Goal: Task Accomplishment & Management: Use online tool/utility

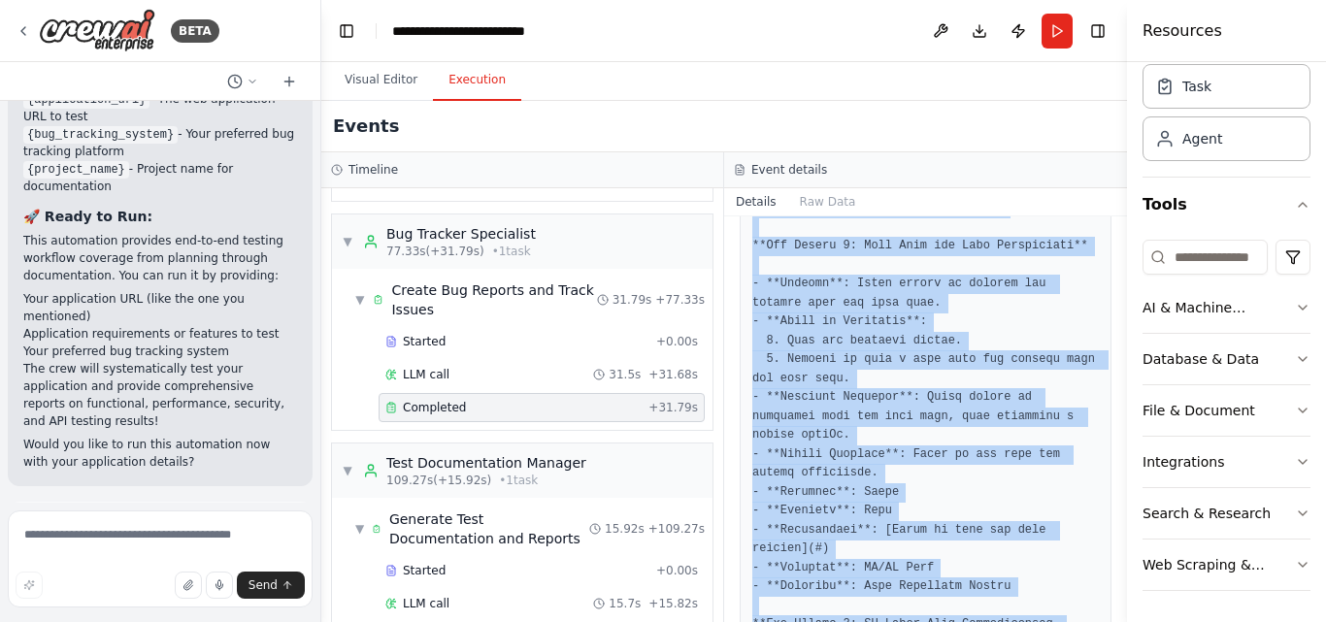
scroll to position [1838, 0]
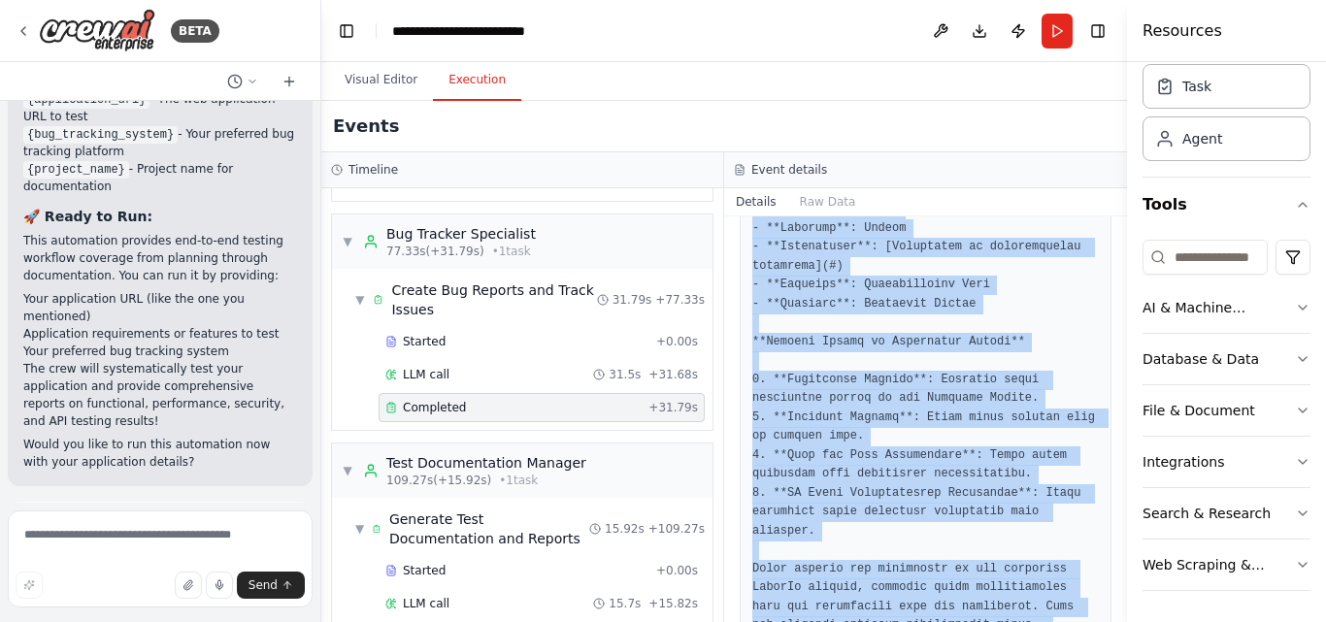
drag, startPoint x: 763, startPoint y: 303, endPoint x: 897, endPoint y: 561, distance: 291.0
click at [897, 561] on div "Completed [DATE] 1:14:09 PM Description Based on the test execution findings, c…" at bounding box center [925, 420] width 403 height 406
copy div "Description Based on the test execution findings, create detailed bug reports i…"
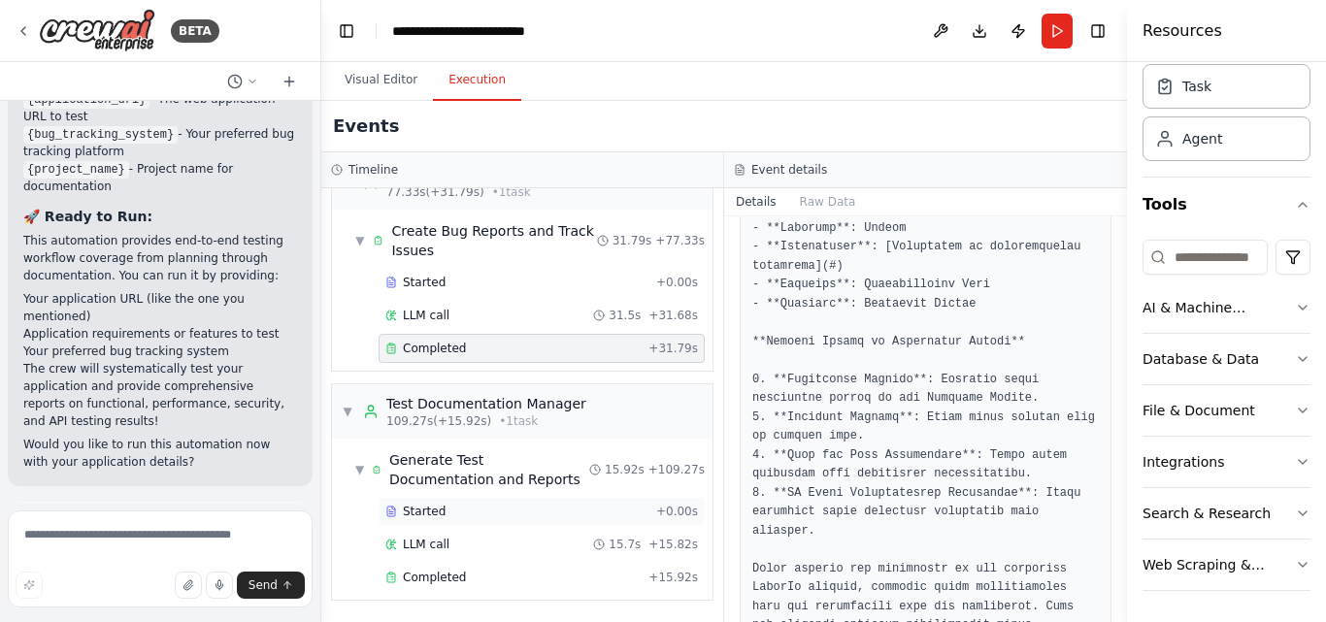
click at [470, 512] on div "Started" at bounding box center [517, 512] width 263 height 16
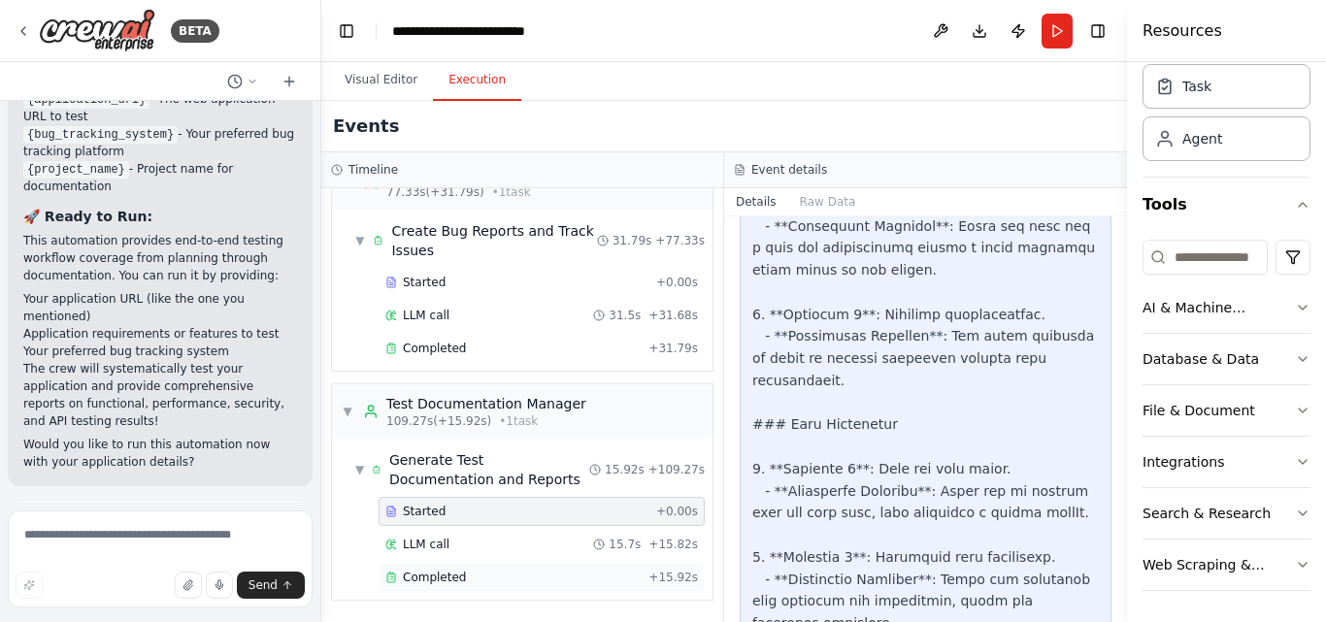
click at [477, 584] on div "Completed" at bounding box center [513, 578] width 255 height 16
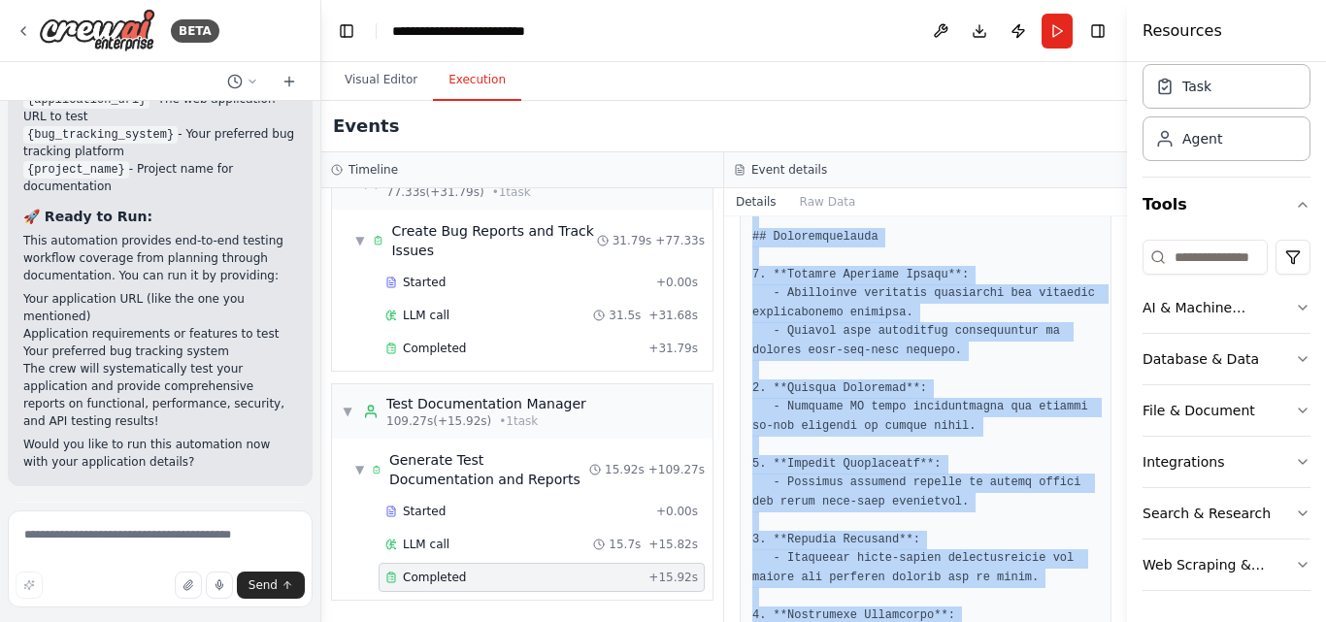
scroll to position [2065, 0]
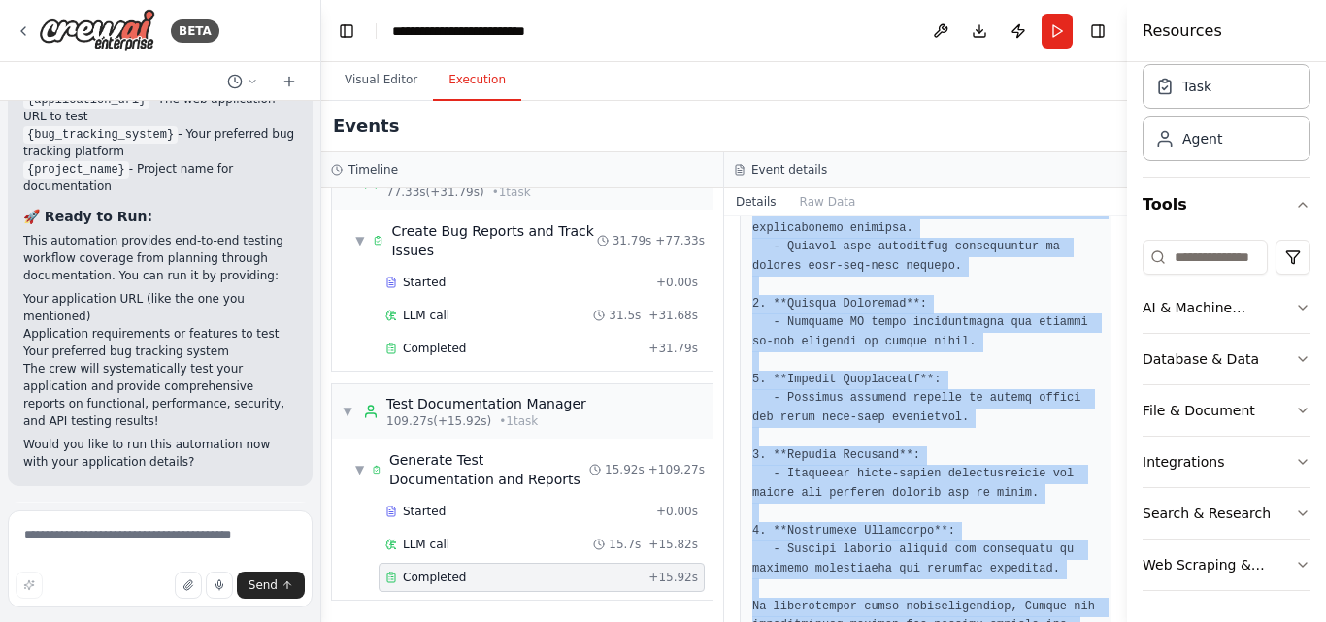
drag, startPoint x: 753, startPoint y: 344, endPoint x: 963, endPoint y: 553, distance: 297.3
click at [994, 572] on div "Completed [DATE] 1:14:25 PM Description Create comprehensive testing documentat…" at bounding box center [925, 420] width 403 height 406
copy div "Create comprehensive testing documentation including test execution reports, co…"
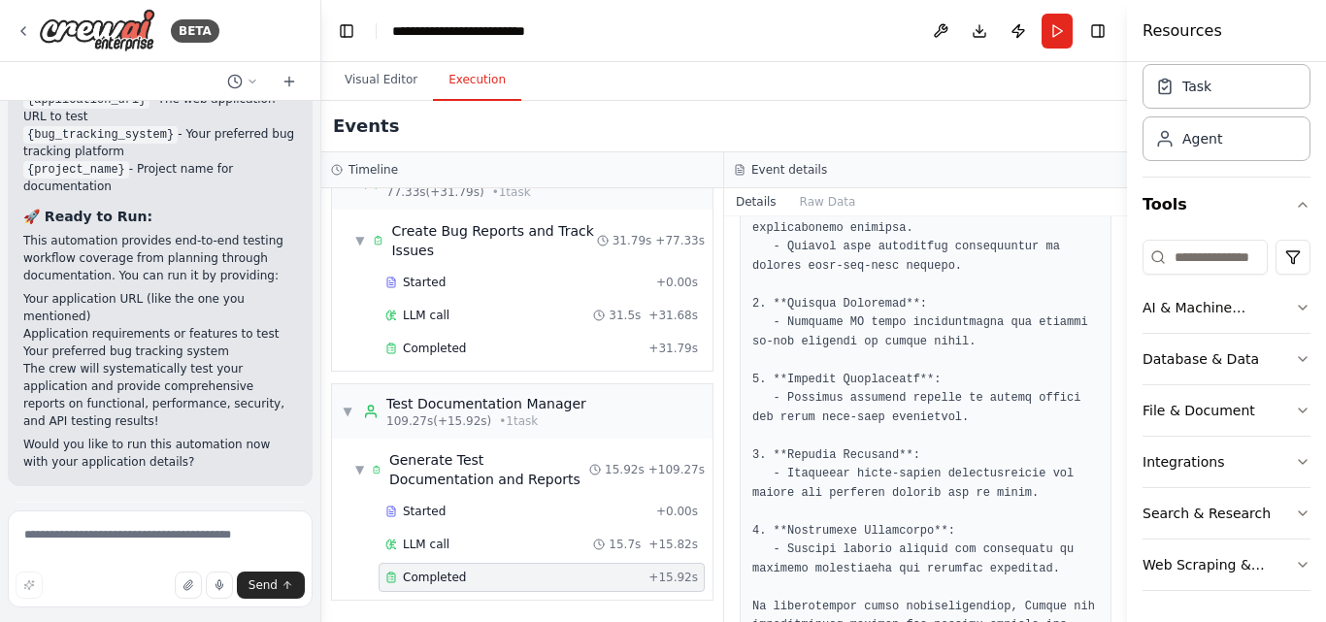
click at [1027, 127] on div "Events" at bounding box center [724, 126] width 806 height 51
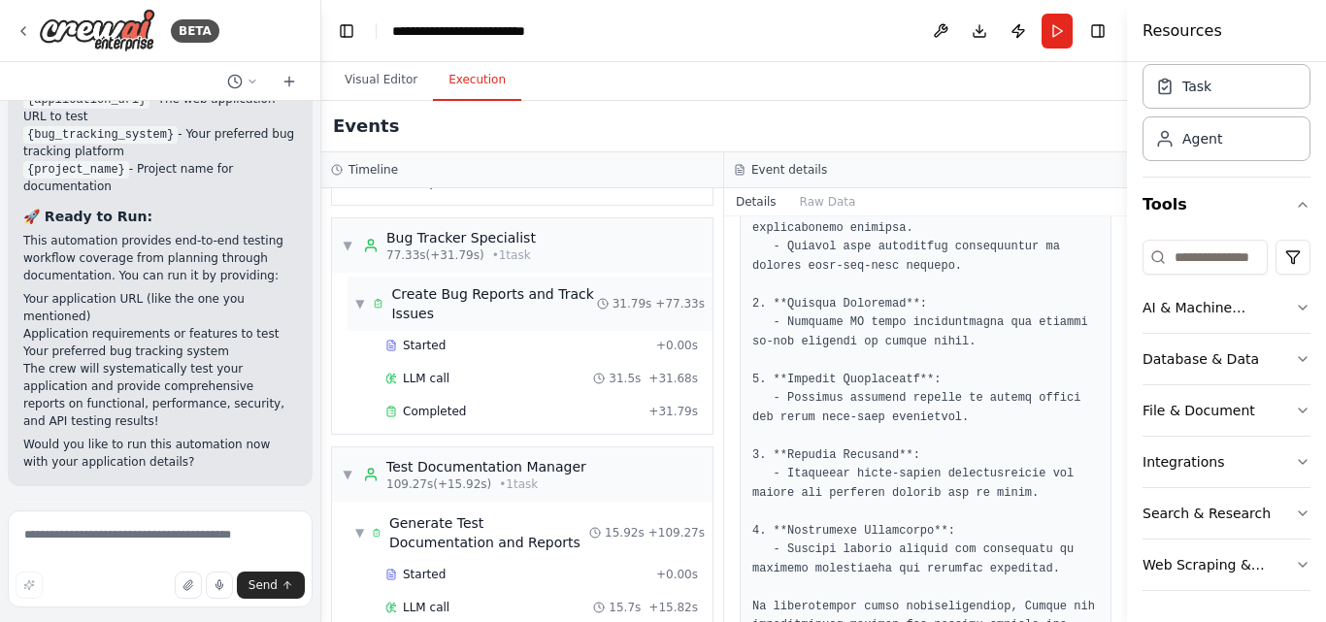
scroll to position [1127, 0]
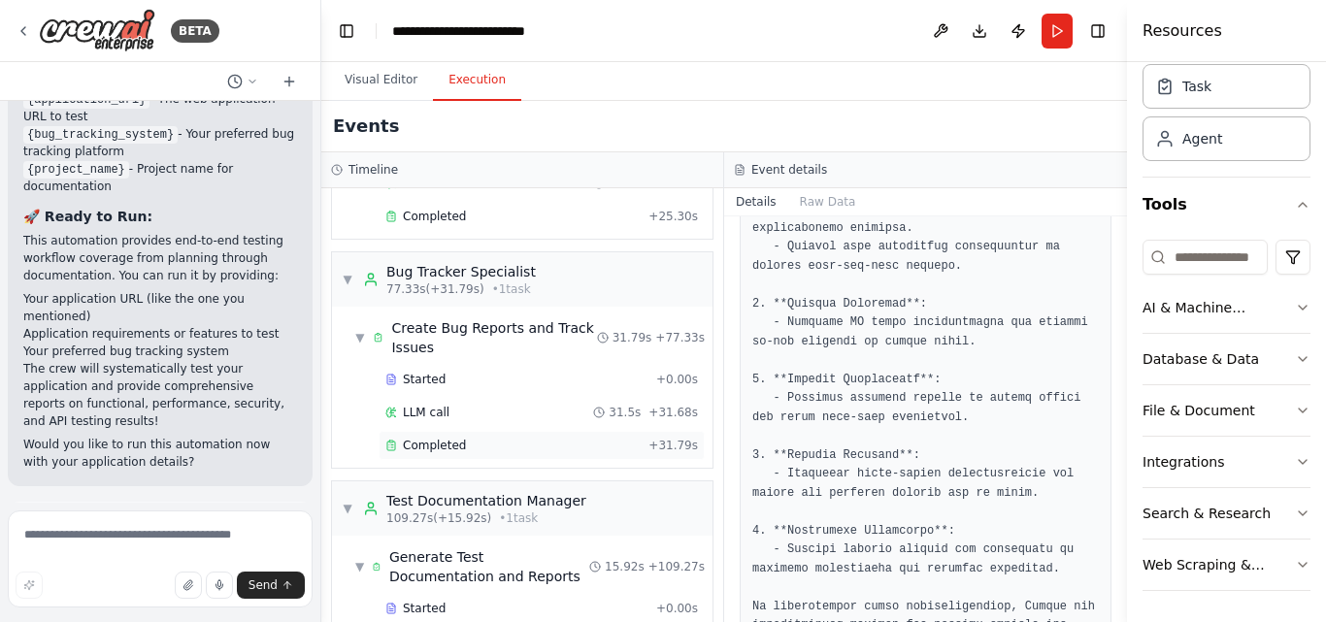
click at [472, 444] on div "Completed" at bounding box center [513, 446] width 255 height 16
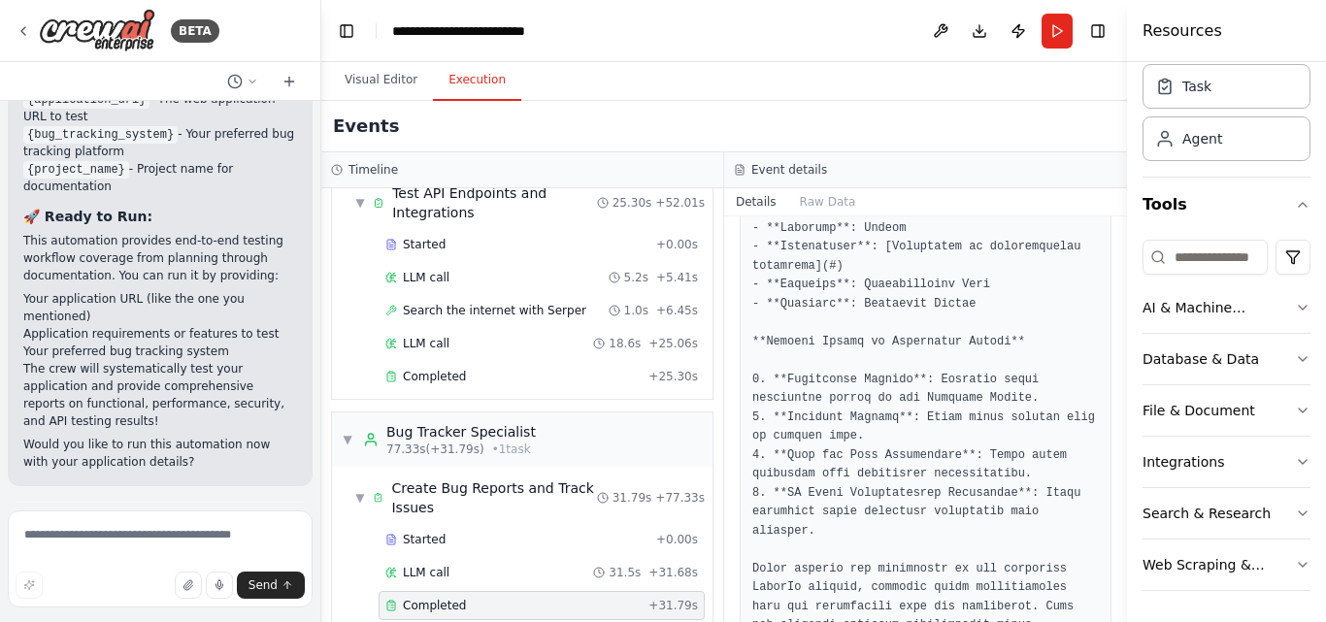
scroll to position [933, 0]
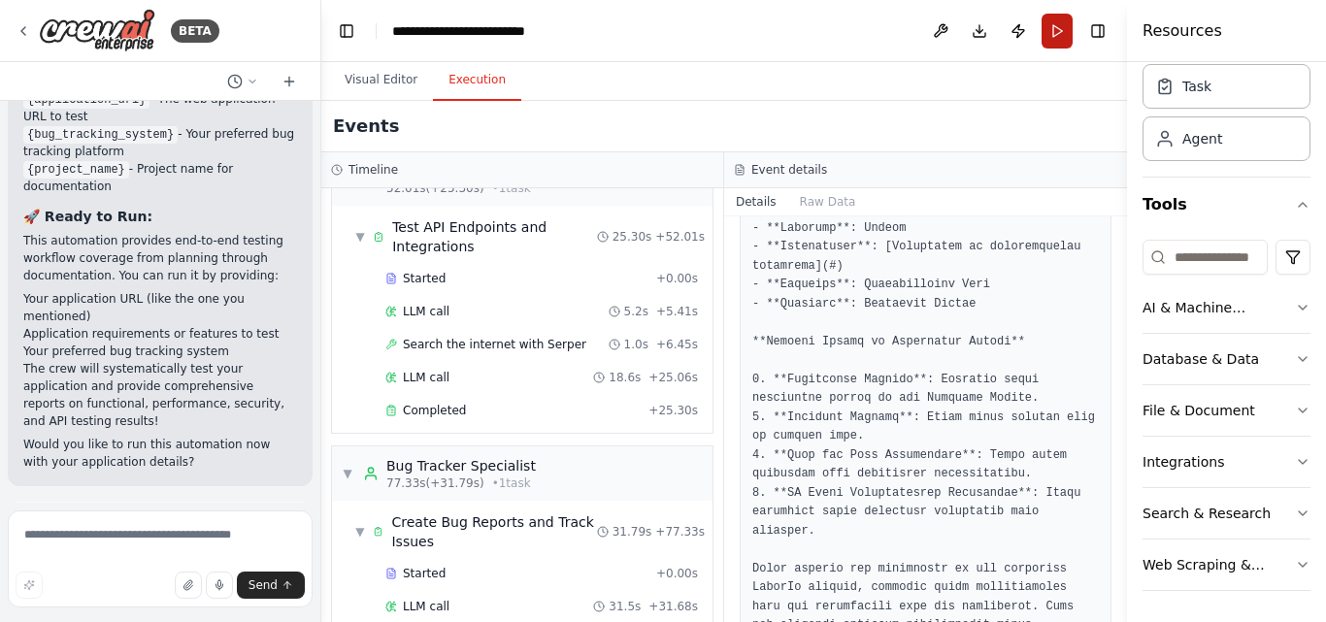
click at [1049, 29] on button "Run" at bounding box center [1057, 31] width 31 height 35
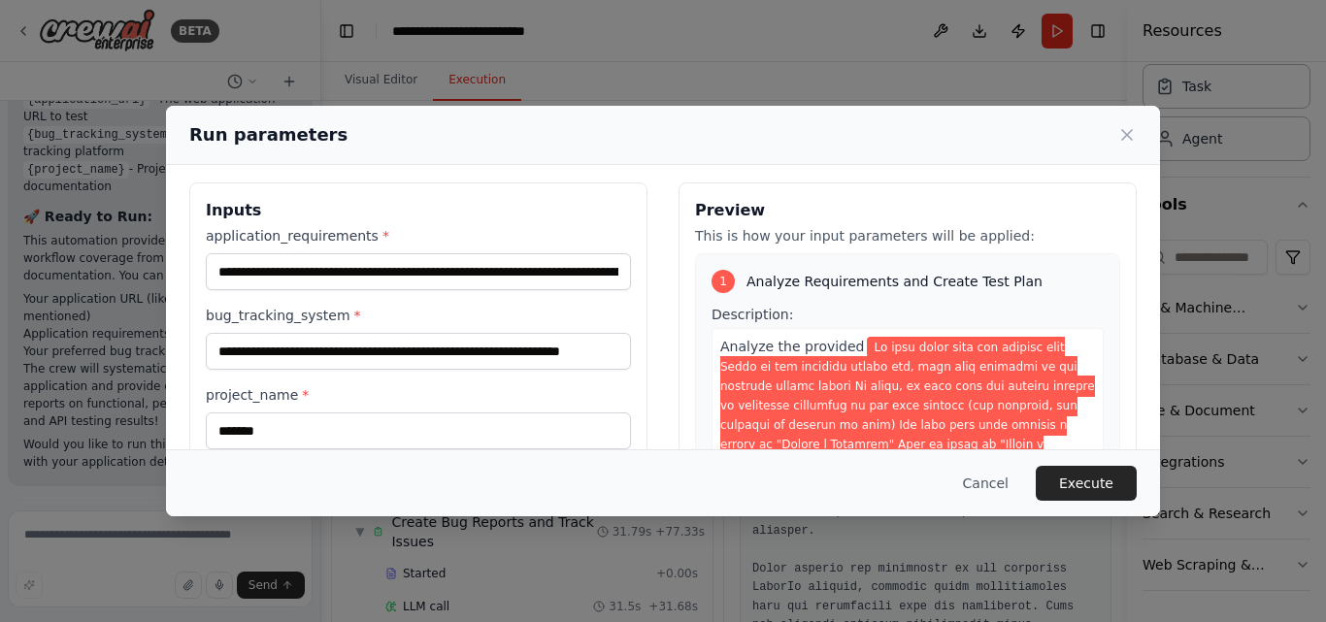
scroll to position [0, 0]
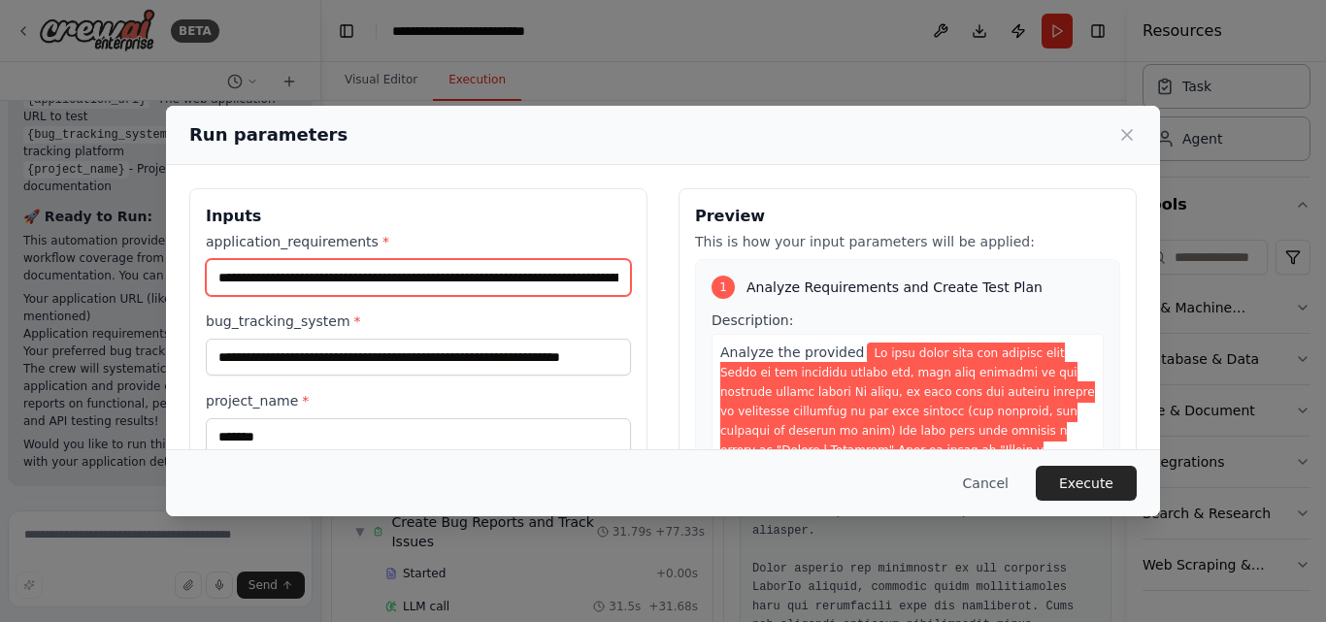
click at [416, 272] on input "application_requirements *" at bounding box center [418, 277] width 425 height 37
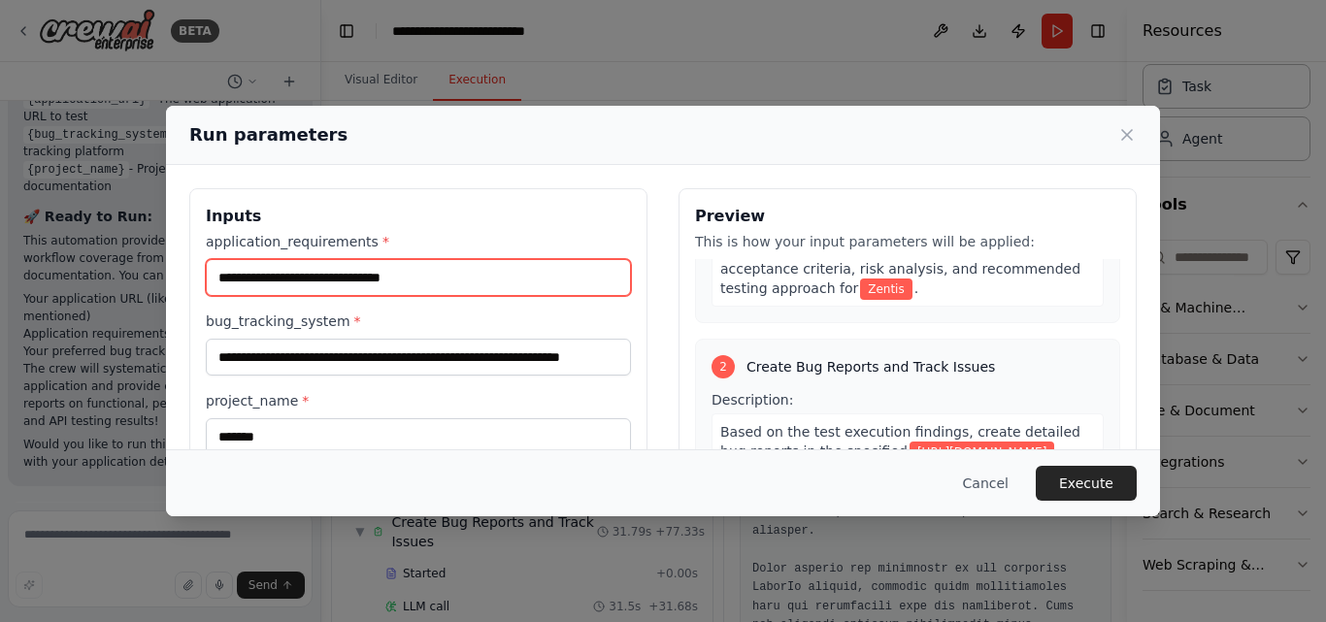
scroll to position [388, 0]
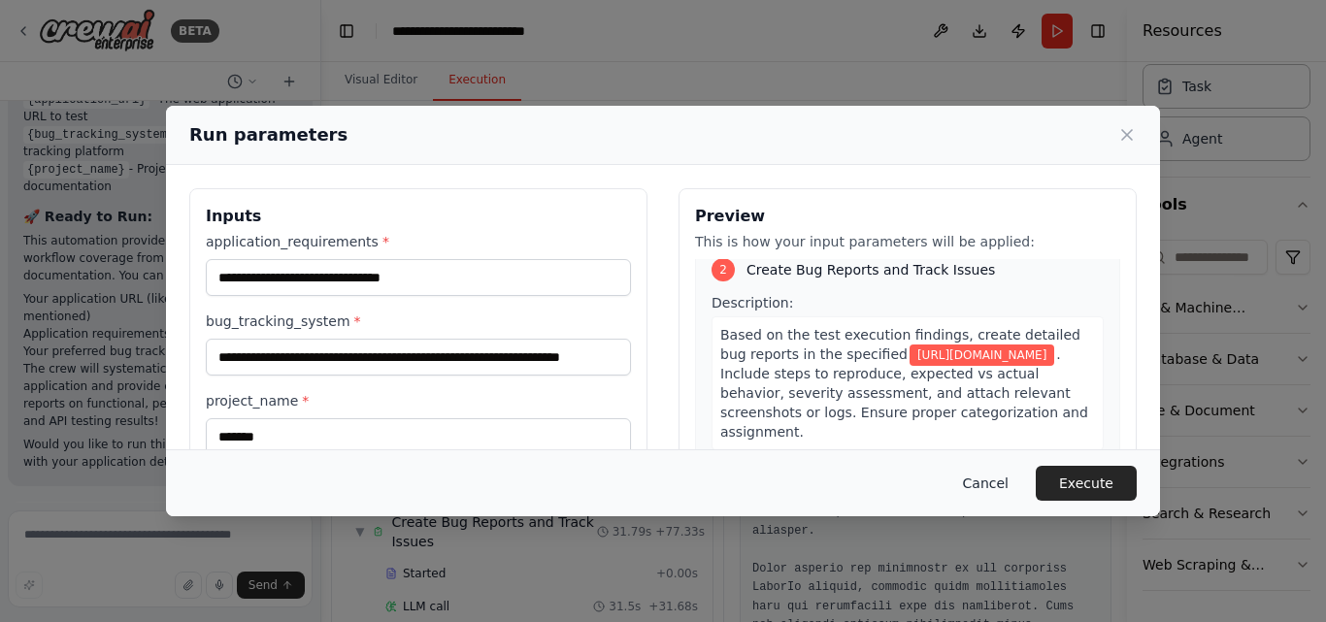
click at [983, 480] on button "Cancel" at bounding box center [986, 483] width 77 height 35
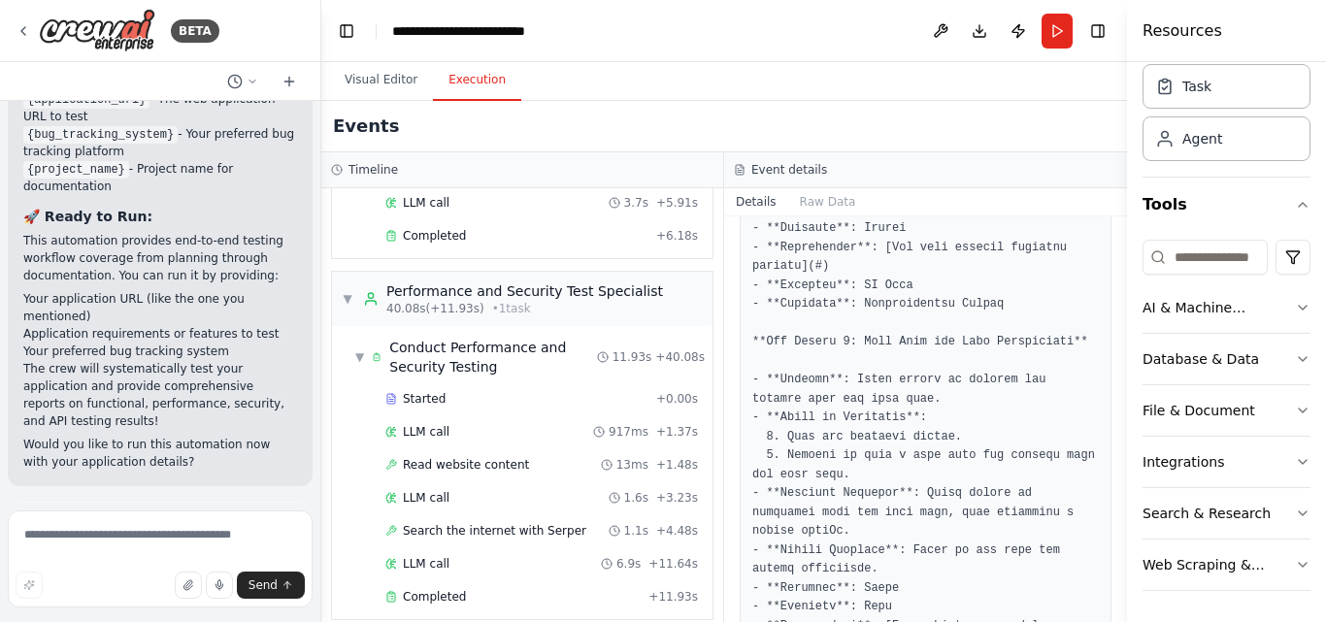
scroll to position [486, 0]
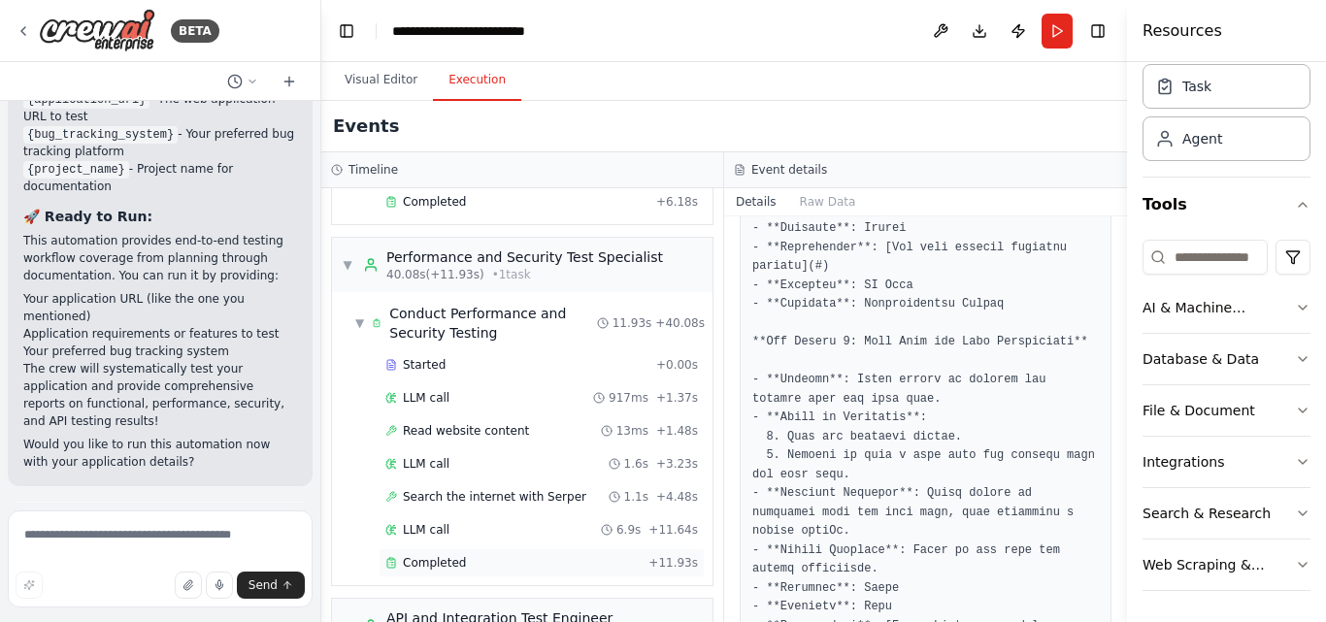
click at [472, 573] on div "Completed + 11.93s" at bounding box center [542, 563] width 326 height 29
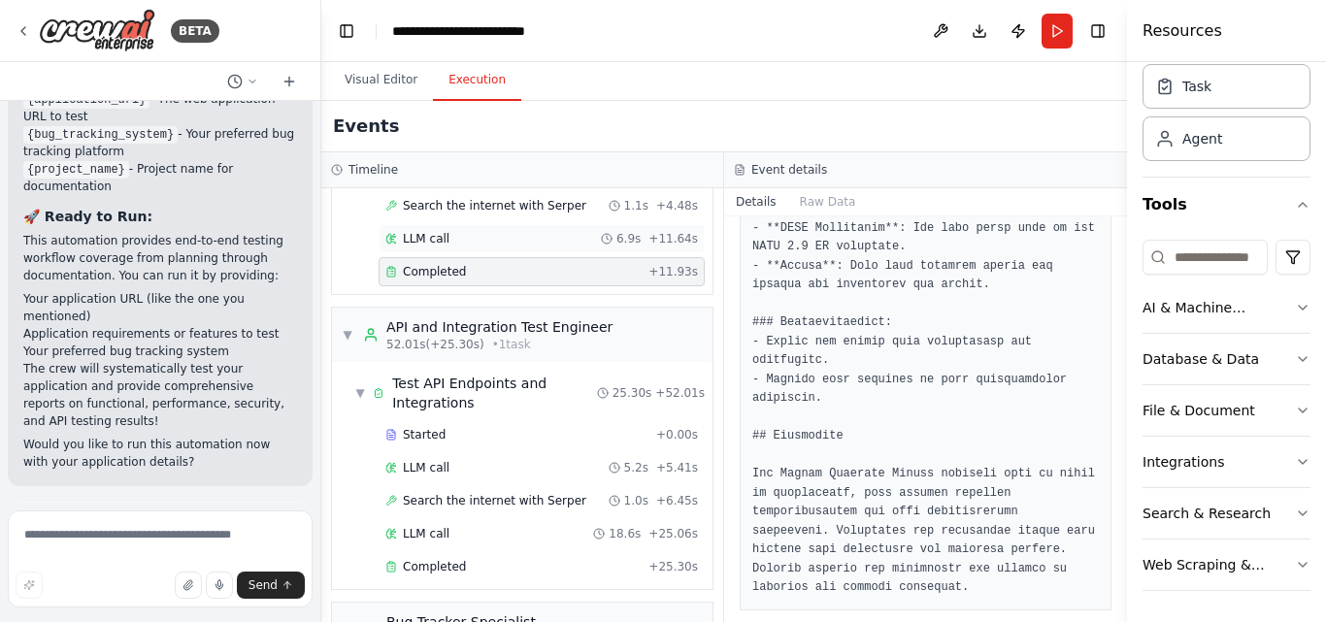
scroll to position [874, 0]
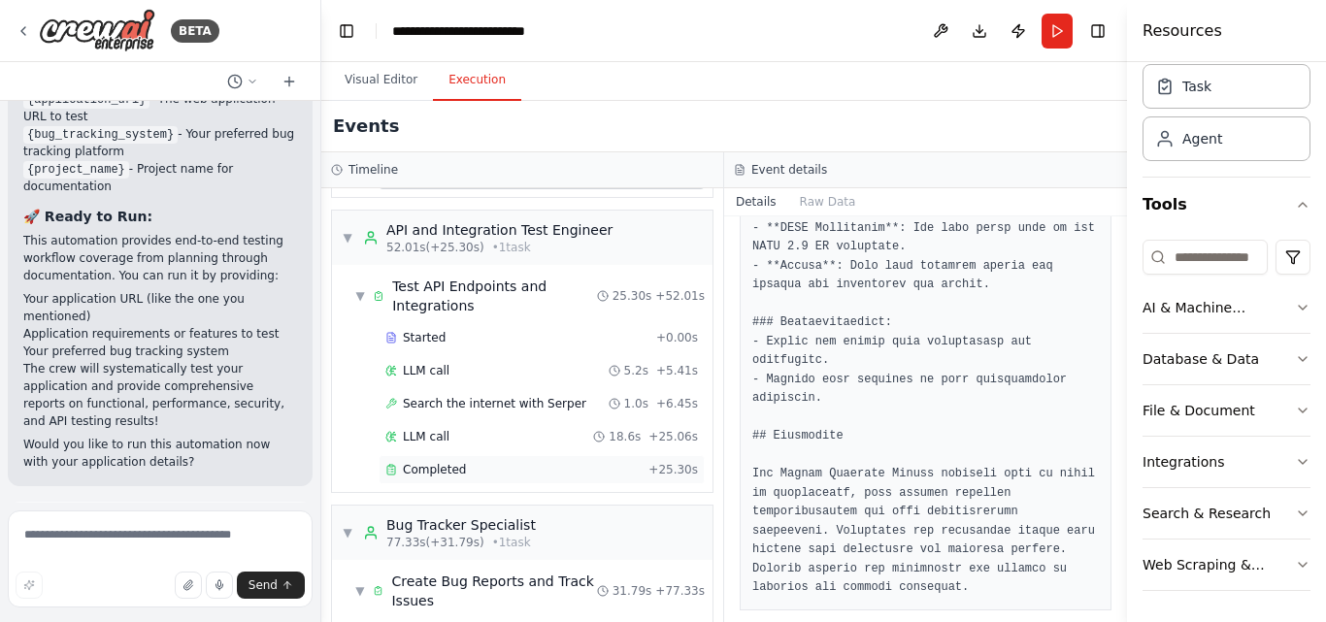
click at [530, 468] on div "Completed" at bounding box center [513, 470] width 255 height 16
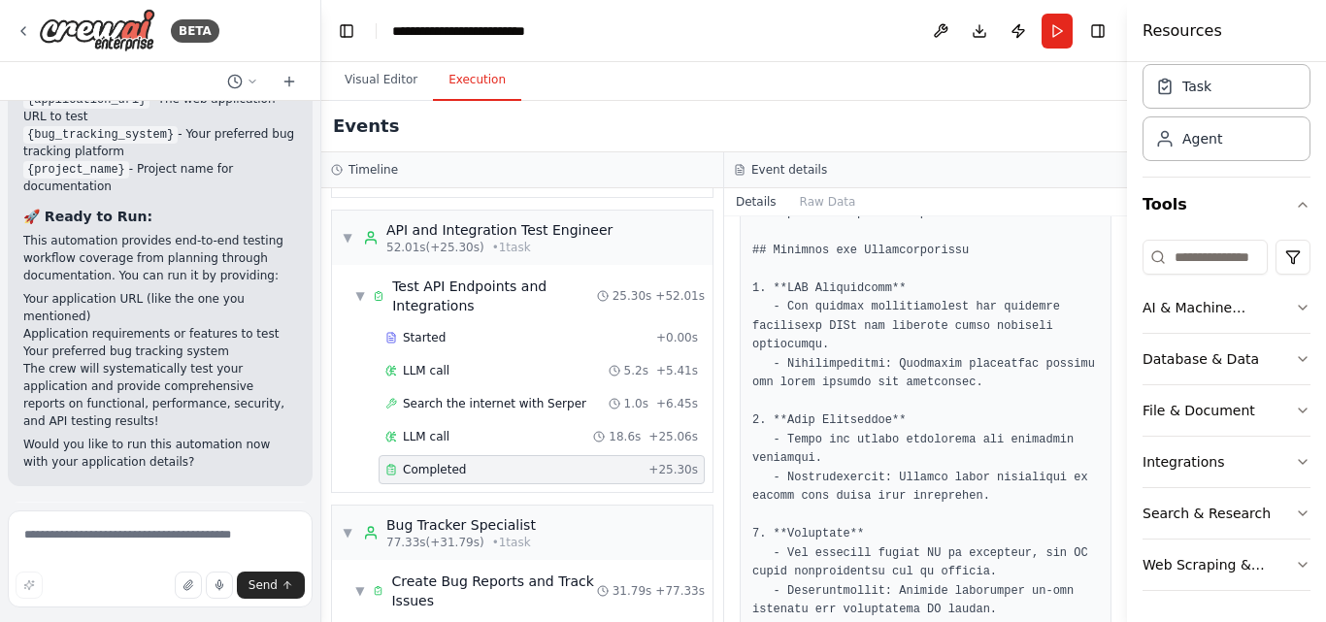
scroll to position [1559, 0]
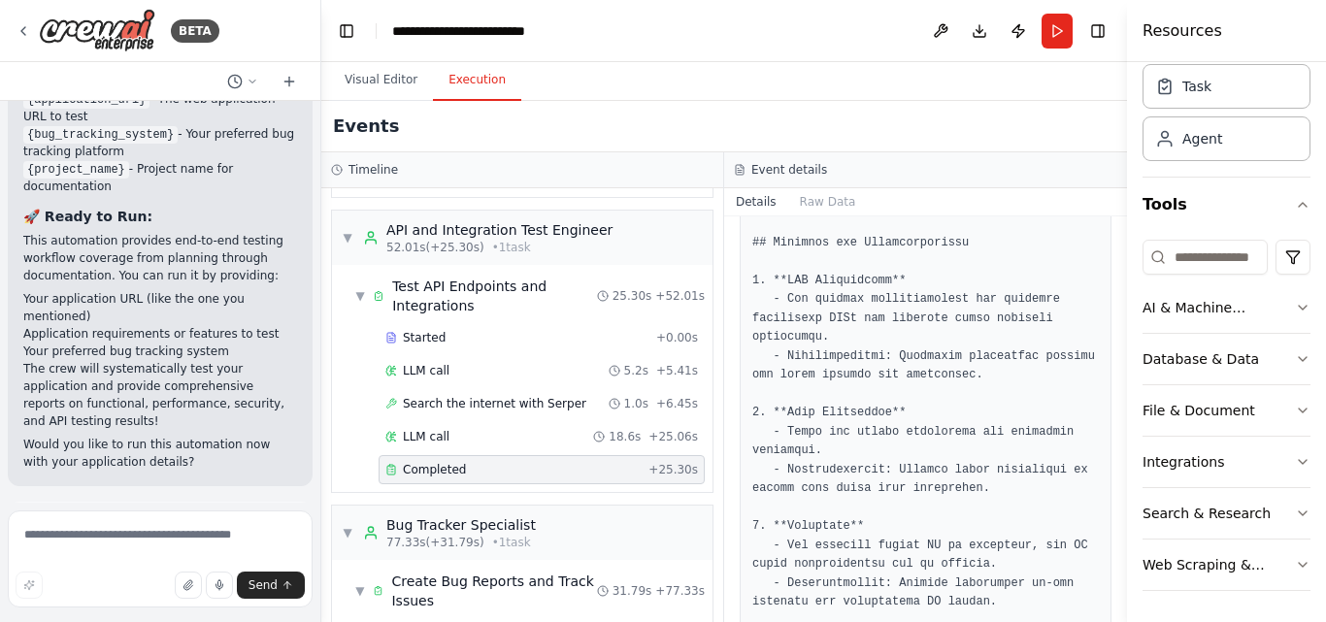
click at [142, 597] on button "Improve automation" at bounding box center [160, 612] width 274 height 31
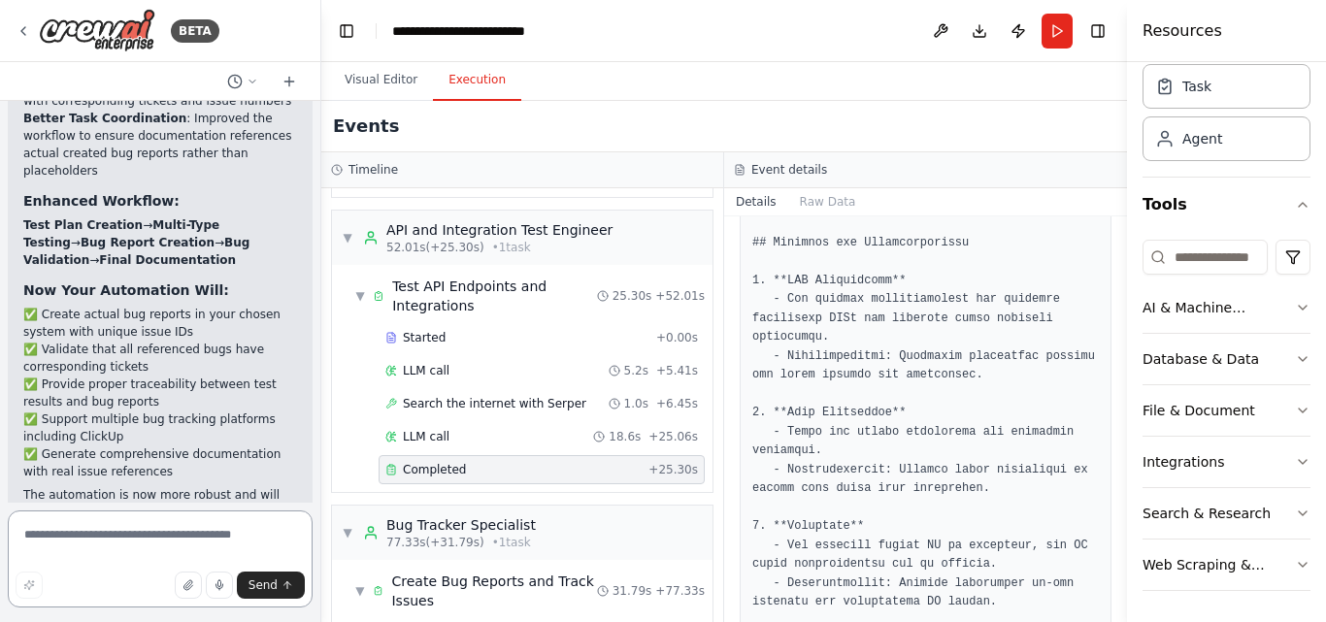
scroll to position [7255, 0]
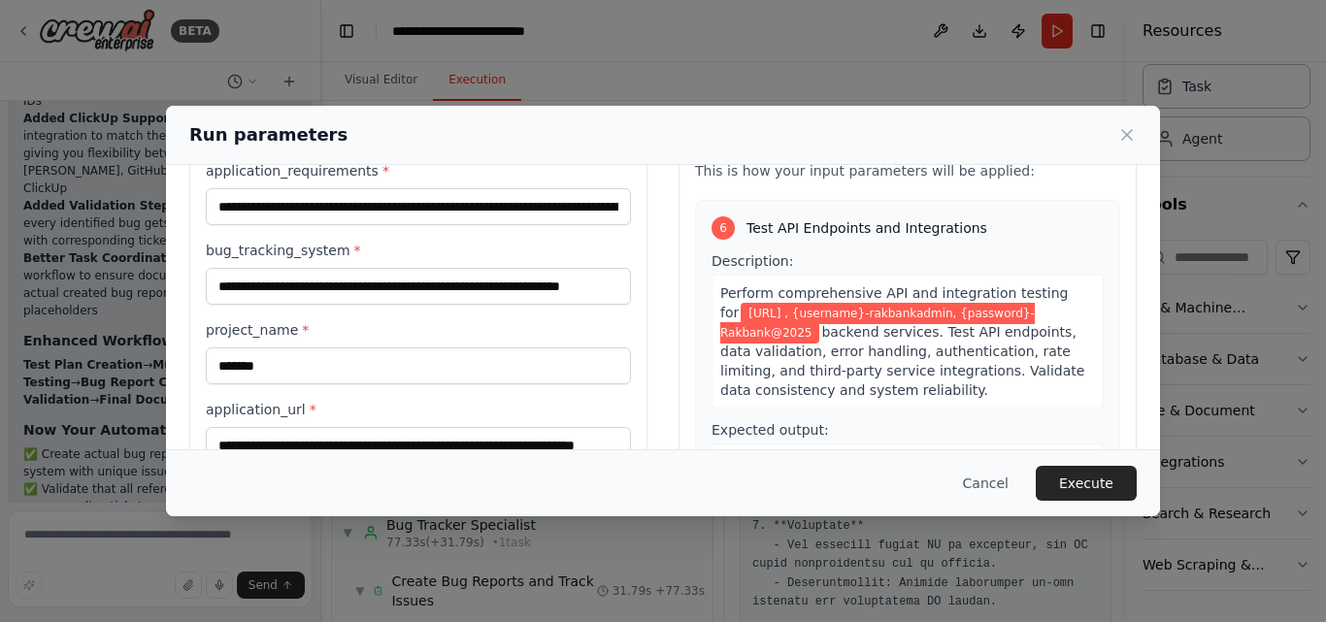
scroll to position [194, 0]
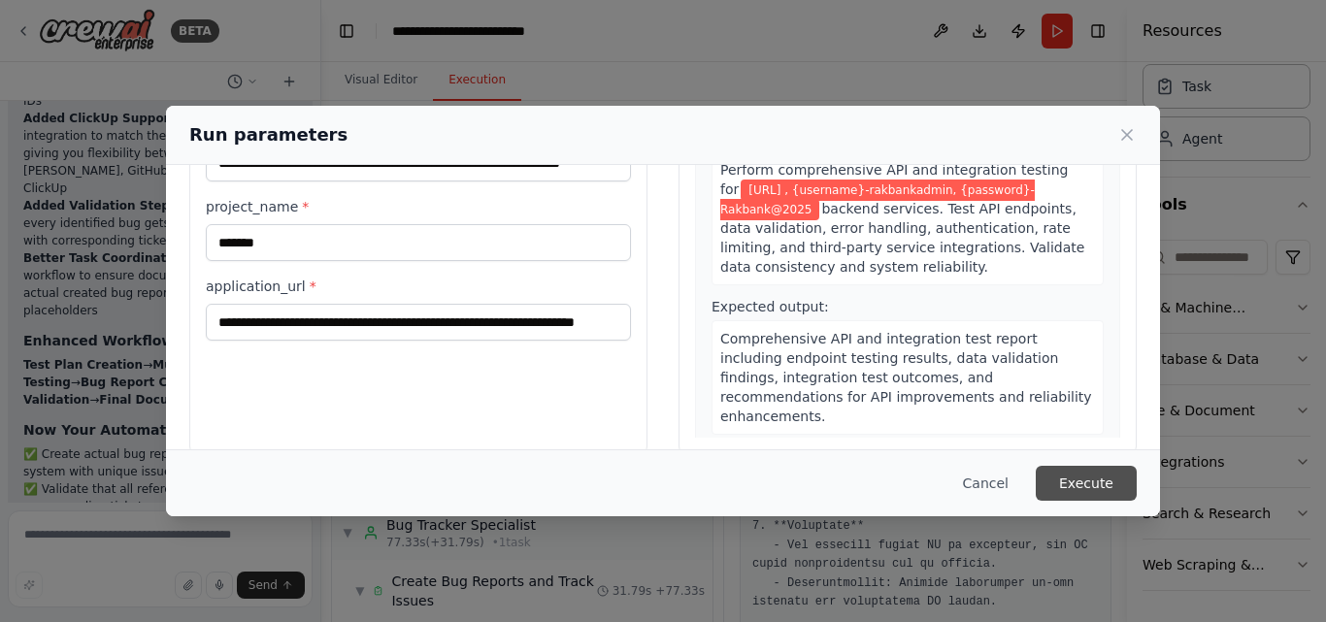
click at [1106, 495] on button "Execute" at bounding box center [1086, 483] width 101 height 35
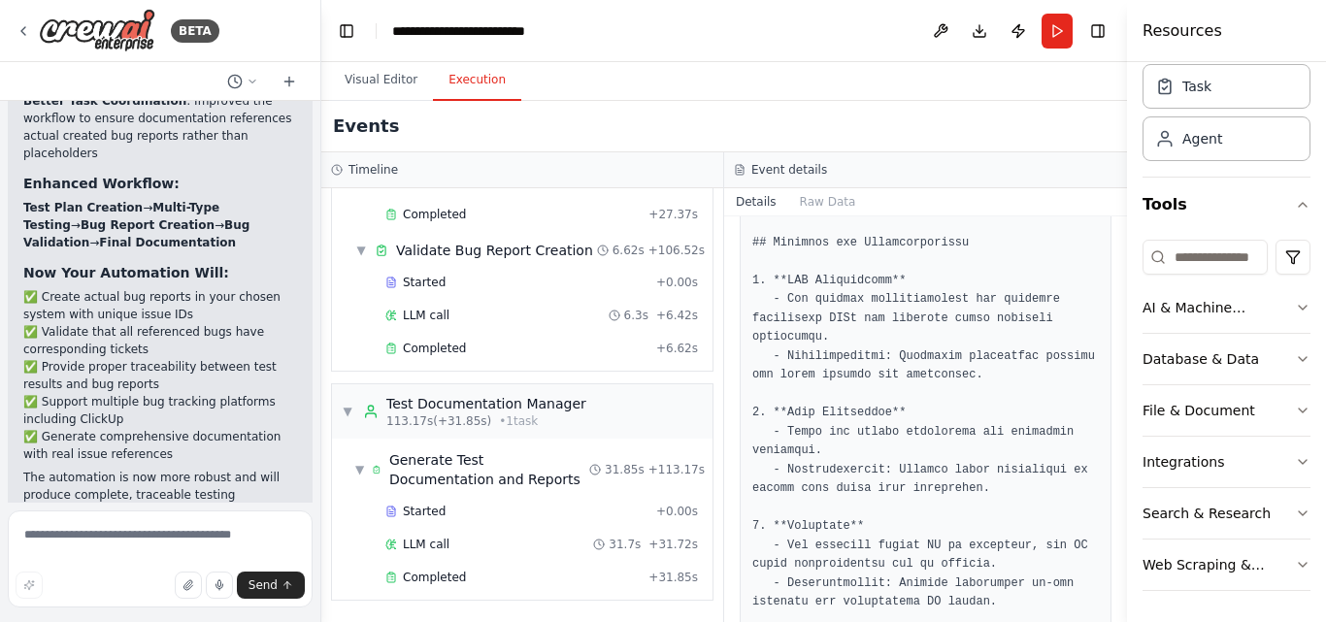
scroll to position [1261, 0]
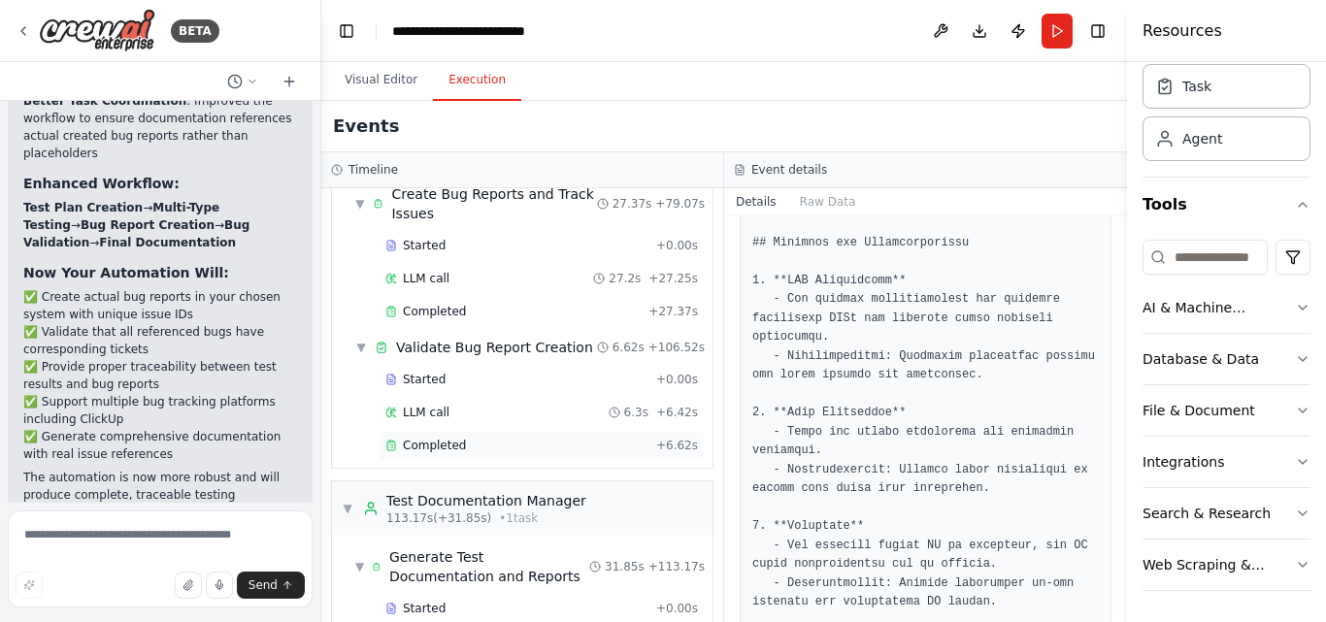
click at [445, 439] on span "Completed" at bounding box center [434, 446] width 63 height 16
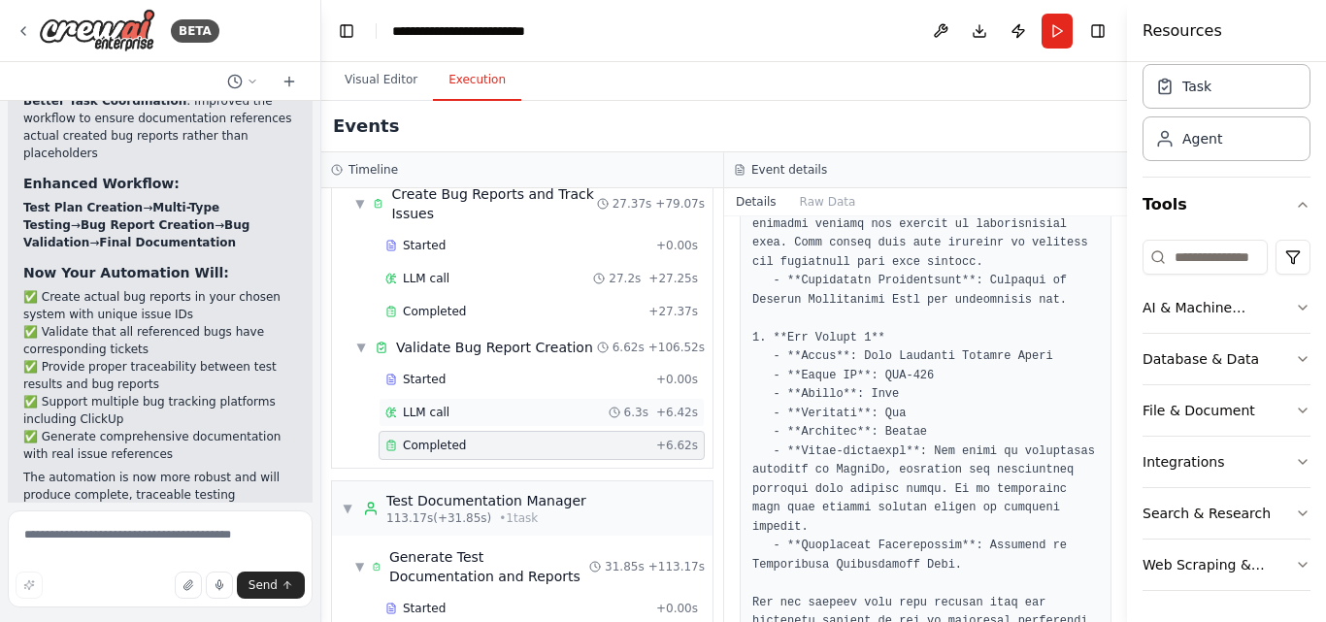
scroll to position [1164, 0]
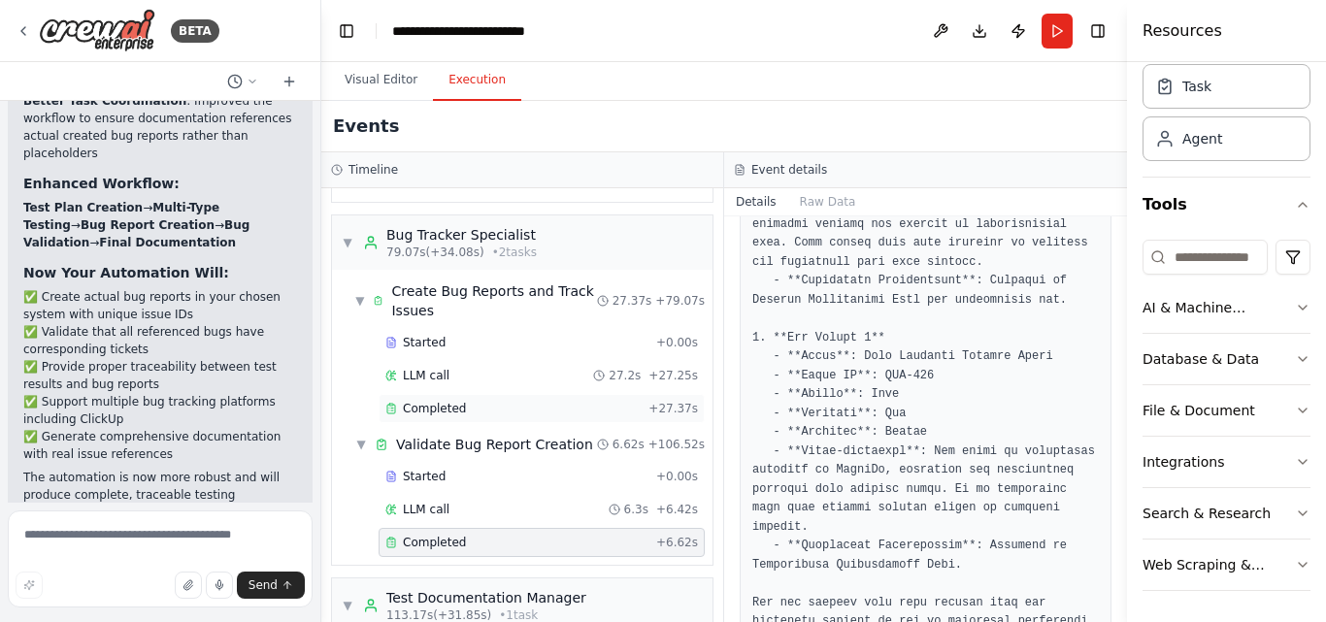
click at [470, 418] on div "Completed + 27.37s" at bounding box center [542, 408] width 326 height 29
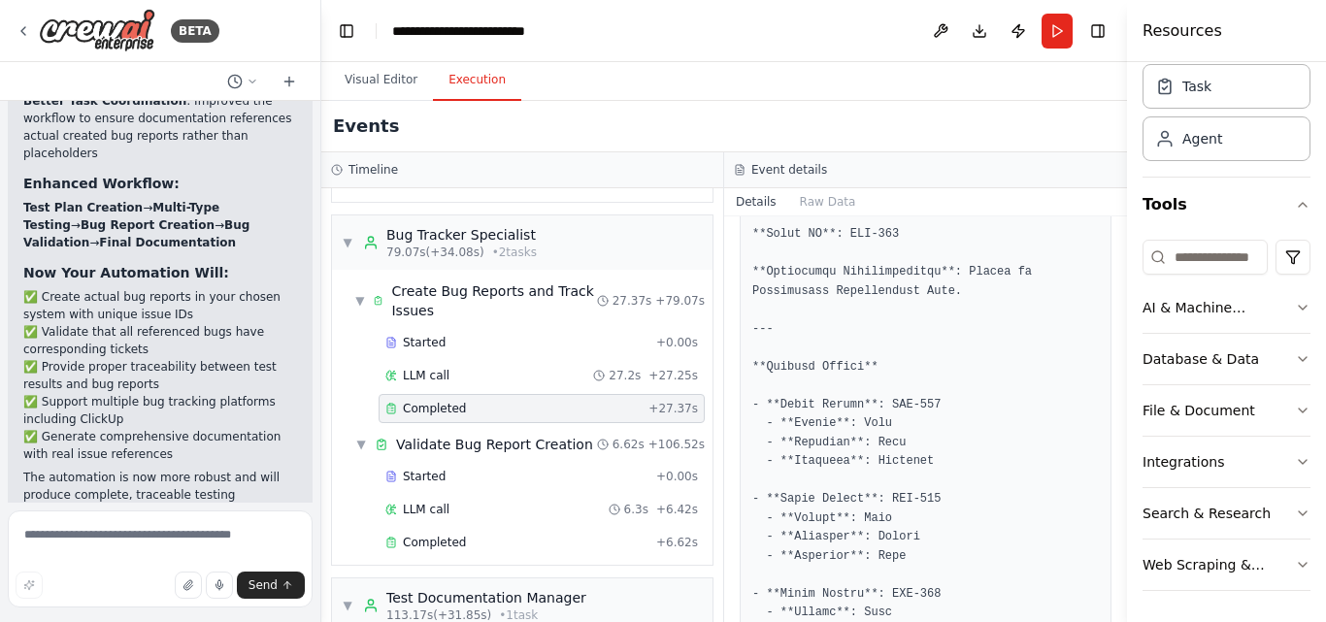
scroll to position [2709, 0]
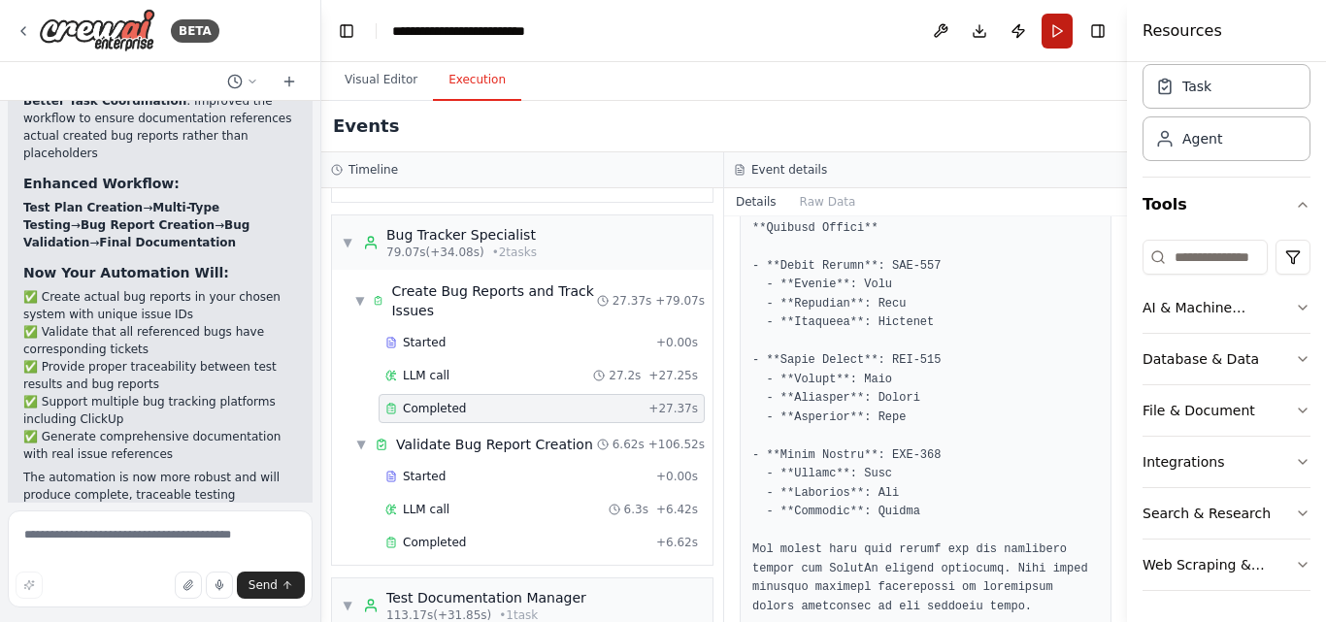
click at [1056, 34] on button "Run" at bounding box center [1057, 31] width 31 height 35
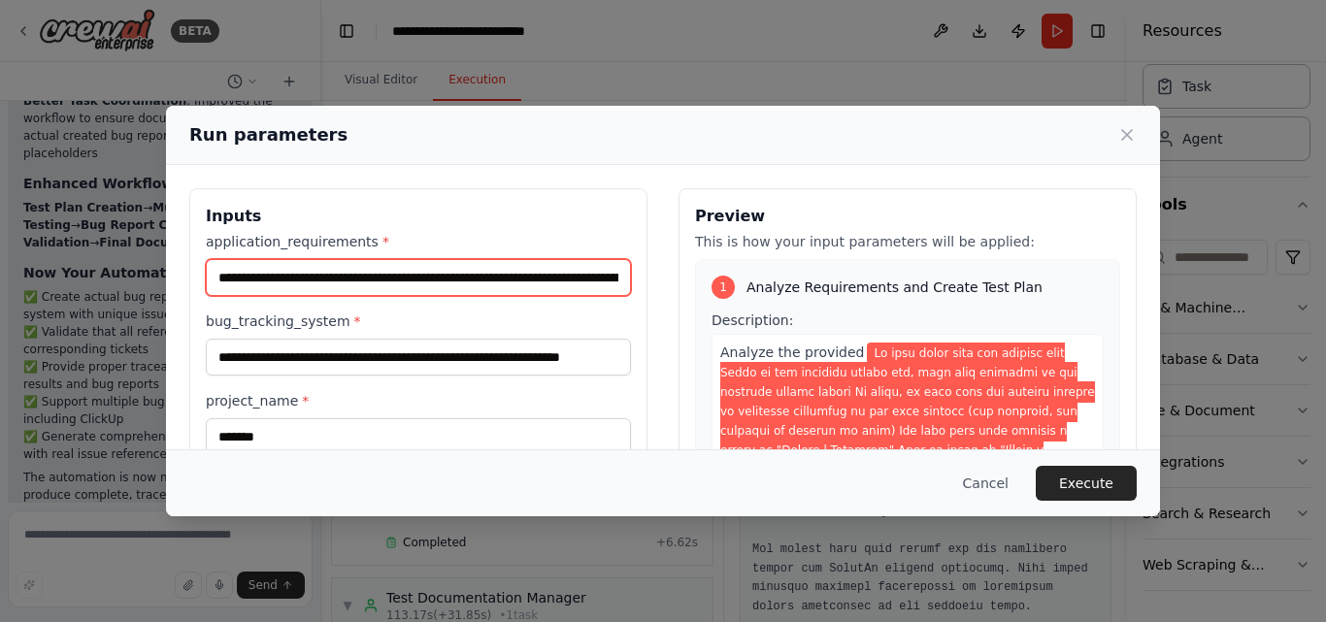
click at [541, 278] on input "application_requirements *" at bounding box center [418, 277] width 425 height 37
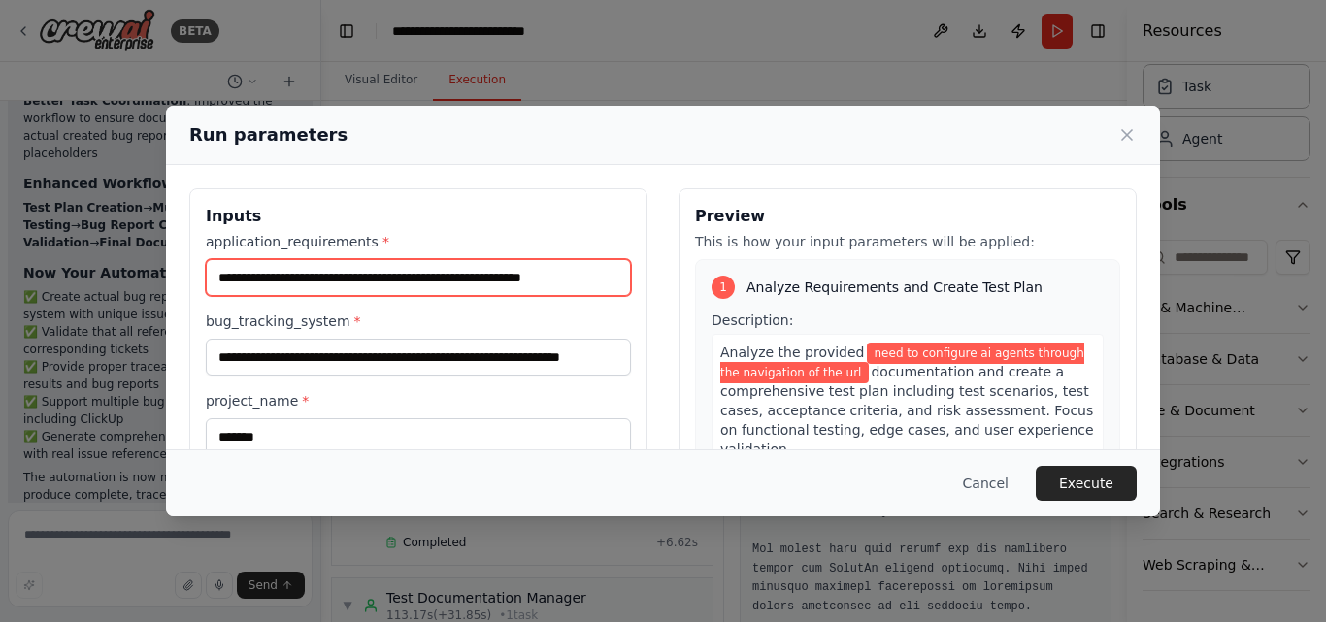
type input "**********"
drag, startPoint x: 269, startPoint y: 275, endPoint x: 317, endPoint y: 268, distance: 48.1
click at [317, 268] on input "**********" at bounding box center [418, 277] width 425 height 37
drag, startPoint x: 593, startPoint y: 273, endPoint x: 164, endPoint y: 262, distance: 429.3
click at [164, 262] on div "**********" at bounding box center [663, 311] width 1326 height 622
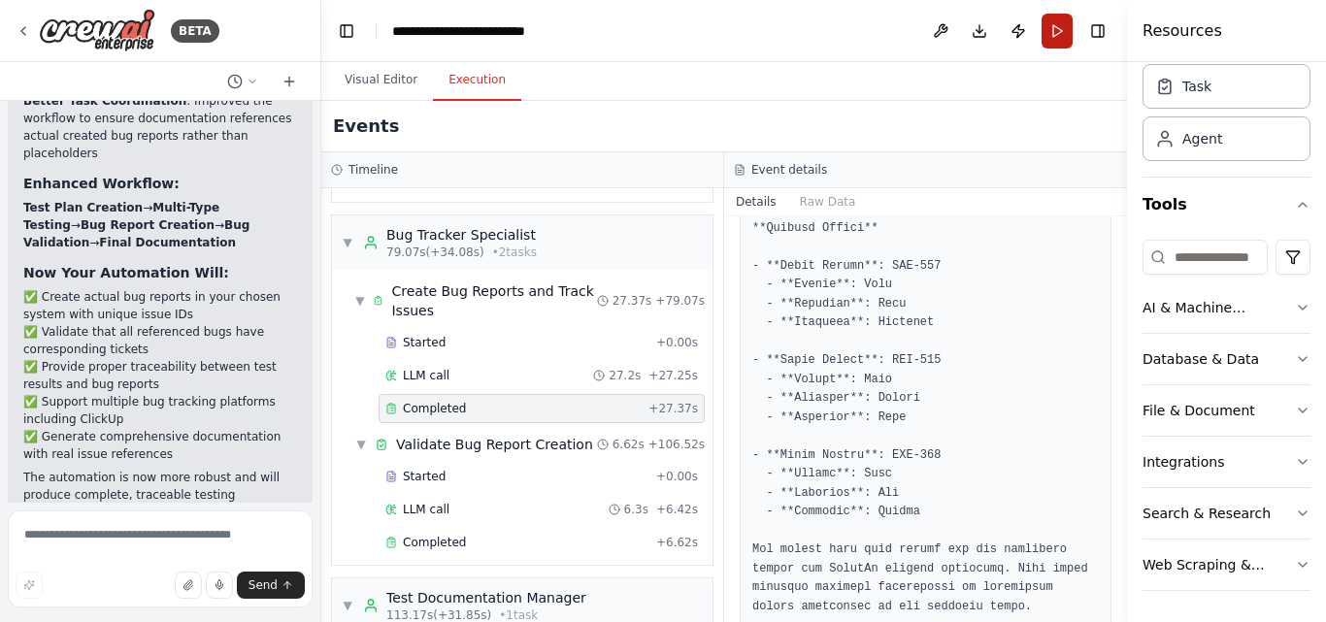
click at [1058, 24] on button "Run" at bounding box center [1057, 31] width 31 height 35
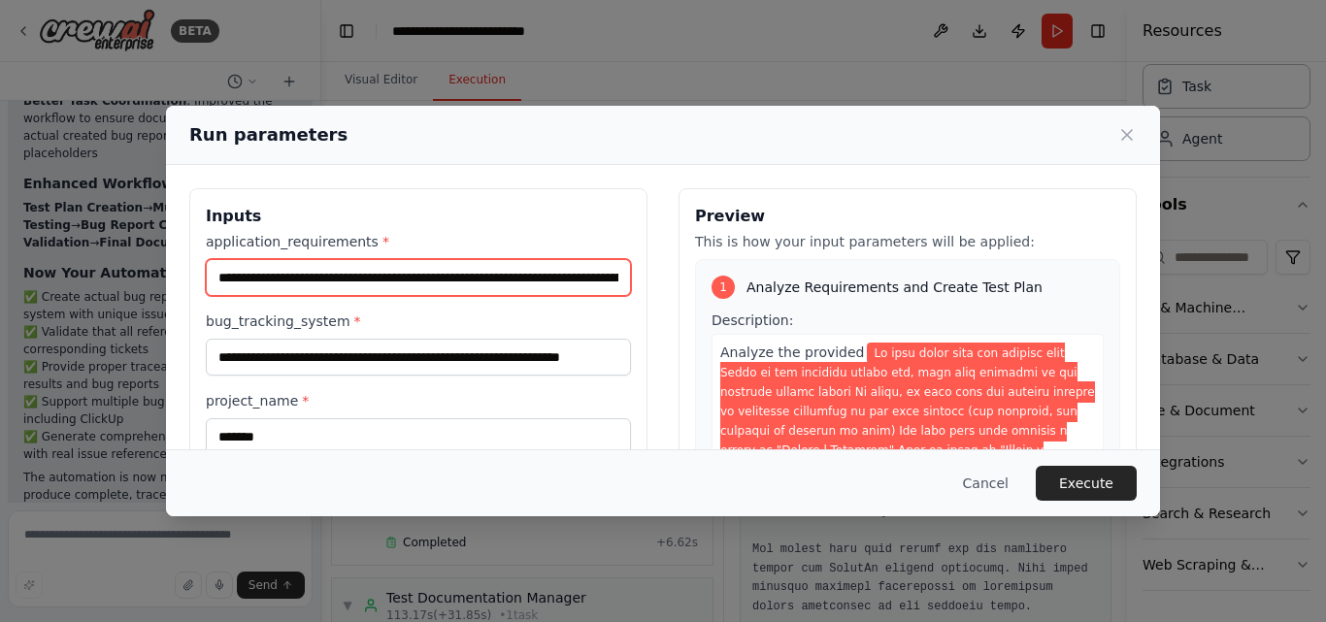
click at [343, 270] on input "application_requirements *" at bounding box center [418, 277] width 425 height 37
paste input "text"
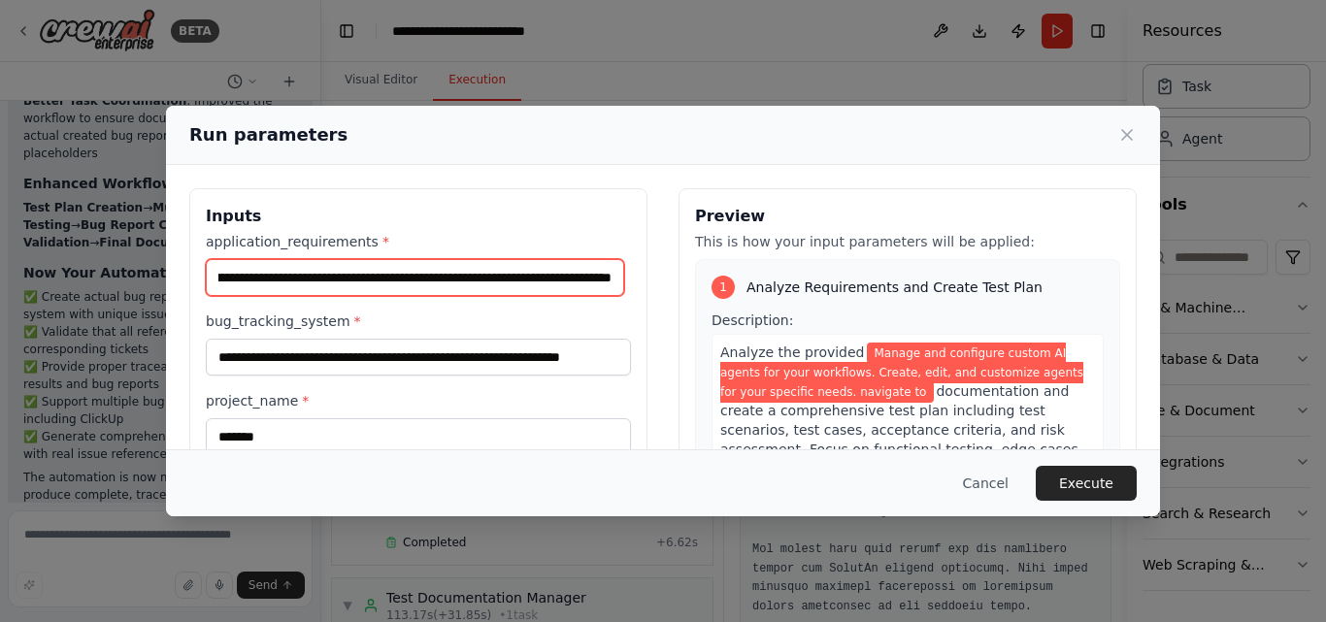
scroll to position [0, 0]
click at [607, 285] on input "**********" at bounding box center [415, 277] width 419 height 37
paste input "**********"
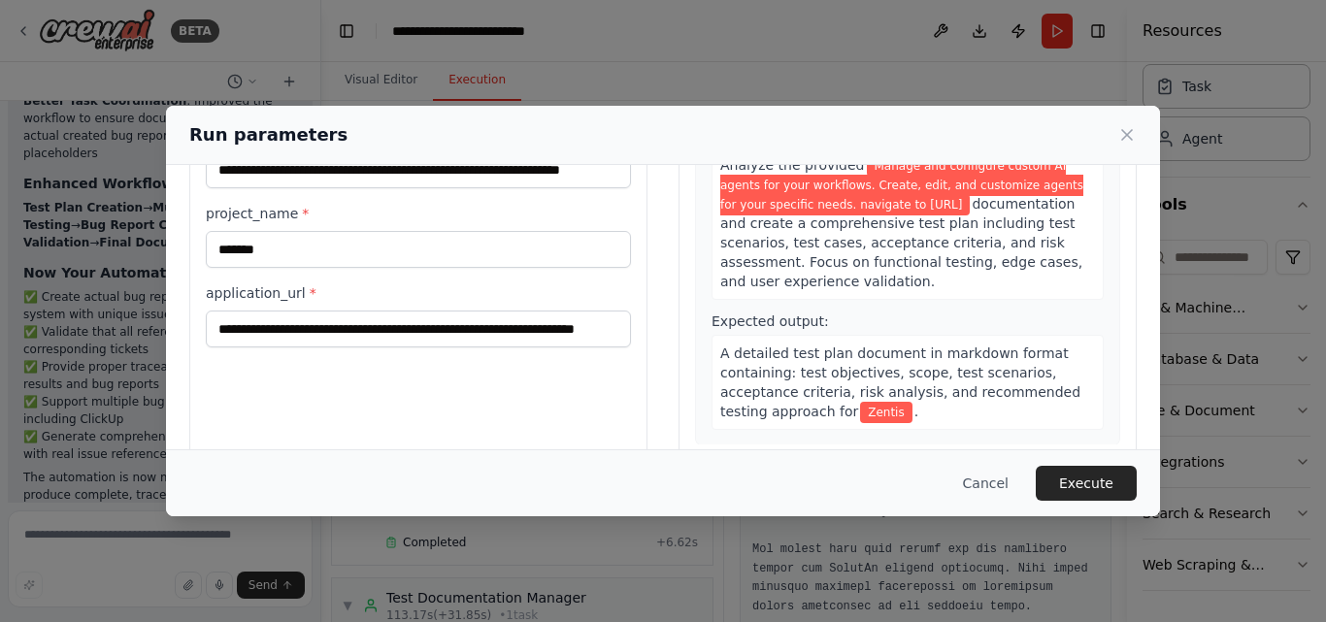
scroll to position [194, 0]
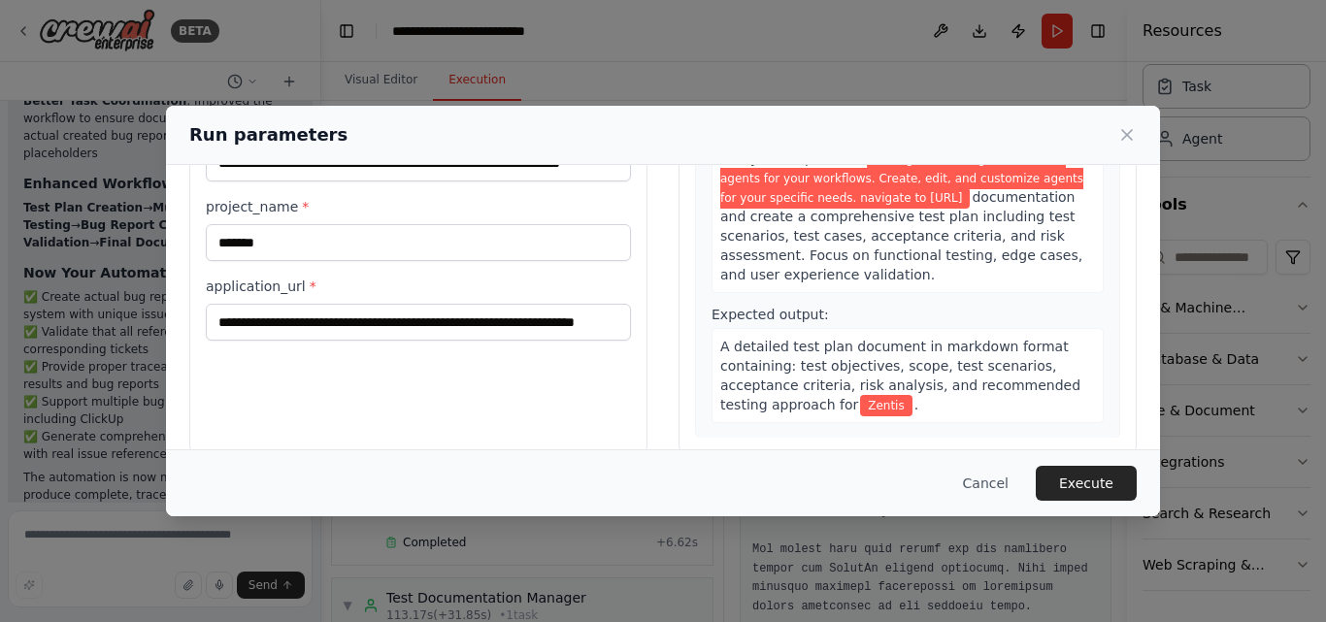
type input "**********"
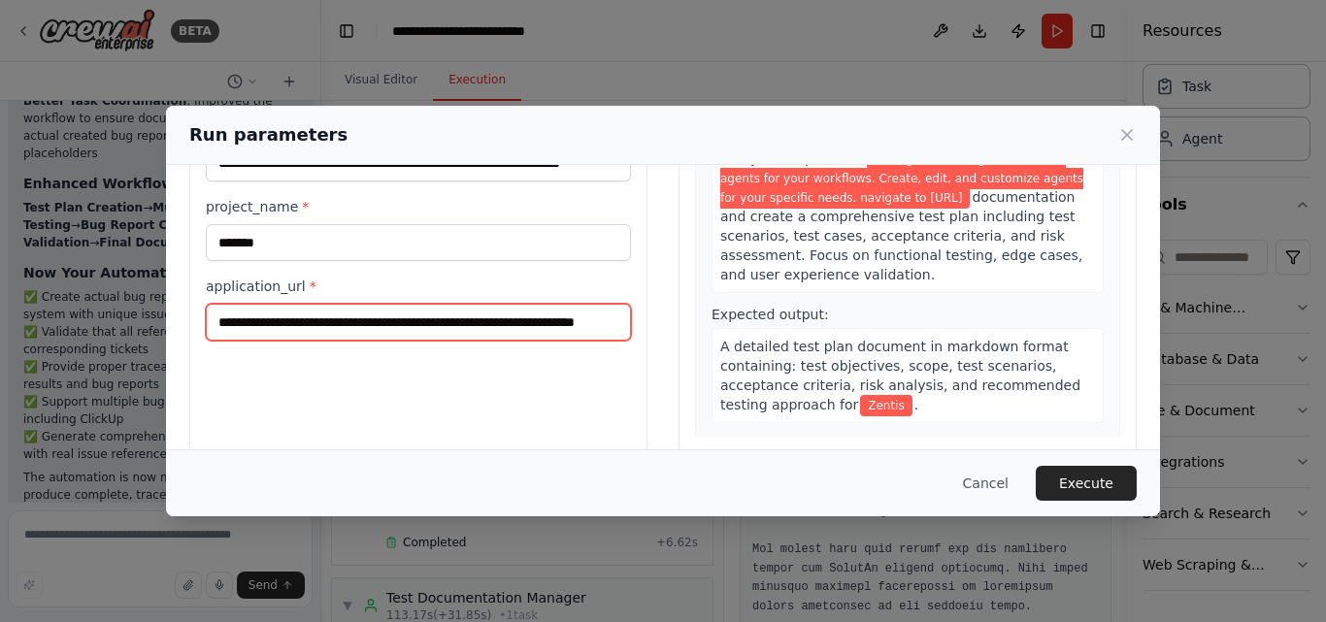
click at [478, 323] on input "**********" at bounding box center [418, 322] width 425 height 37
click at [469, 324] on input "**********" at bounding box center [418, 322] width 425 height 37
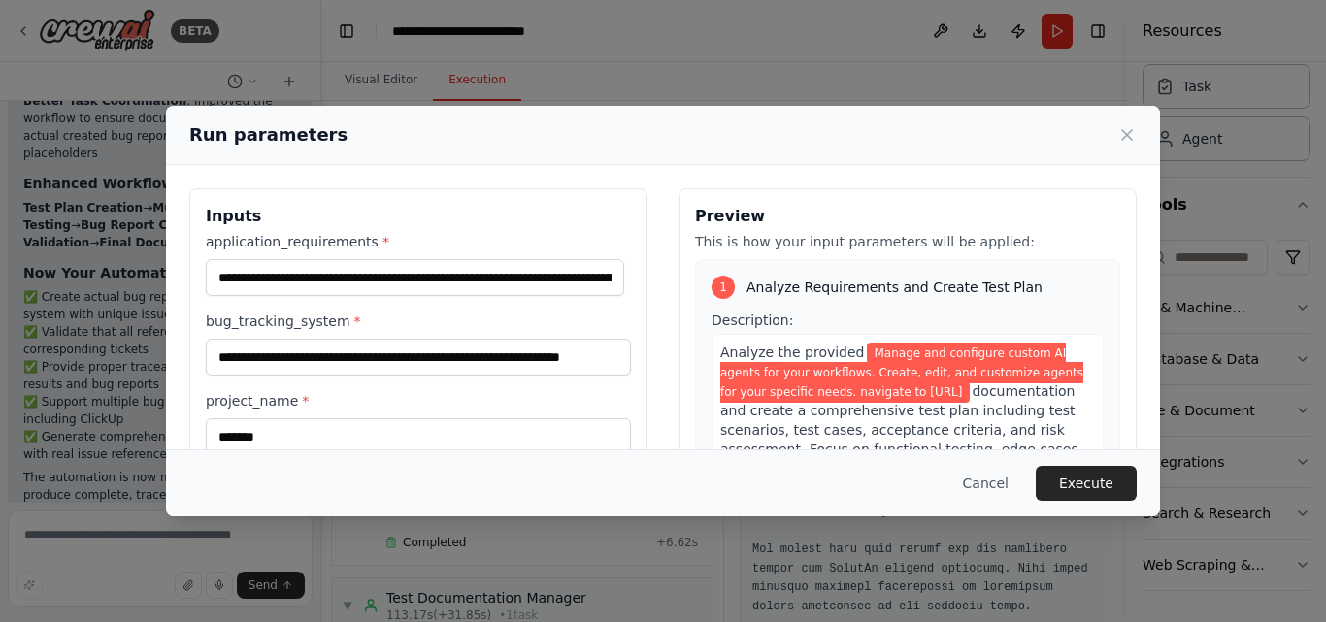
type input "**********"
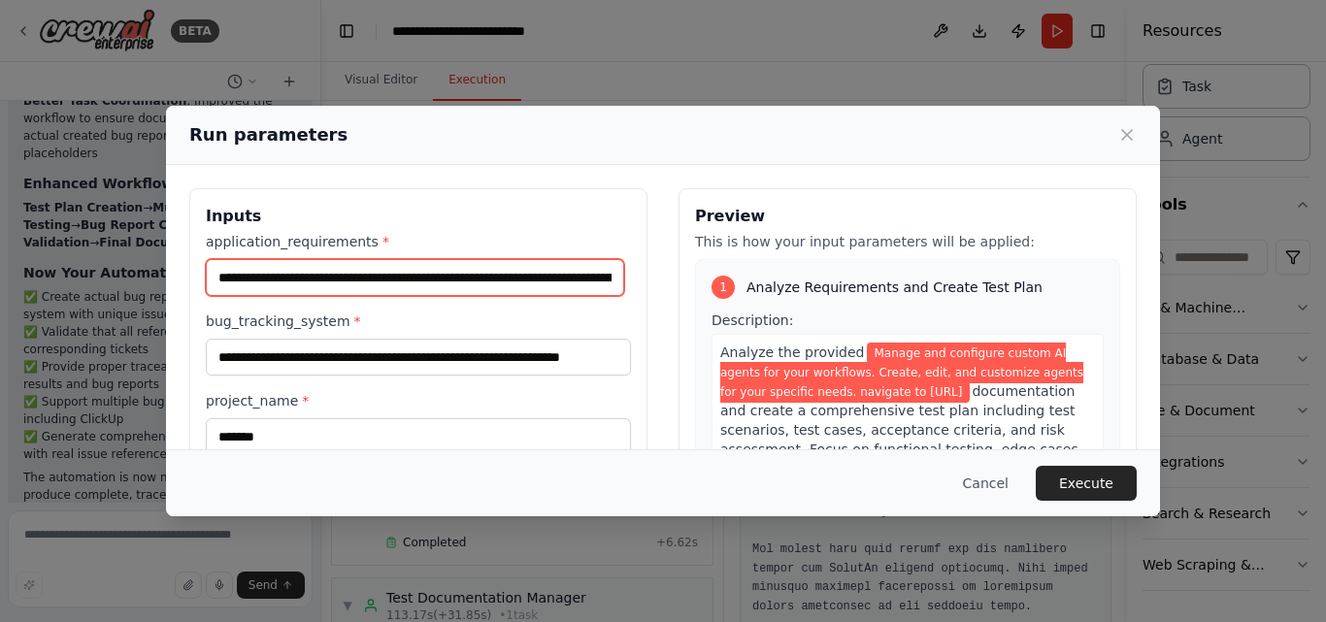
click at [303, 275] on input "**********" at bounding box center [415, 277] width 419 height 37
click at [217, 279] on input "**********" at bounding box center [415, 277] width 419 height 37
click at [484, 287] on input "**********" at bounding box center [415, 277] width 419 height 37
click at [218, 274] on input "**********" at bounding box center [415, 277] width 419 height 37
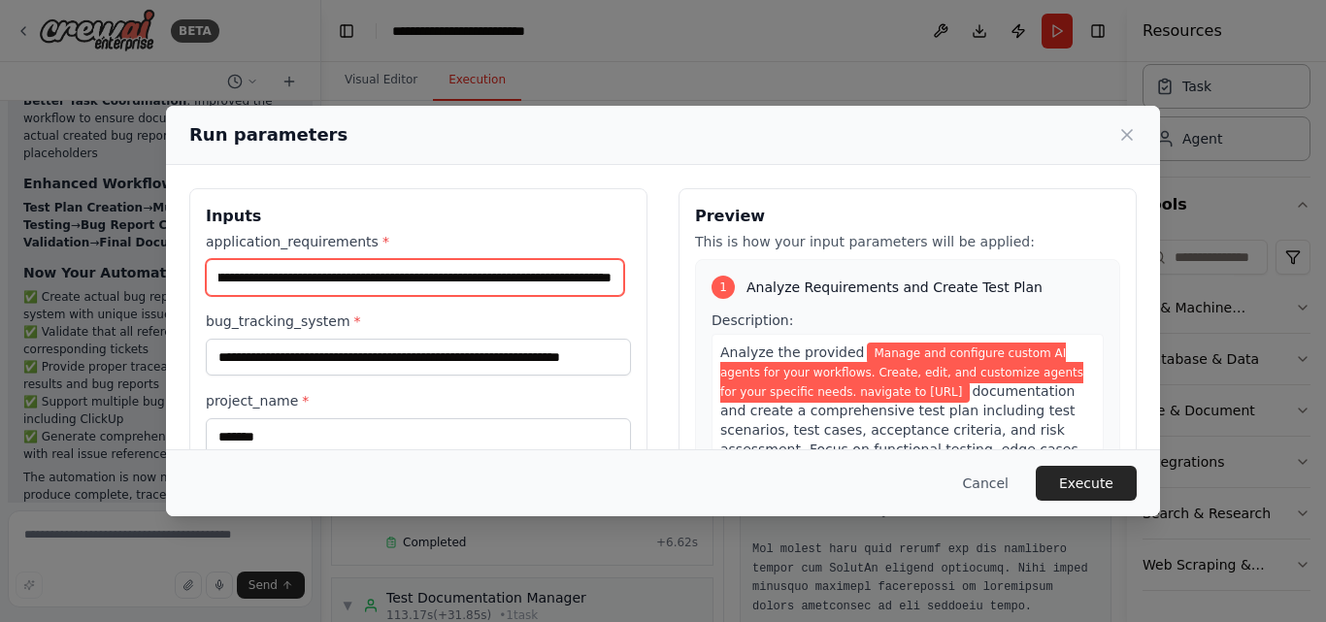
drag, startPoint x: 215, startPoint y: 274, endPoint x: 991, endPoint y: 299, distance: 777.2
click at [991, 299] on div "**********" at bounding box center [663, 418] width 948 height 460
click at [618, 281] on input "**********" at bounding box center [415, 277] width 419 height 37
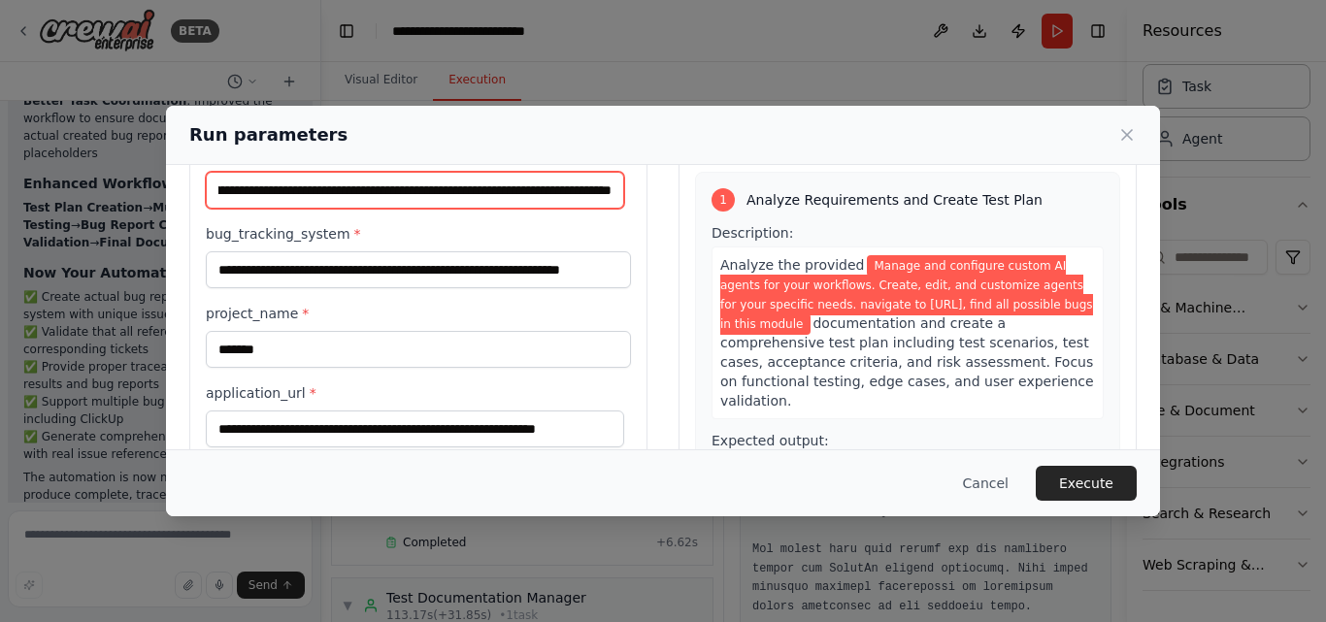
scroll to position [194, 0]
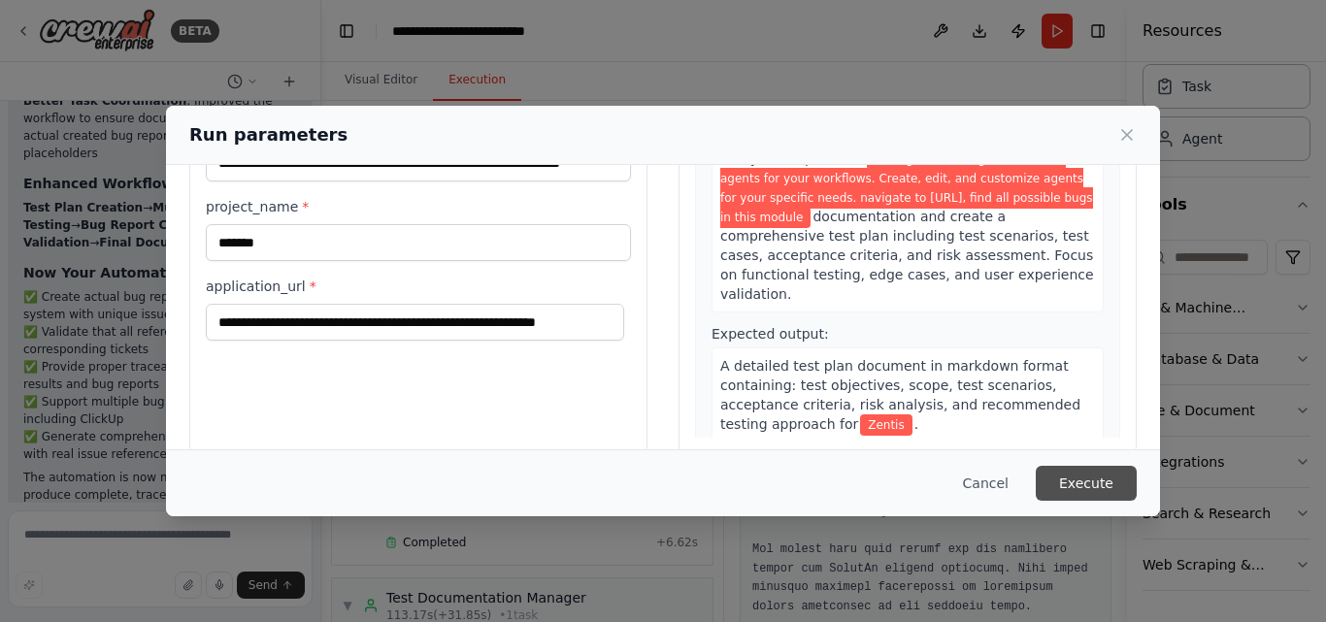
type input "**********"
click at [1090, 475] on button "Execute" at bounding box center [1086, 483] width 101 height 35
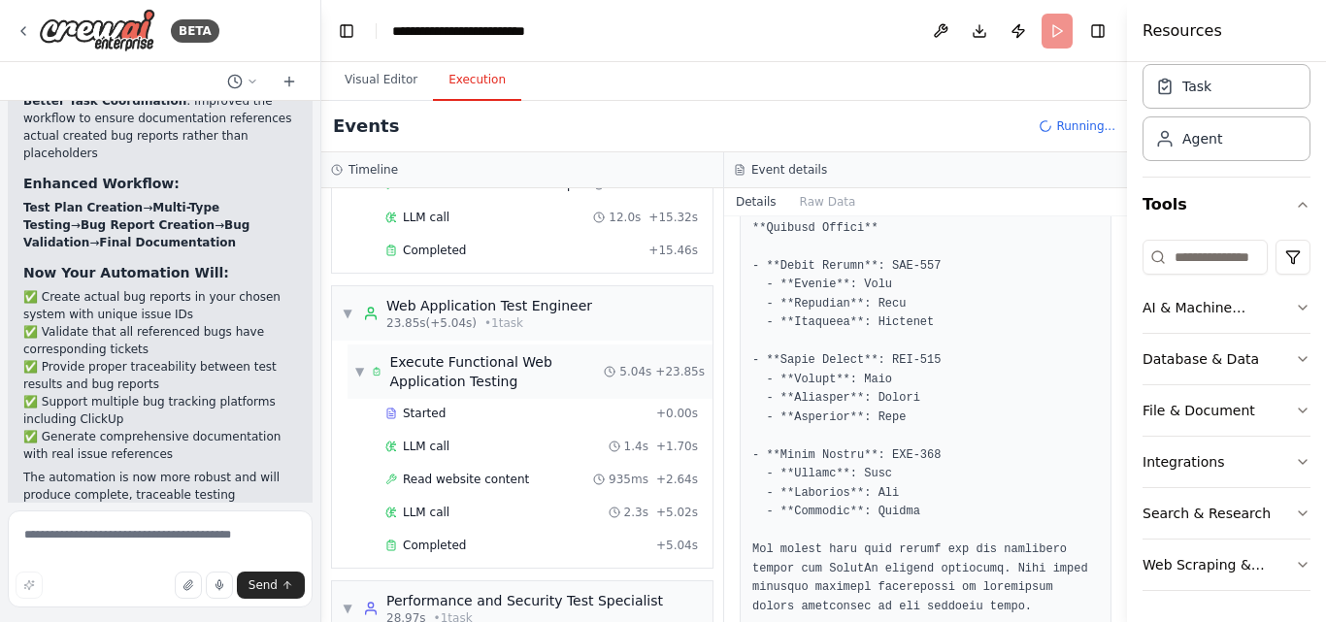
scroll to position [349, 0]
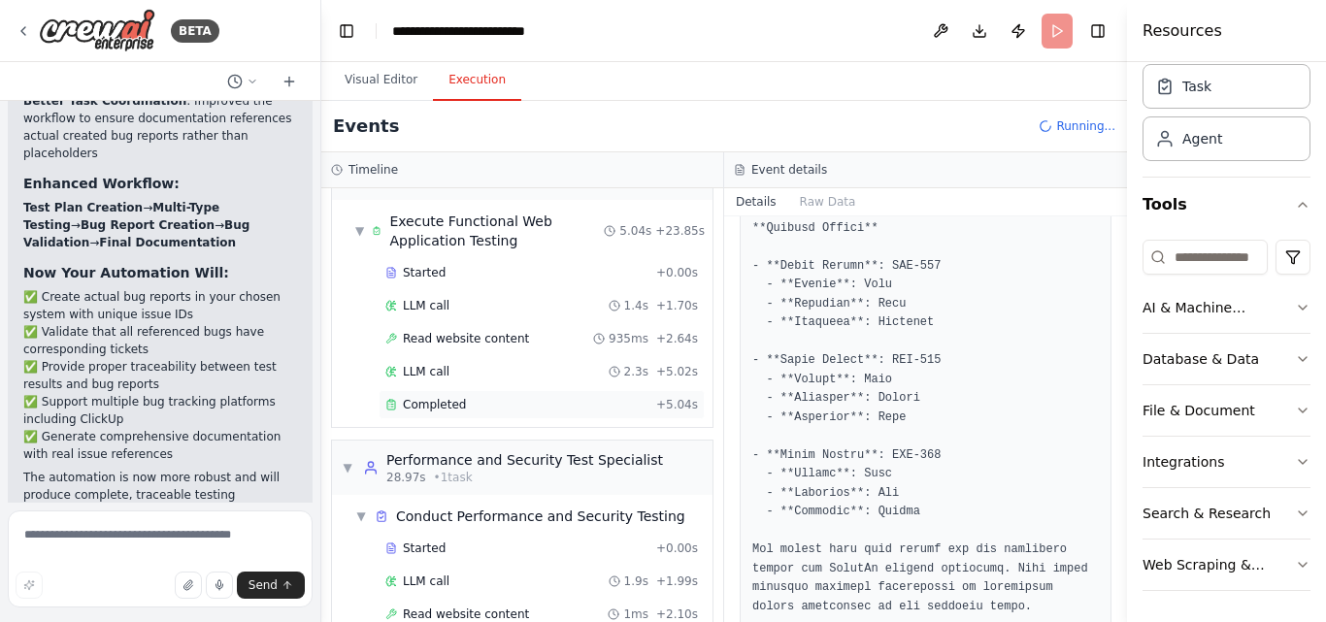
click at [457, 405] on span "Completed" at bounding box center [434, 405] width 63 height 16
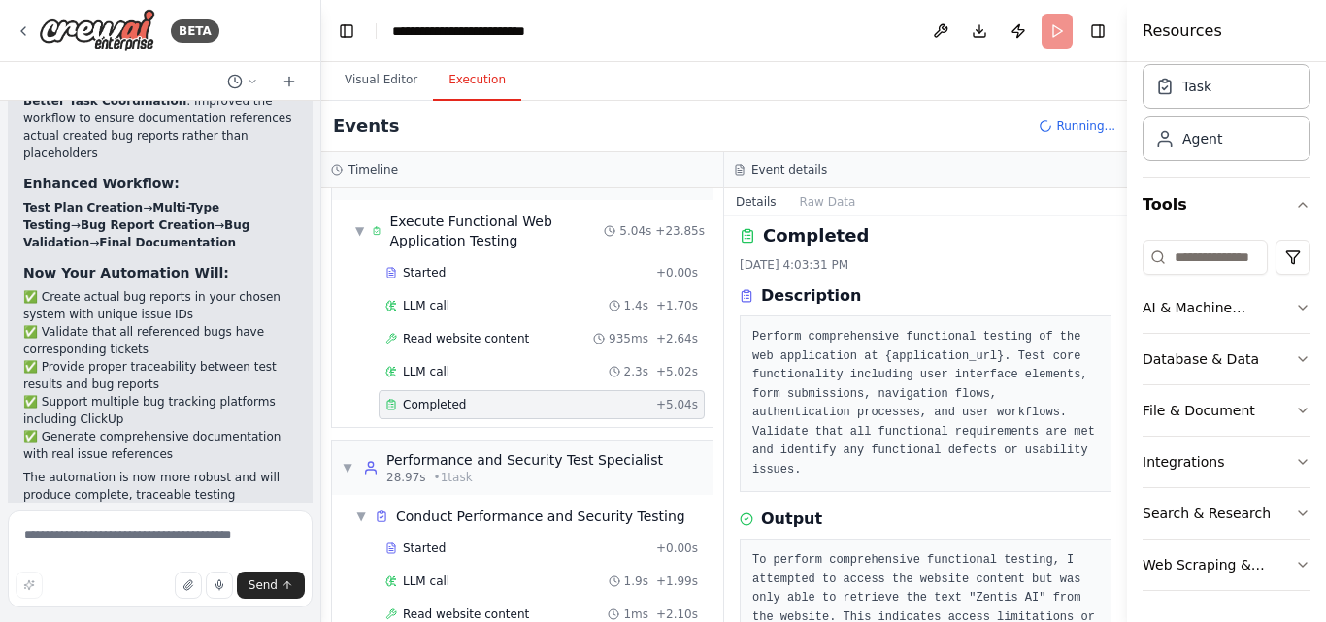
scroll to position [0, 0]
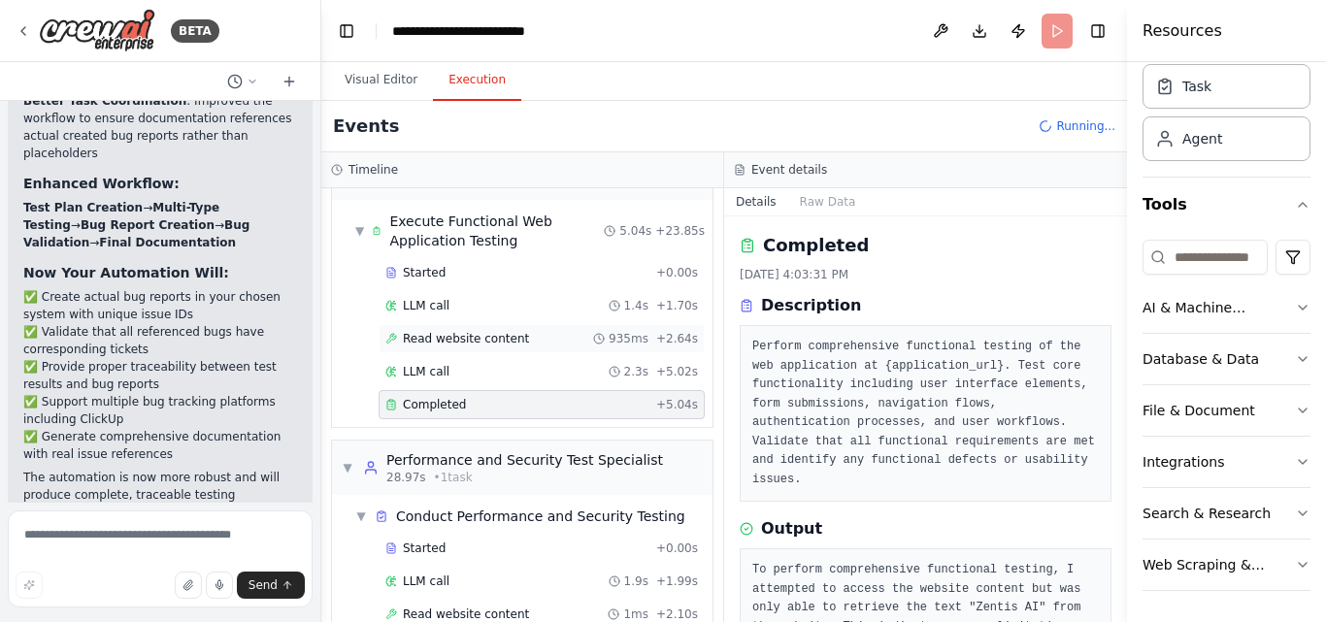
click at [511, 334] on span "Read website content" at bounding box center [466, 339] width 126 height 16
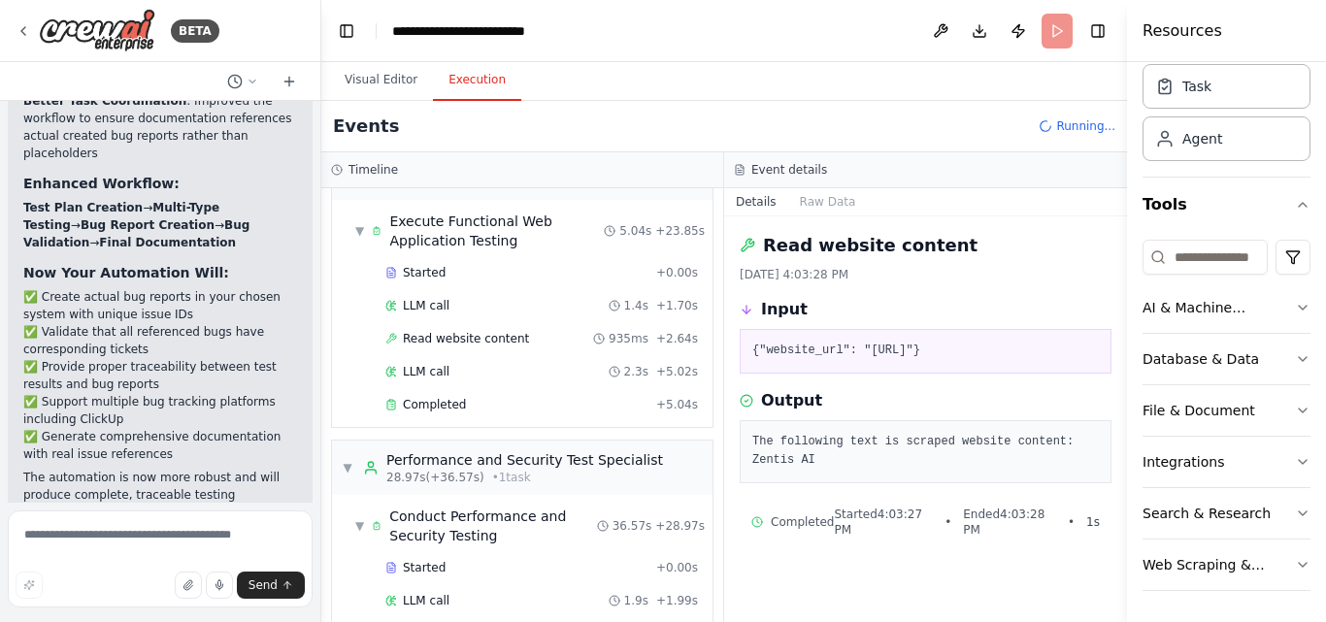
drag, startPoint x: 752, startPoint y: 347, endPoint x: 1079, endPoint y: 350, distance: 327.3
click at [1079, 350] on div "{"website_url": "[URL]"}" at bounding box center [926, 351] width 372 height 45
copy pre "{"website_url": "[URL]"}"
drag, startPoint x: 754, startPoint y: 441, endPoint x: 824, endPoint y: 466, distance: 75.2
click at [824, 466] on pre "The following text is scraped website content: Zentis AI" at bounding box center [926, 452] width 347 height 38
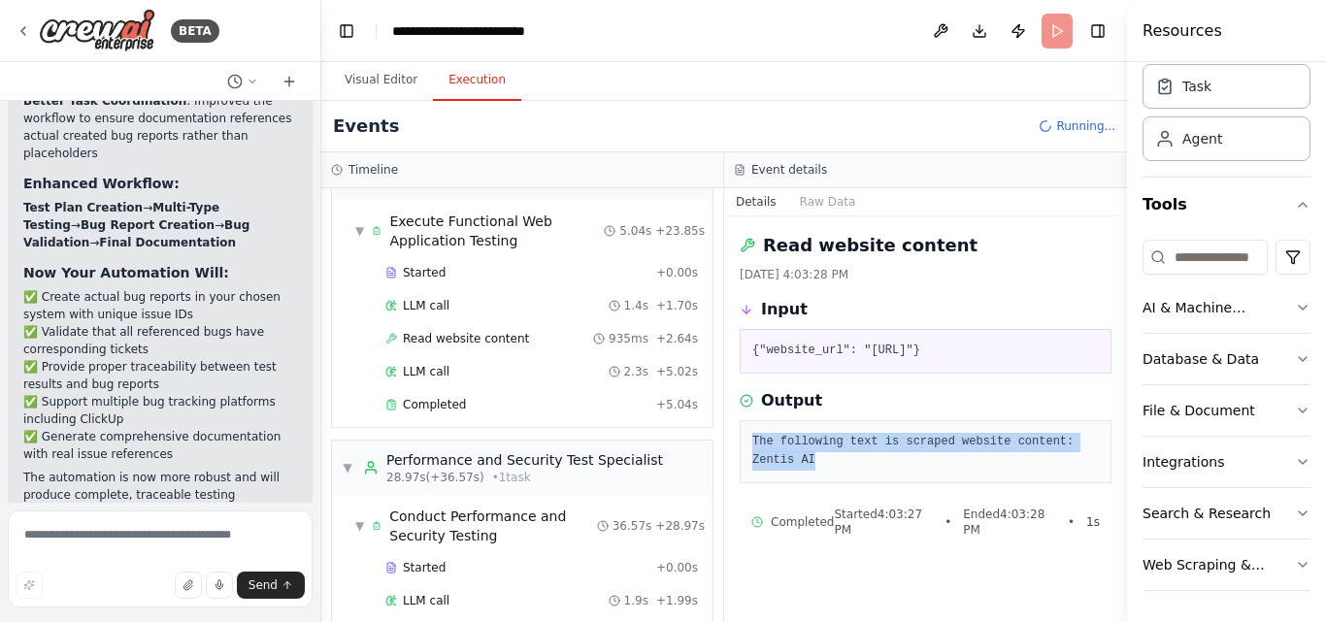
copy pre "The following text is scraped website content: Zentis AI"
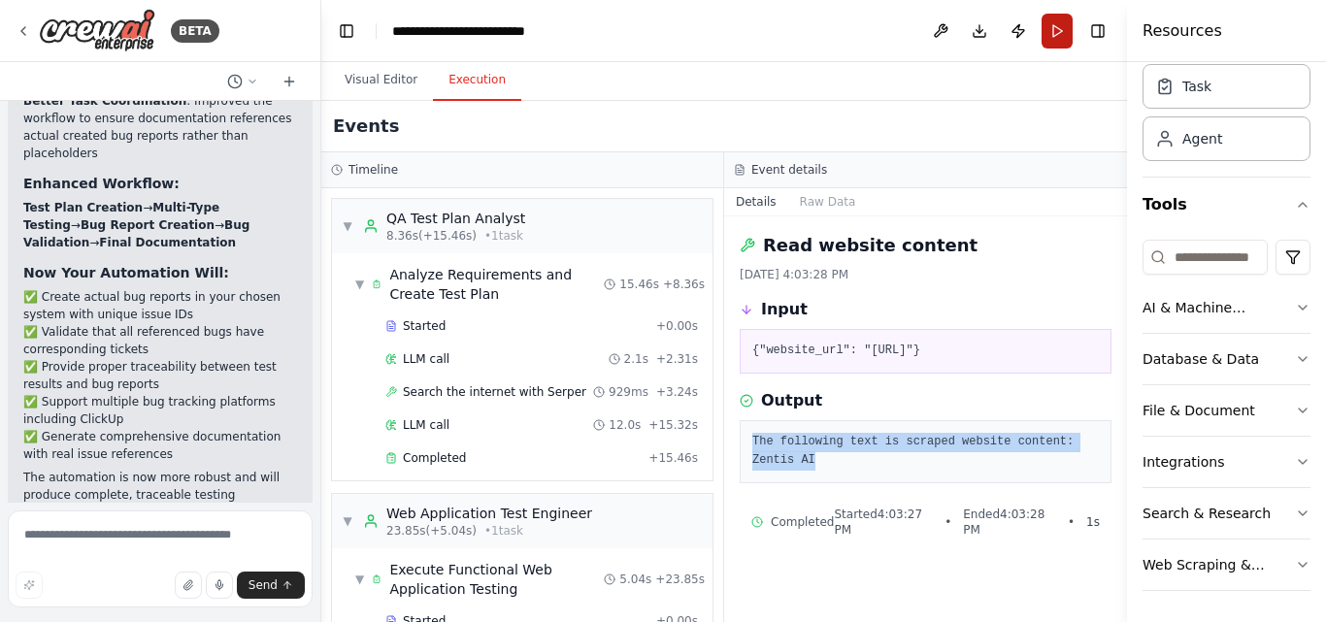
click at [1054, 27] on button "Run" at bounding box center [1057, 31] width 31 height 35
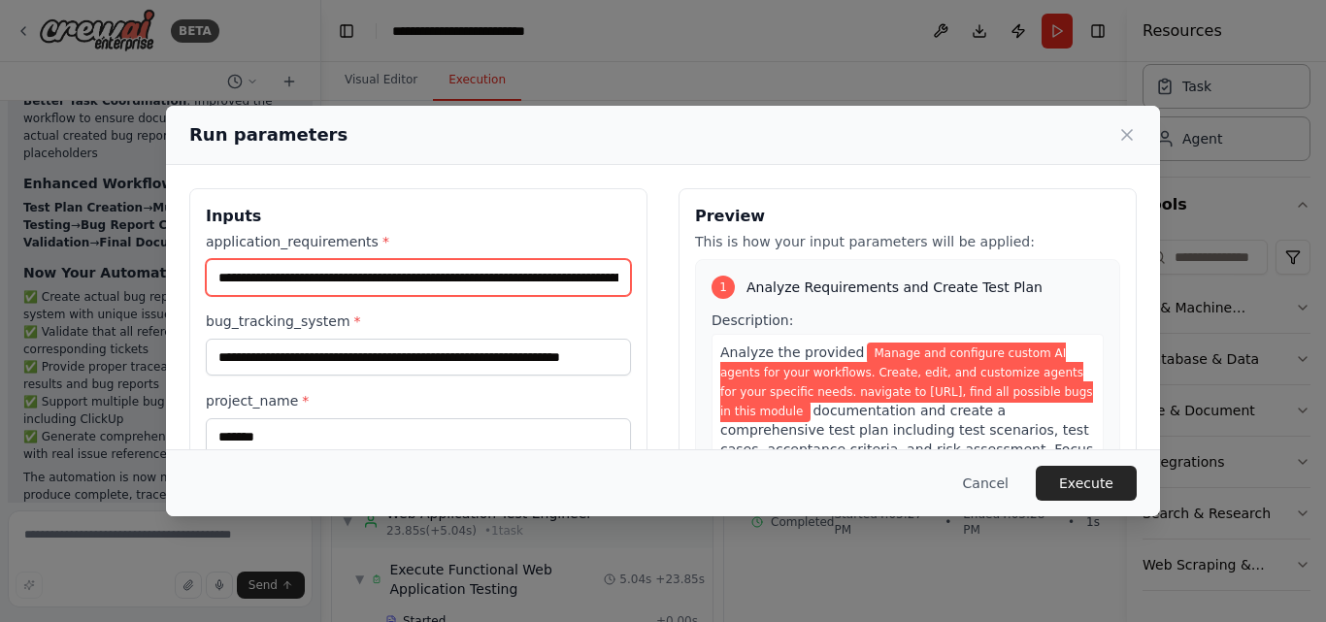
click at [308, 283] on input "**********" at bounding box center [418, 277] width 425 height 37
paste input "**********"
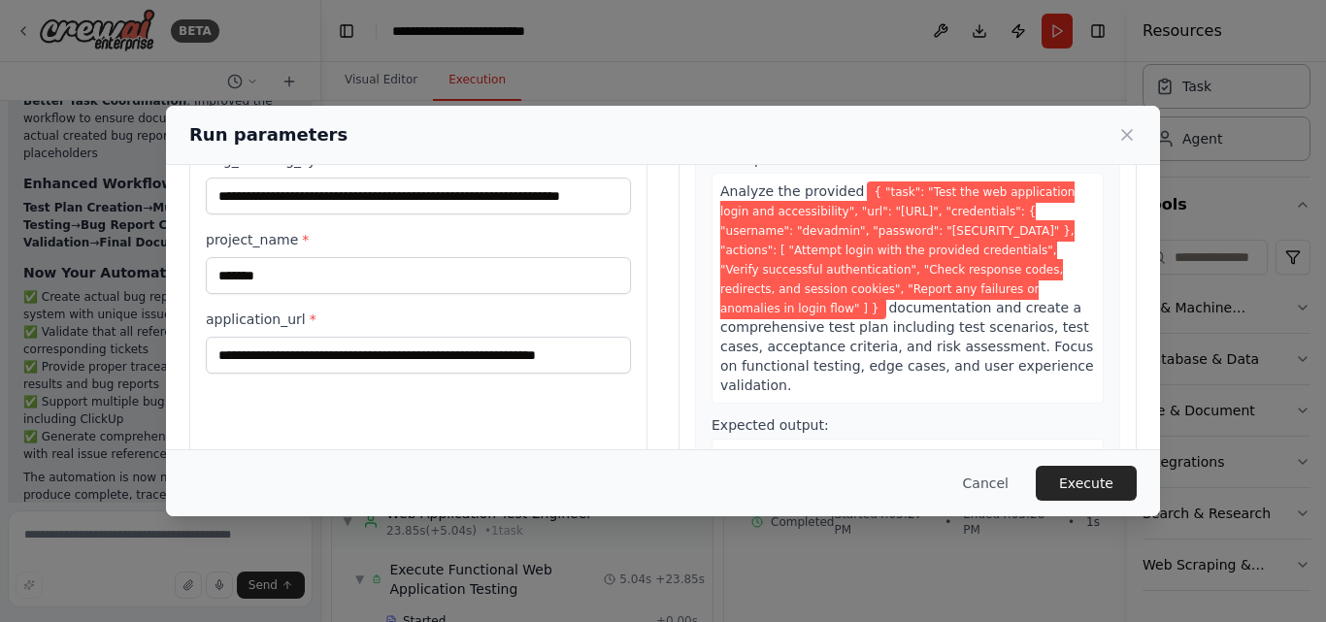
scroll to position [194, 0]
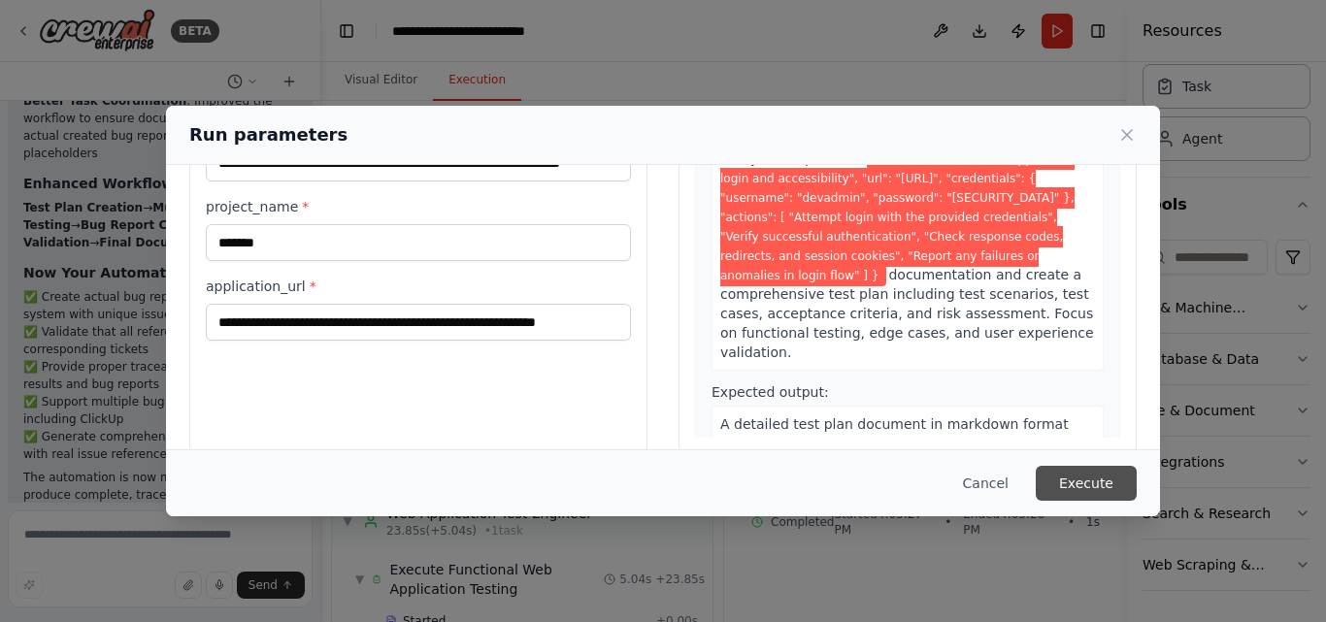
type input "**********"
click at [1099, 479] on button "Execute" at bounding box center [1086, 483] width 101 height 35
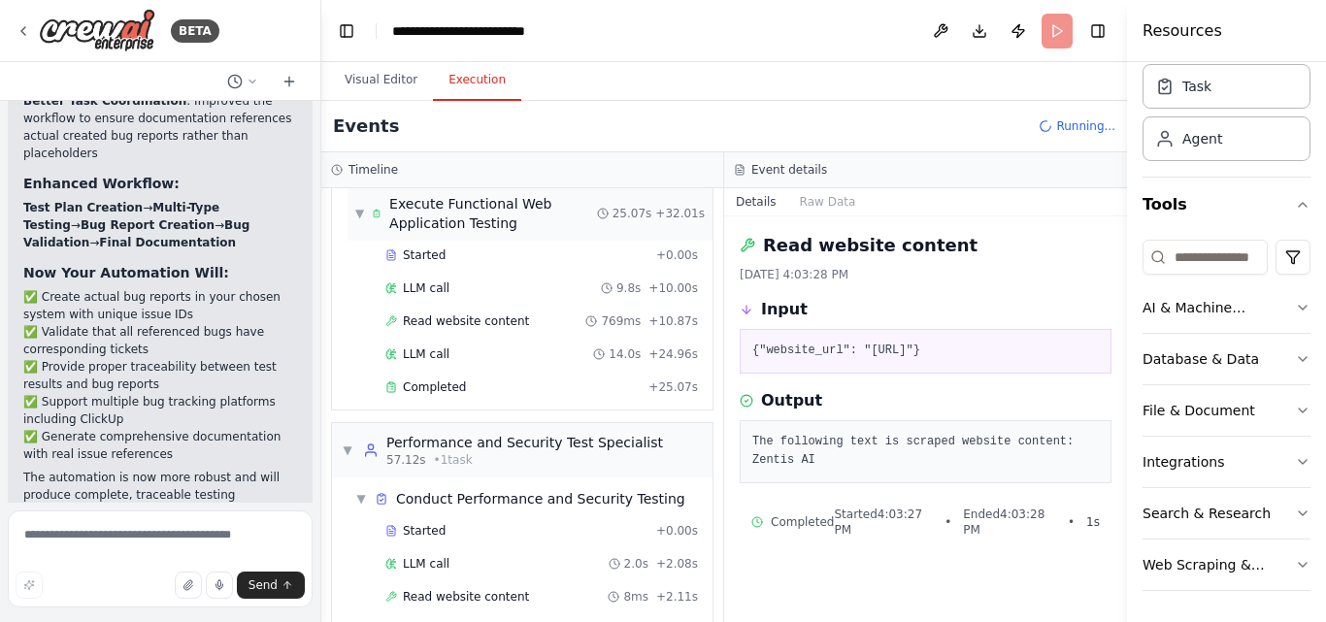
scroll to position [415, 0]
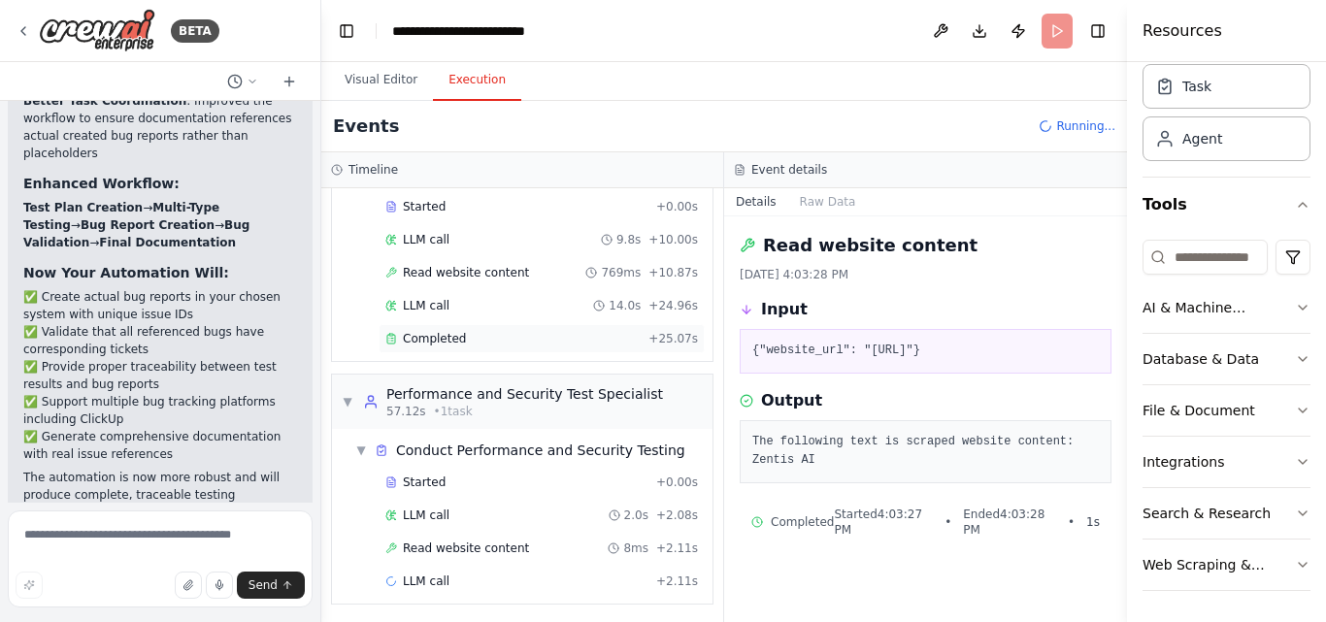
click at [476, 345] on div "Completed" at bounding box center [513, 339] width 255 height 16
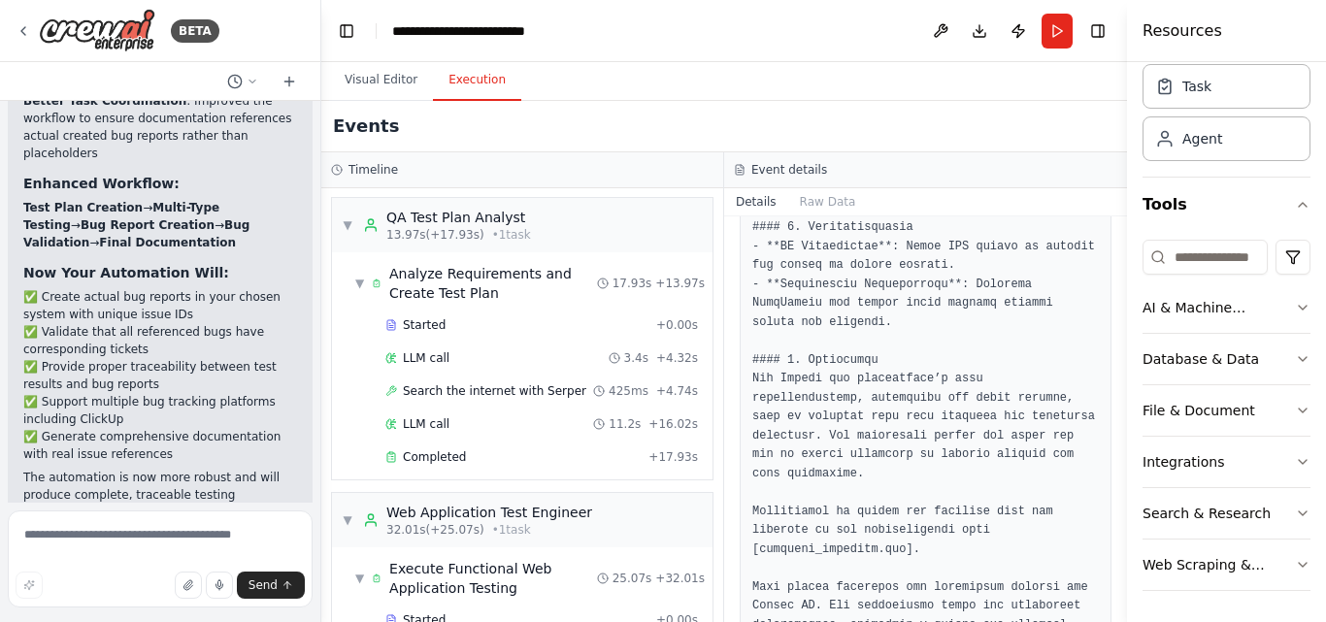
scroll to position [0, 0]
click at [367, 76] on button "Visual Editor" at bounding box center [381, 80] width 104 height 41
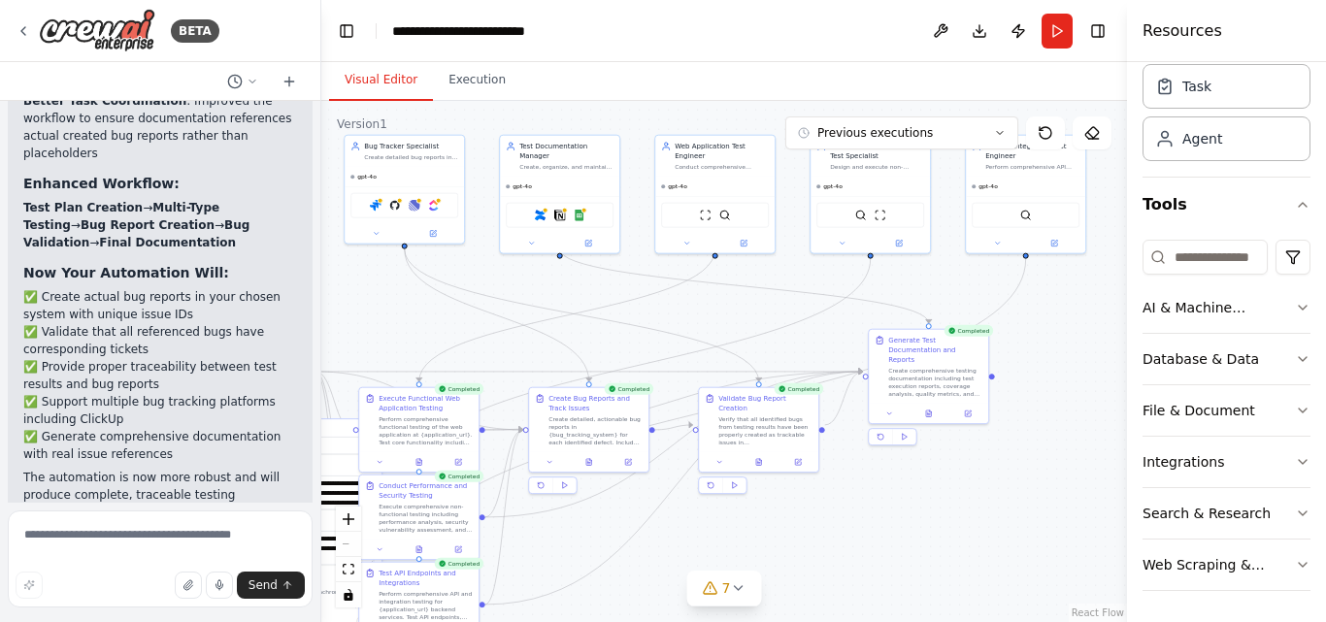
drag, startPoint x: 849, startPoint y: 500, endPoint x: 662, endPoint y: 597, distance: 210.2
click at [662, 597] on div ".deletable-edge-delete-btn { width: 20px; height: 20px; border: 0px solid #ffff…" at bounding box center [724, 361] width 806 height 521
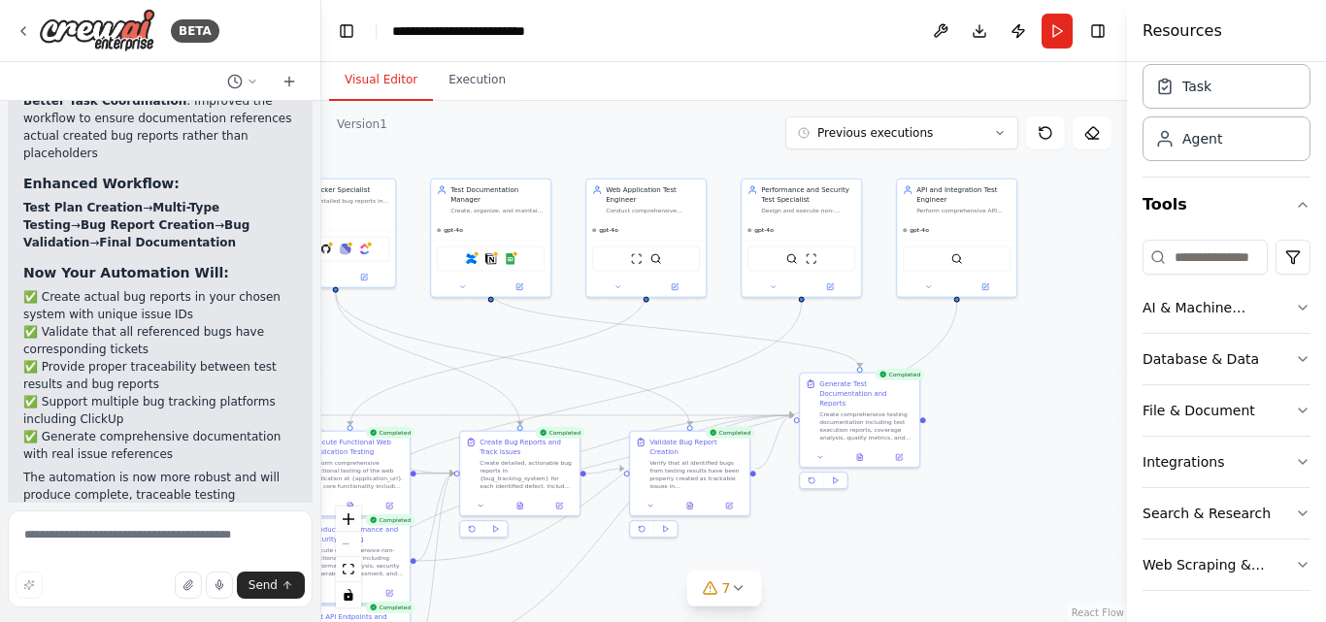
drag, startPoint x: 855, startPoint y: 576, endPoint x: 827, endPoint y: 584, distance: 28.3
click at [827, 584] on div ".deletable-edge-delete-btn { width: 20px; height: 20px; border: 0px solid #ffff…" at bounding box center [724, 361] width 806 height 521
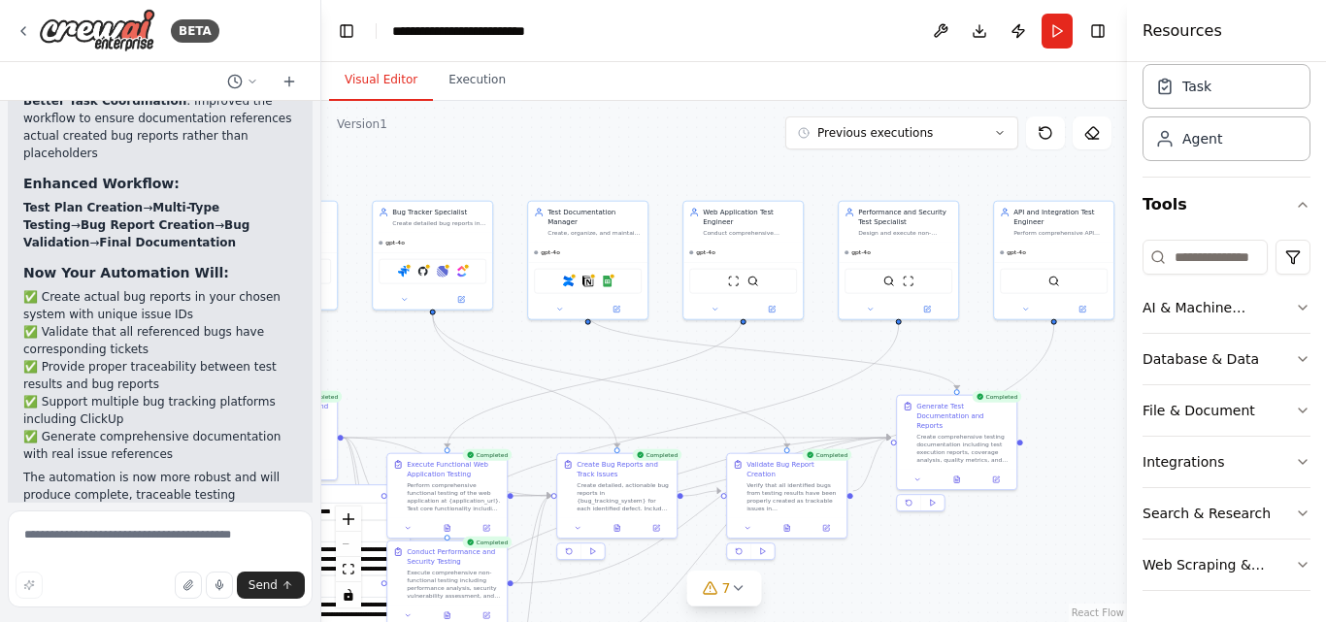
drag, startPoint x: 596, startPoint y: 142, endPoint x: 693, endPoint y: 164, distance: 99.6
click at [693, 164] on div ".deletable-edge-delete-btn { width: 20px; height: 20px; border: 0px solid #ffff…" at bounding box center [724, 361] width 806 height 521
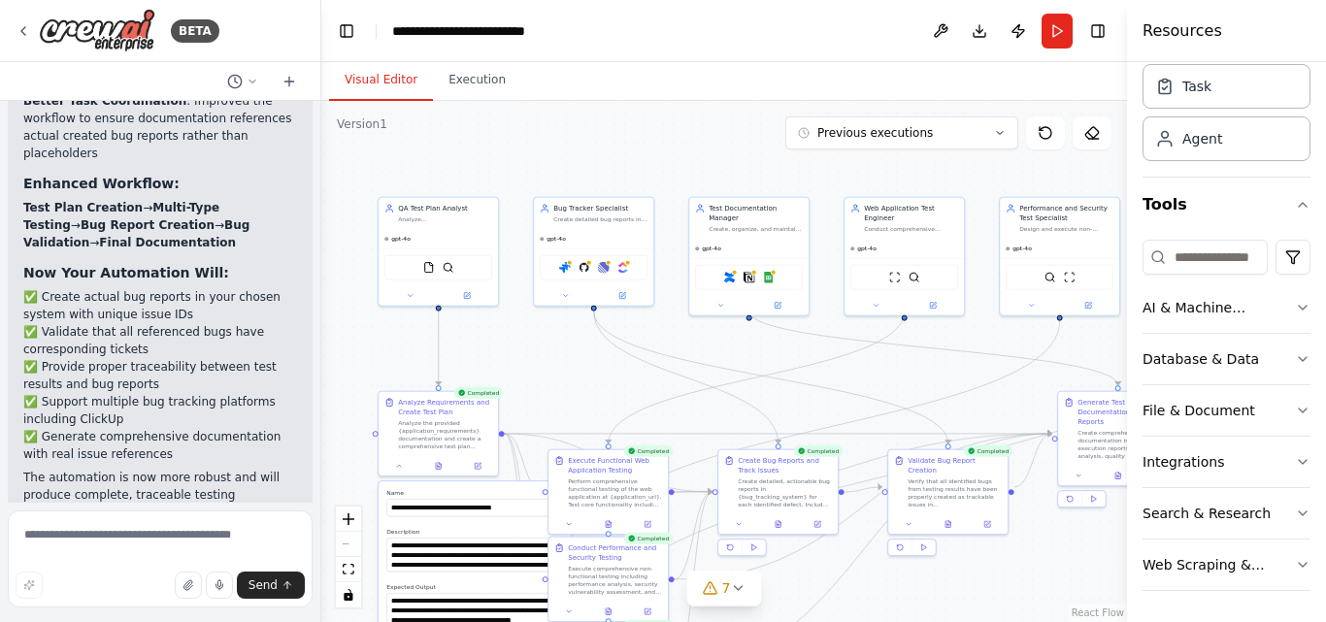
drag, startPoint x: 560, startPoint y: 169, endPoint x: 721, endPoint y: 165, distance: 161.2
click at [721, 165] on div ".deletable-edge-delete-btn { width: 20px; height: 20px; border: 0px solid #ffff…" at bounding box center [724, 361] width 806 height 521
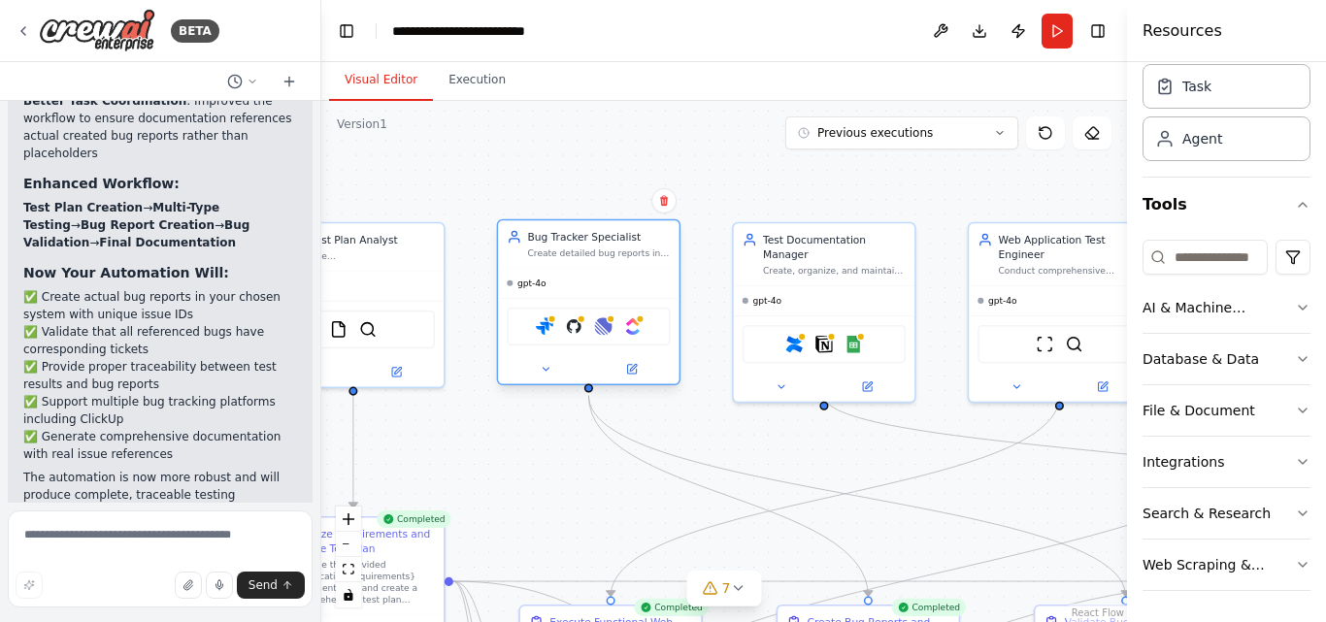
click at [549, 382] on div at bounding box center [588, 368] width 181 height 29
click at [550, 377] on button at bounding box center [546, 368] width 84 height 17
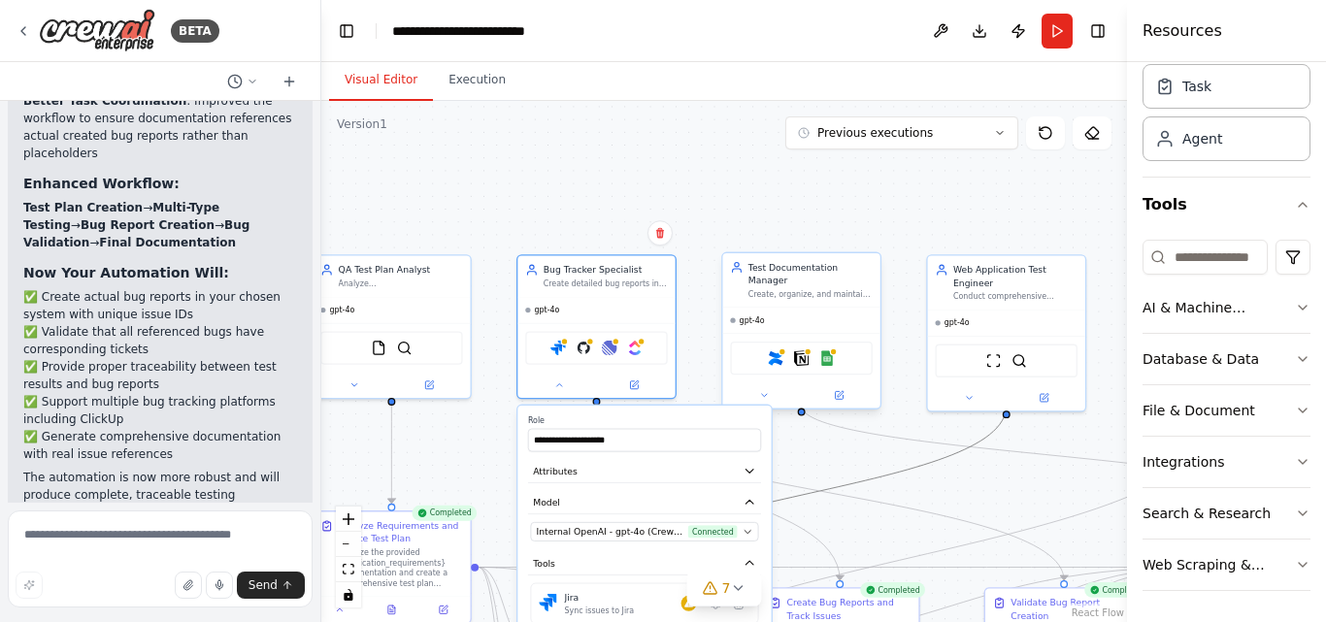
drag, startPoint x: 842, startPoint y: 484, endPoint x: 825, endPoint y: 331, distance: 153.3
click at [780, 331] on div ".deletable-edge-delete-btn { width: 20px; height: 20px; border: 0px solid #ffff…" at bounding box center [514, 362] width 532 height 344
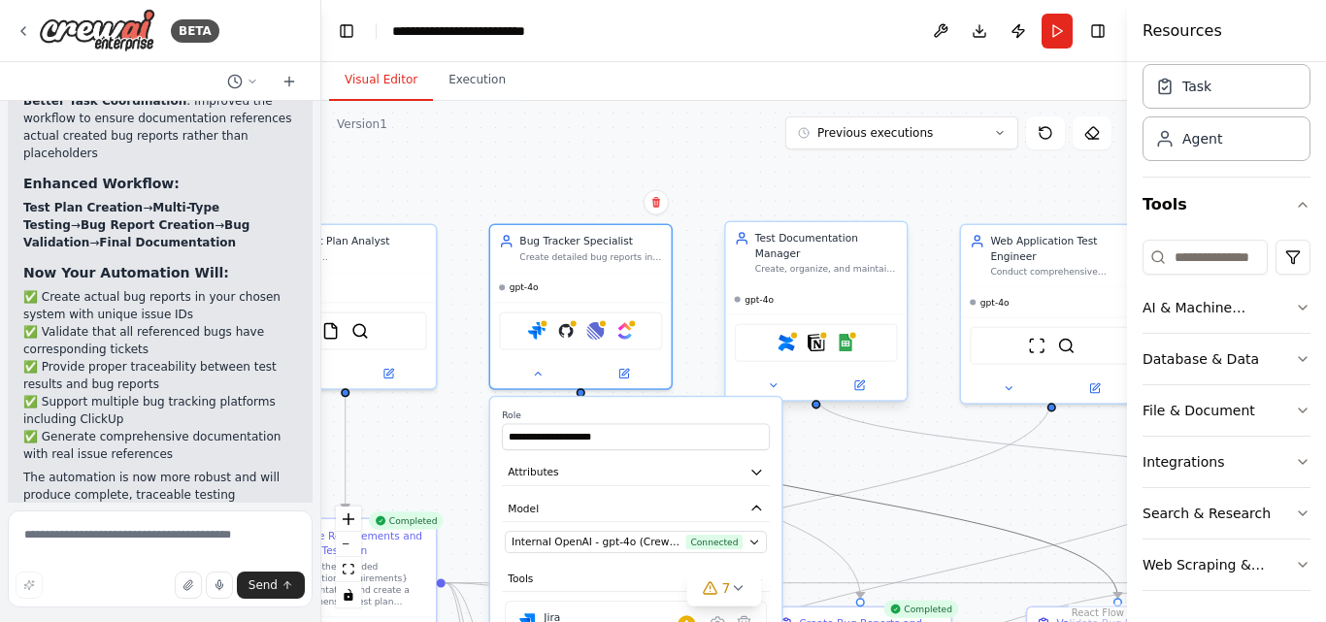
drag, startPoint x: 864, startPoint y: 495, endPoint x: 889, endPoint y: 274, distance: 222.7
click at [790, 274] on div ".deletable-edge-delete-btn { width: 20px; height: 20px; border: 0px solid #ffff…" at bounding box center [485, 348] width 611 height 395
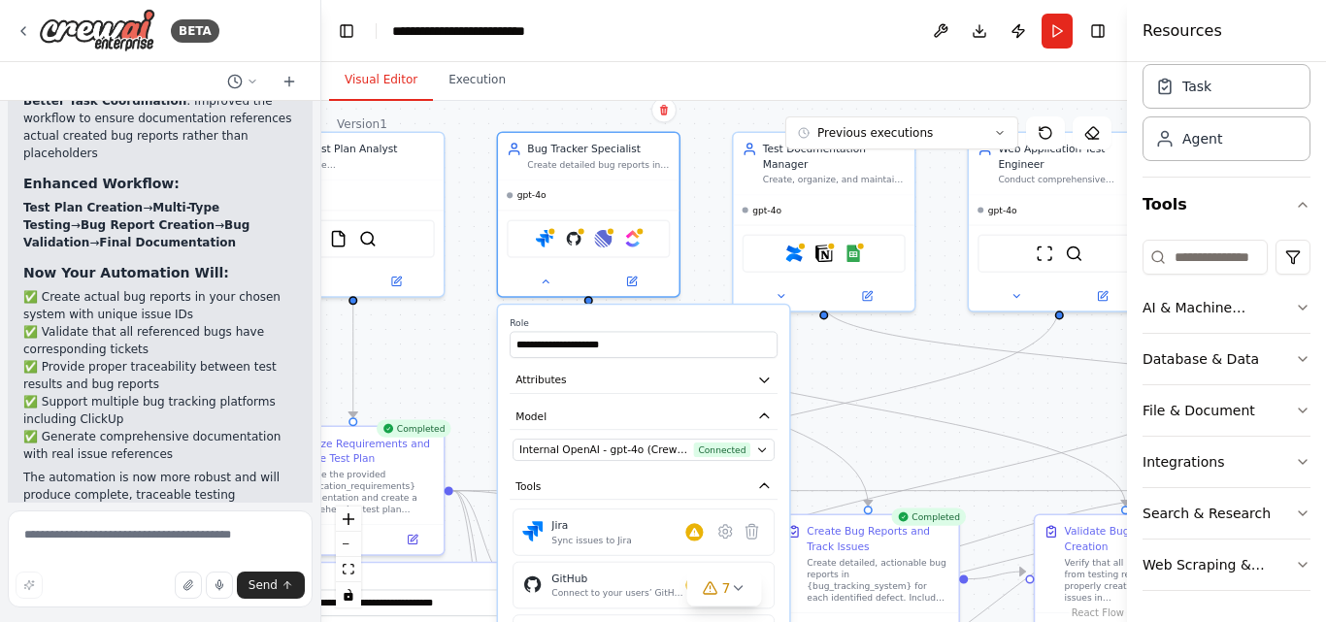
drag, startPoint x: 945, startPoint y: 104, endPoint x: 945, endPoint y: 84, distance: 19.4
click at [945, 84] on div "**********" at bounding box center [724, 342] width 806 height 560
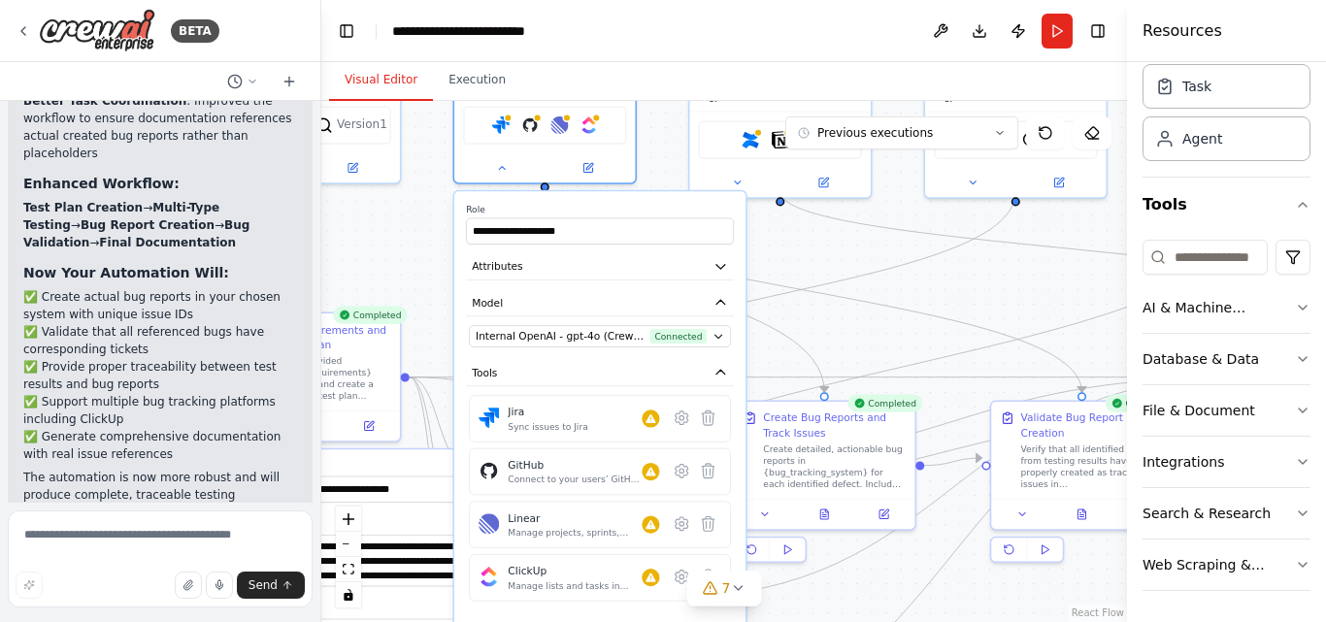
drag, startPoint x: 1029, startPoint y: 419, endPoint x: 986, endPoint y: 306, distance: 121.7
click at [986, 306] on div ".deletable-edge-delete-btn { width: 20px; height: 20px; border: 0px solid #ffff…" at bounding box center [724, 361] width 806 height 521
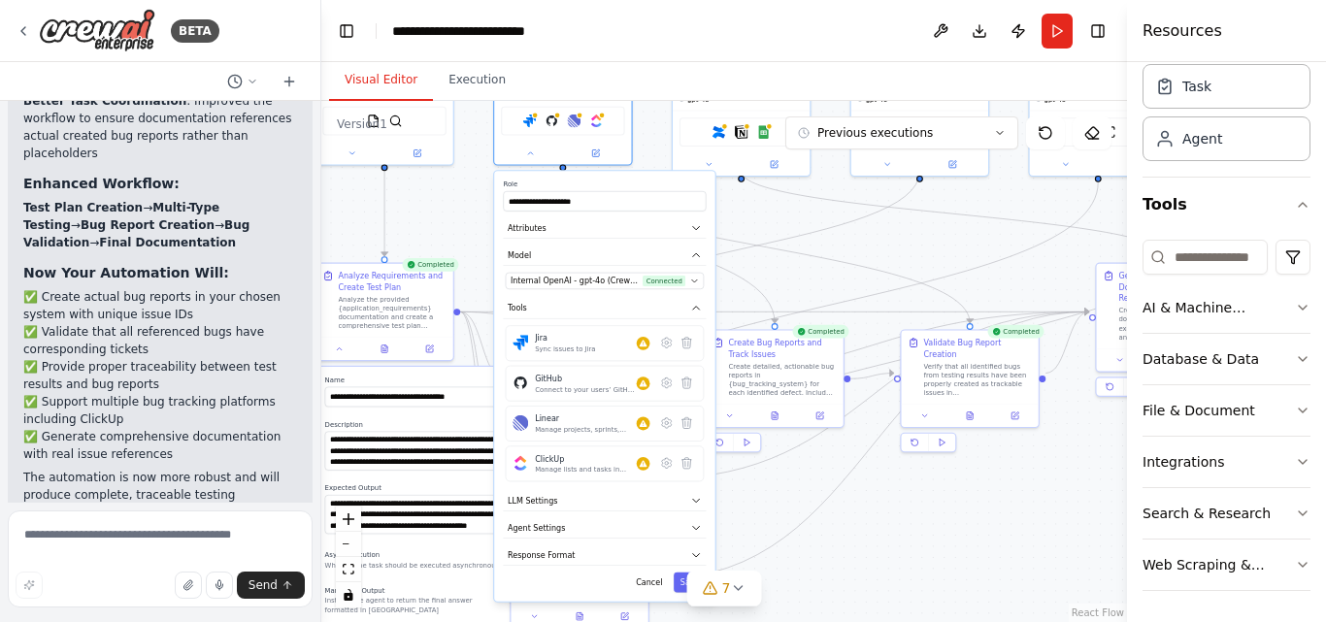
drag, startPoint x: 923, startPoint y: 345, endPoint x: 923, endPoint y: 245, distance: 100.0
click at [923, 245] on div ".deletable-edge-delete-btn { width: 20px; height: 20px; border: 0px solid #ffff…" at bounding box center [724, 361] width 806 height 521
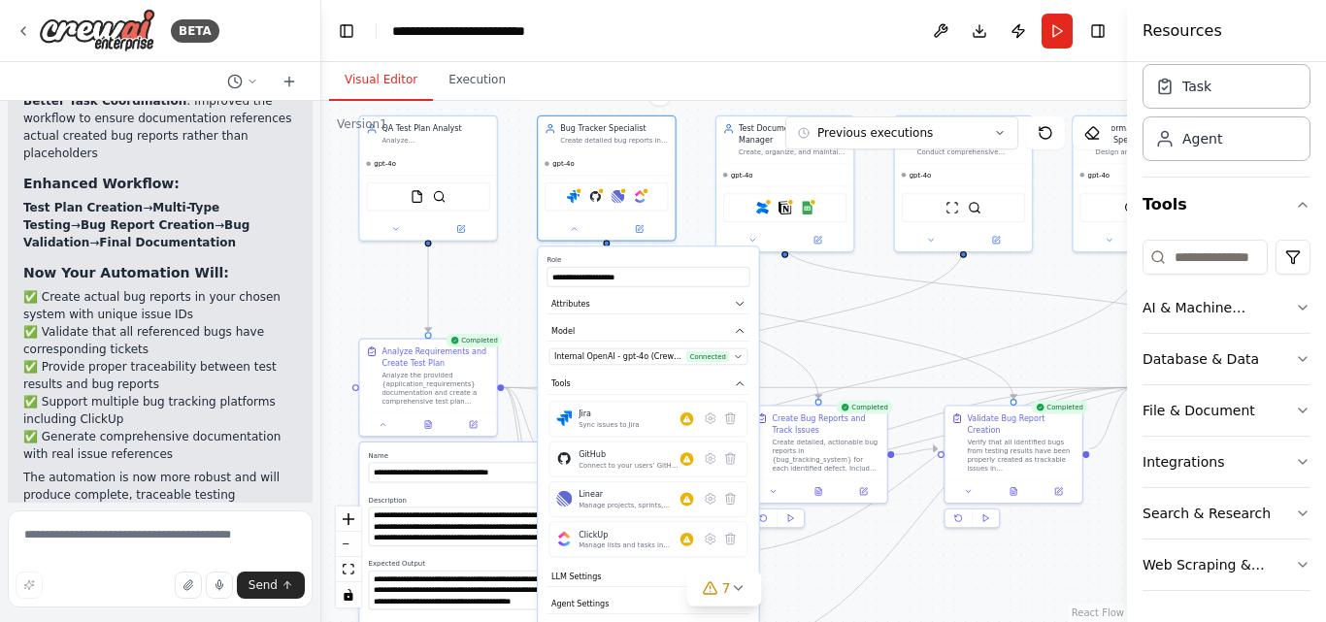
drag, startPoint x: 889, startPoint y: 501, endPoint x: 933, endPoint y: 577, distance: 87.4
click at [933, 577] on div ".deletable-edge-delete-btn { width: 20px; height: 20px; border: 0px solid #ffff…" at bounding box center [724, 361] width 806 height 521
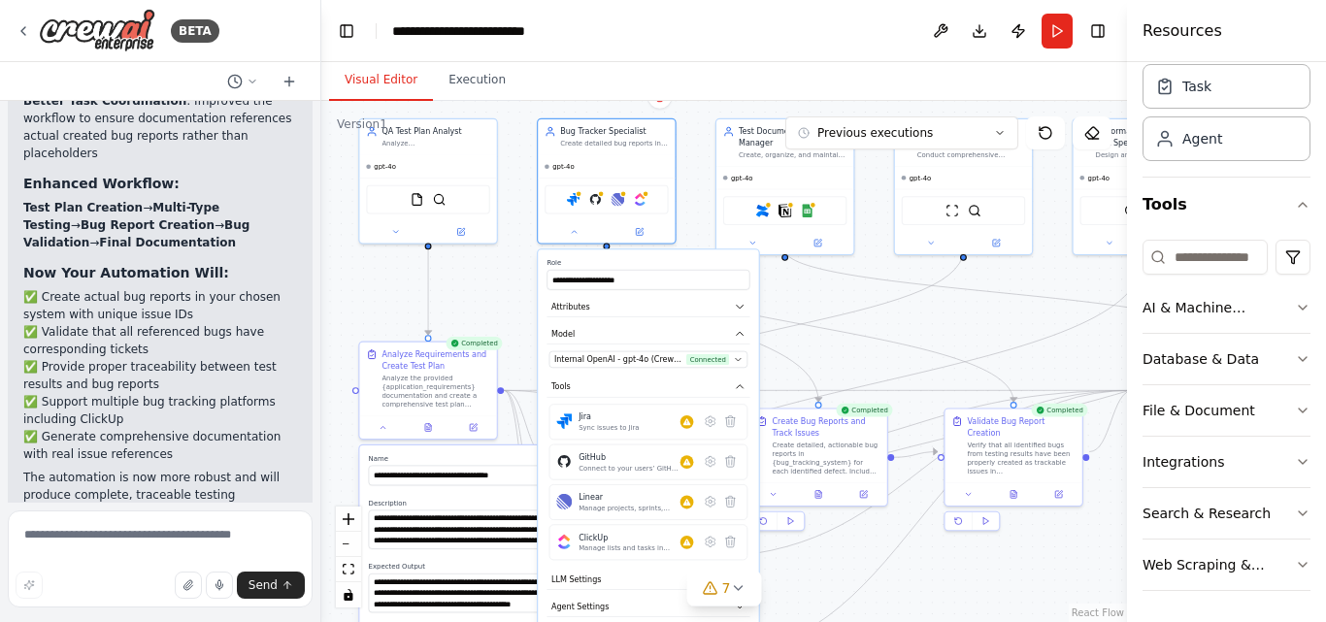
click at [960, 328] on div ".deletable-edge-delete-btn { width: 20px; height: 20px; border: 0px solid #ffff…" at bounding box center [724, 361] width 806 height 521
click at [576, 236] on button at bounding box center [574, 230] width 63 height 14
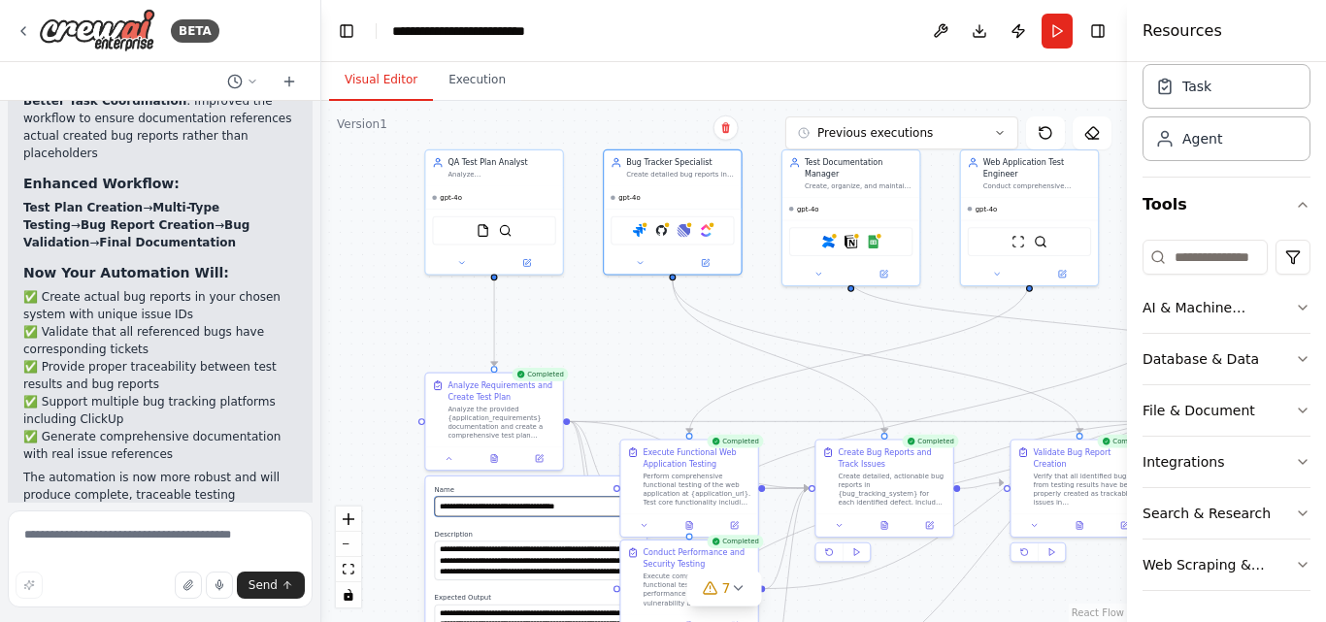
drag, startPoint x: 587, startPoint y: 348, endPoint x: 654, endPoint y: 379, distance: 73.0
click at [654, 379] on div ".deletable-edge-delete-btn { width: 20px; height: 20px; border: 0px solid #ffff…" at bounding box center [724, 361] width 806 height 521
click at [495, 463] on button at bounding box center [495, 457] width 48 height 14
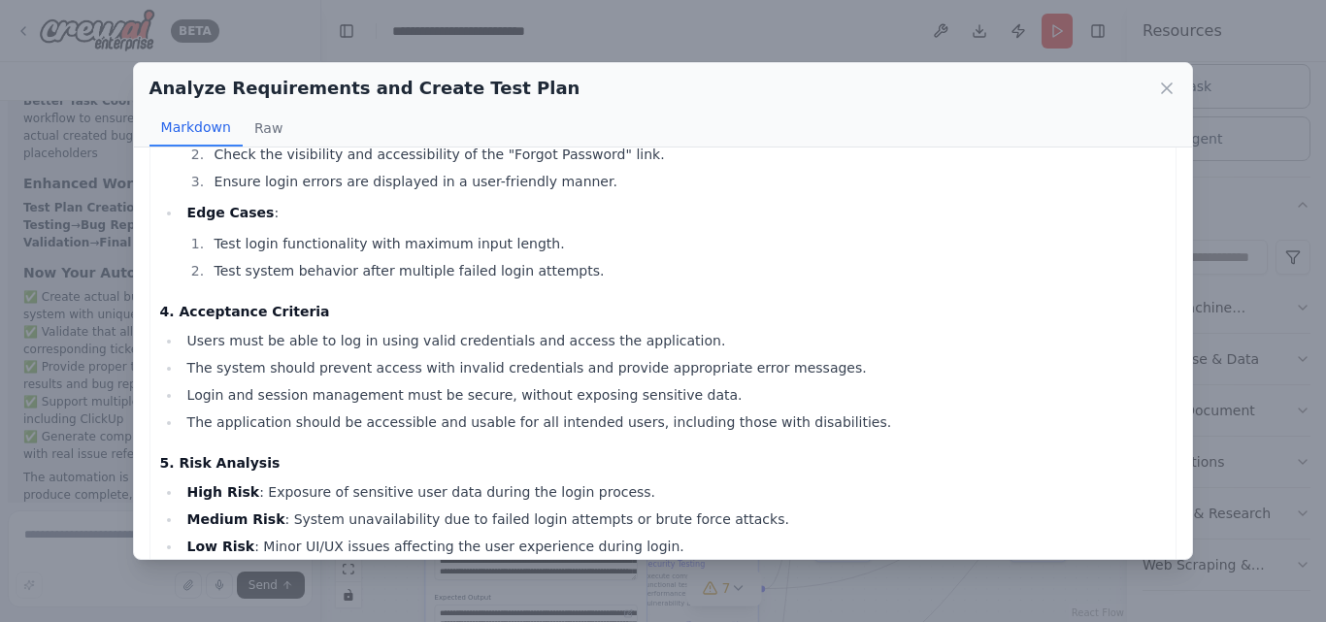
scroll to position [1104, 0]
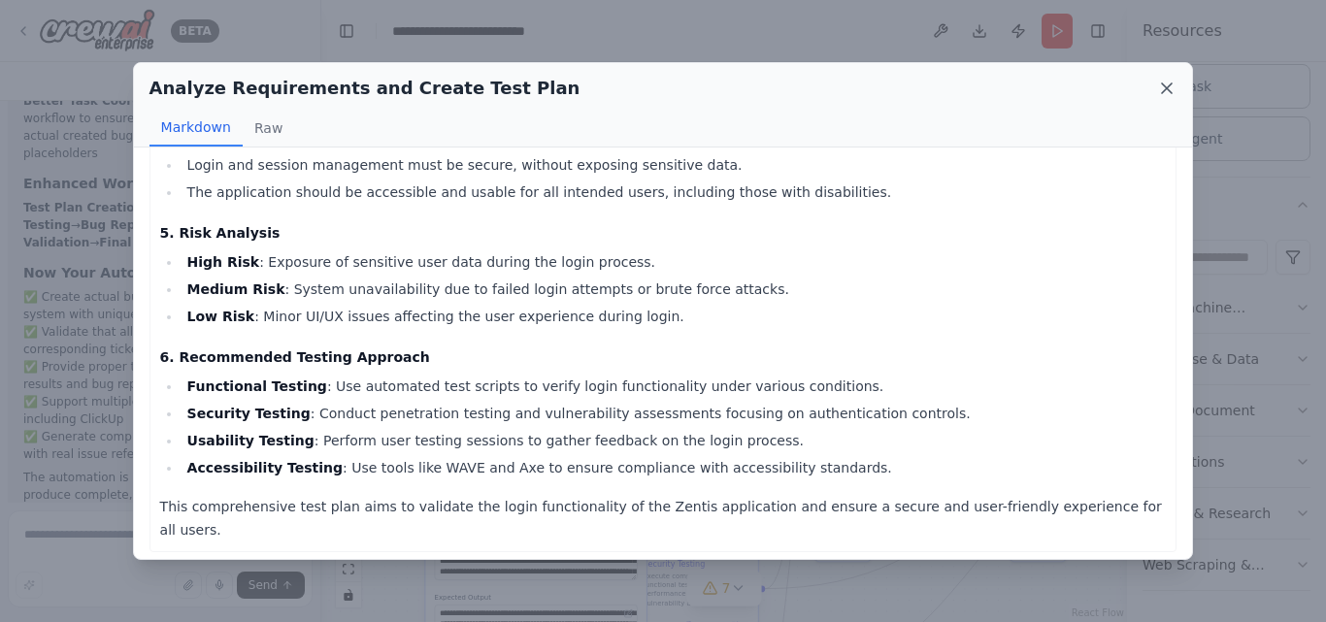
click at [1169, 81] on icon at bounding box center [1166, 88] width 19 height 19
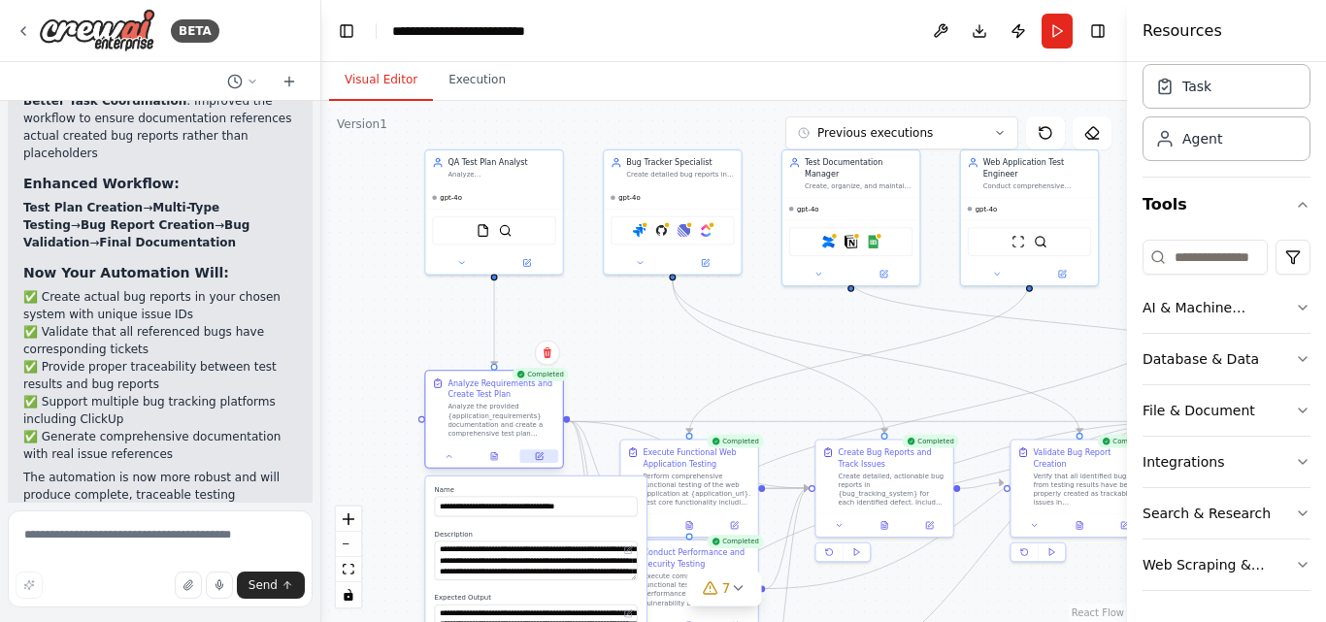
click at [540, 456] on icon at bounding box center [540, 455] width 5 height 5
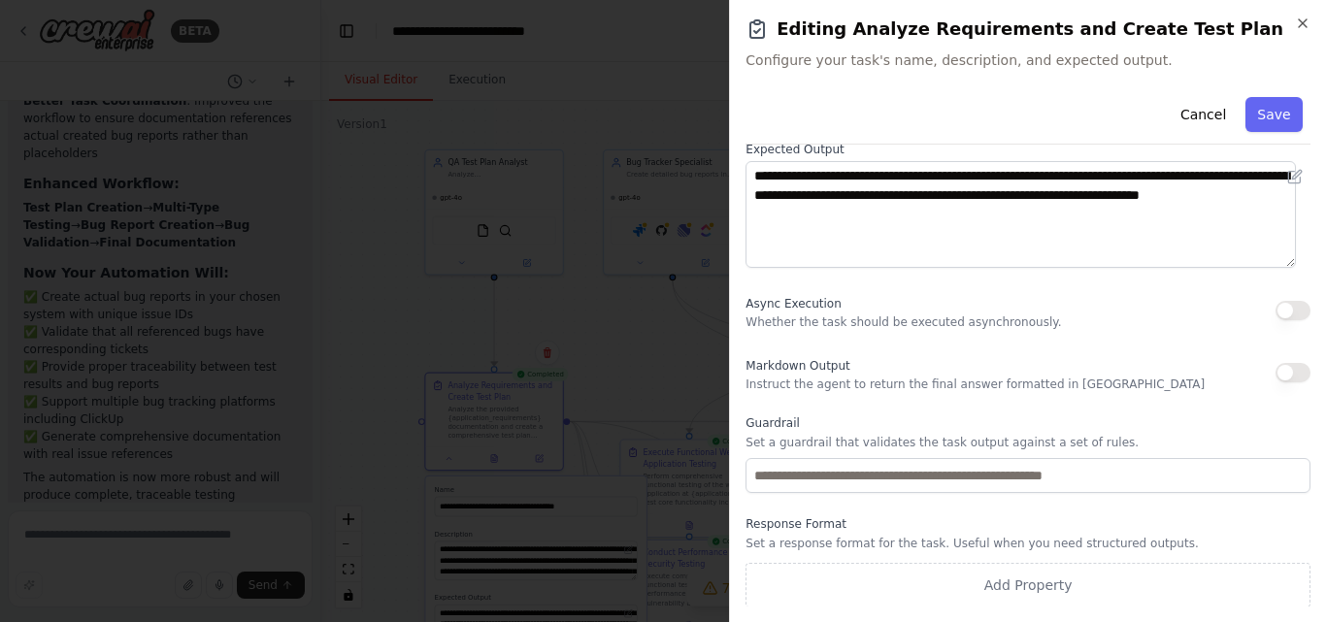
scroll to position [254, 0]
click at [1307, 22] on icon "button" at bounding box center [1303, 24] width 16 height 16
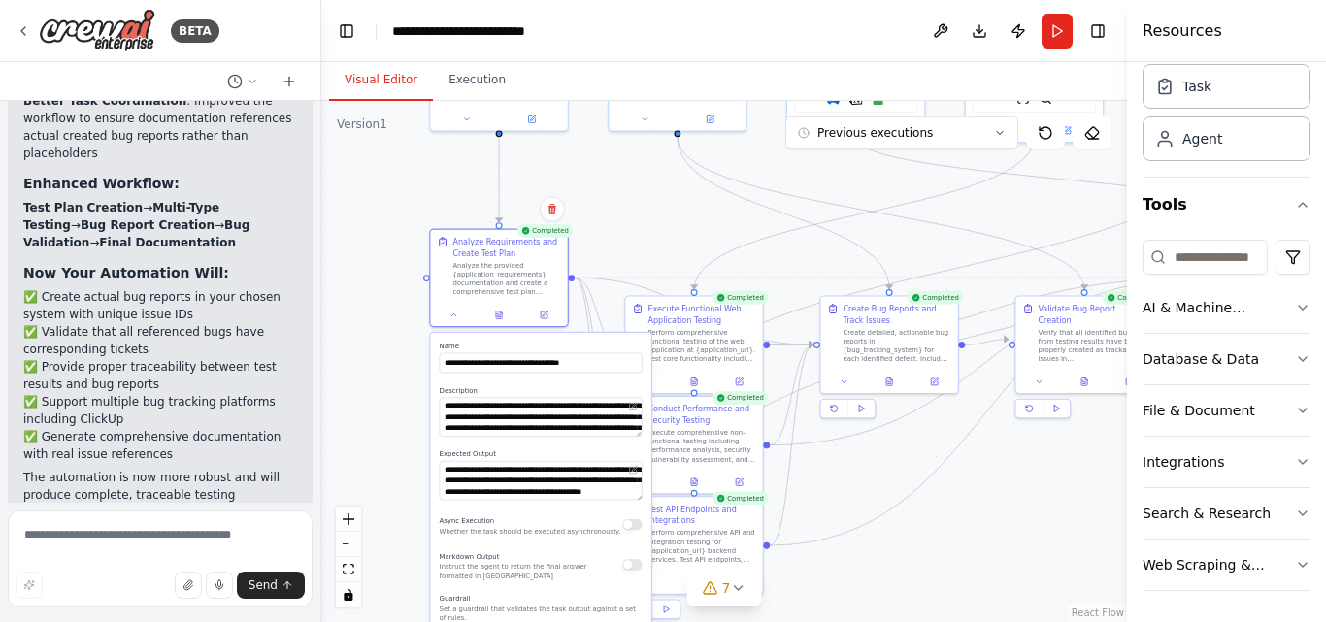
drag, startPoint x: 693, startPoint y: 371, endPoint x: 698, endPoint y: 227, distance: 143.8
click at [698, 227] on div ".deletable-edge-delete-btn { width: 20px; height: 20px; border: 0px solid #ffff…" at bounding box center [724, 361] width 806 height 521
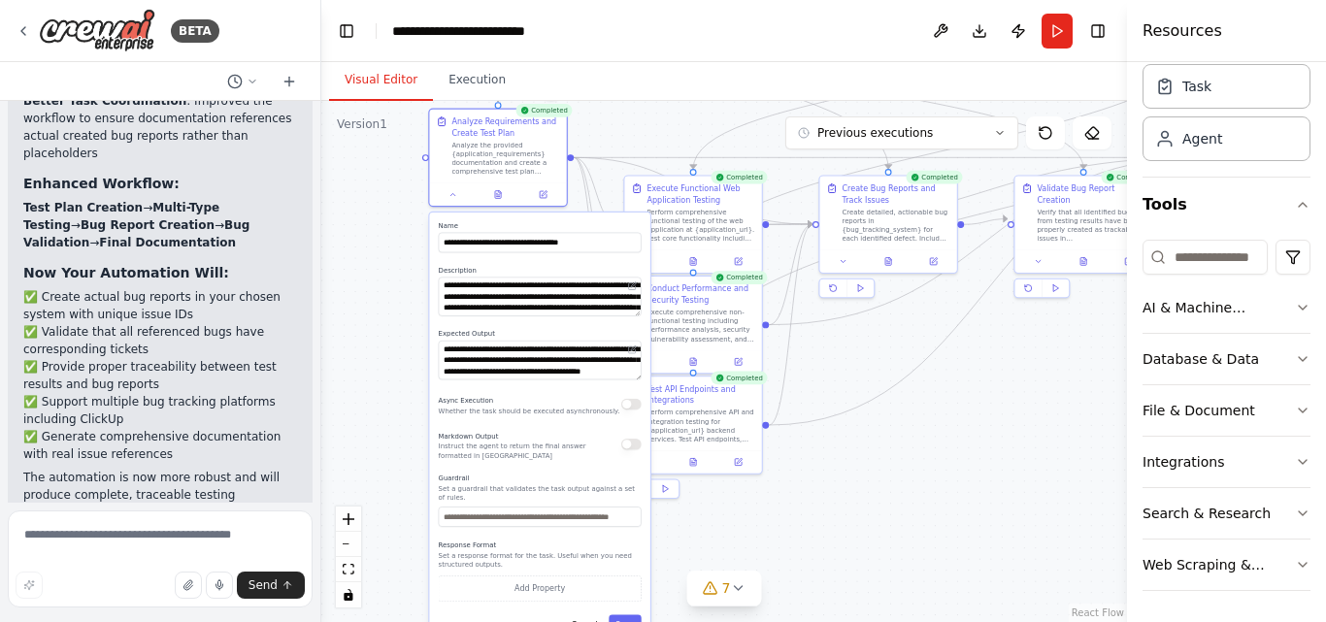
drag, startPoint x: 931, startPoint y: 550, endPoint x: 930, endPoint y: 429, distance: 120.4
click at [930, 429] on div ".deletable-edge-delete-btn { width: 20px; height: 20px; border: 0px solid #ffff…" at bounding box center [724, 361] width 806 height 521
drag, startPoint x: 1195, startPoint y: 304, endPoint x: 1019, endPoint y: 352, distance: 183.0
click at [1019, 352] on div "BETA I want to automate my testing , I'm a software QA ENGINEER ▶ Thought proce…" at bounding box center [663, 311] width 1326 height 622
click at [1295, 300] on icon "button" at bounding box center [1303, 308] width 16 height 16
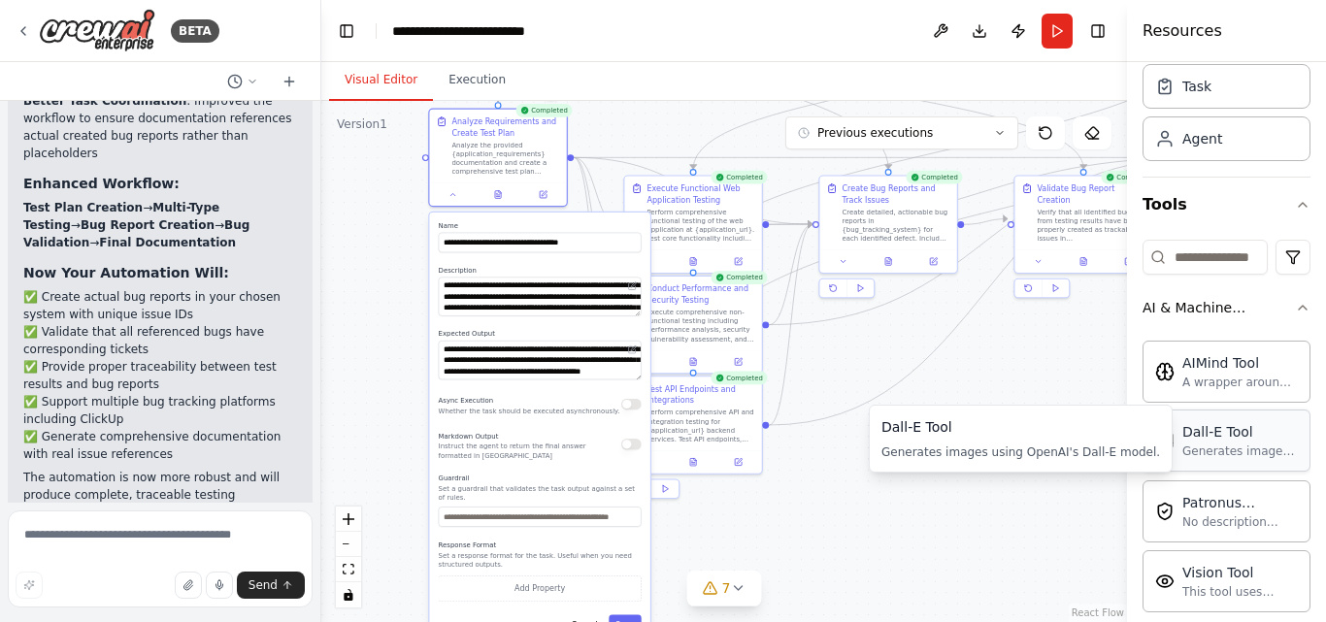
scroll to position [262, 0]
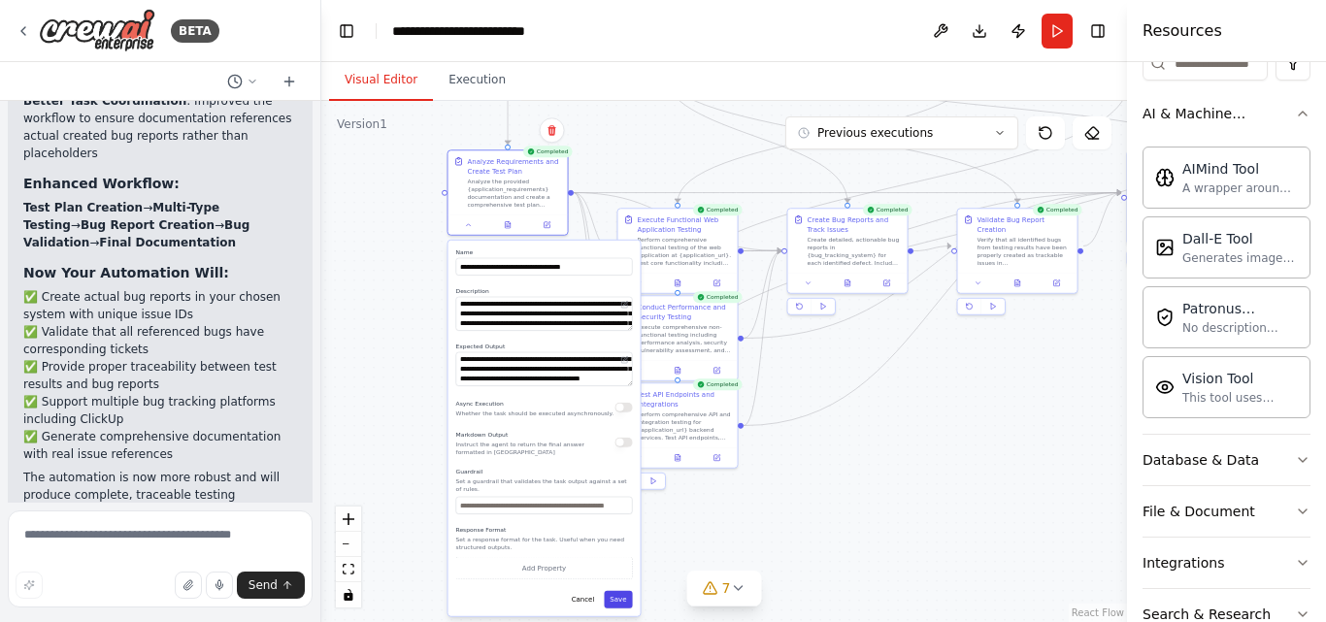
click at [622, 596] on button "Save" at bounding box center [618, 599] width 28 height 17
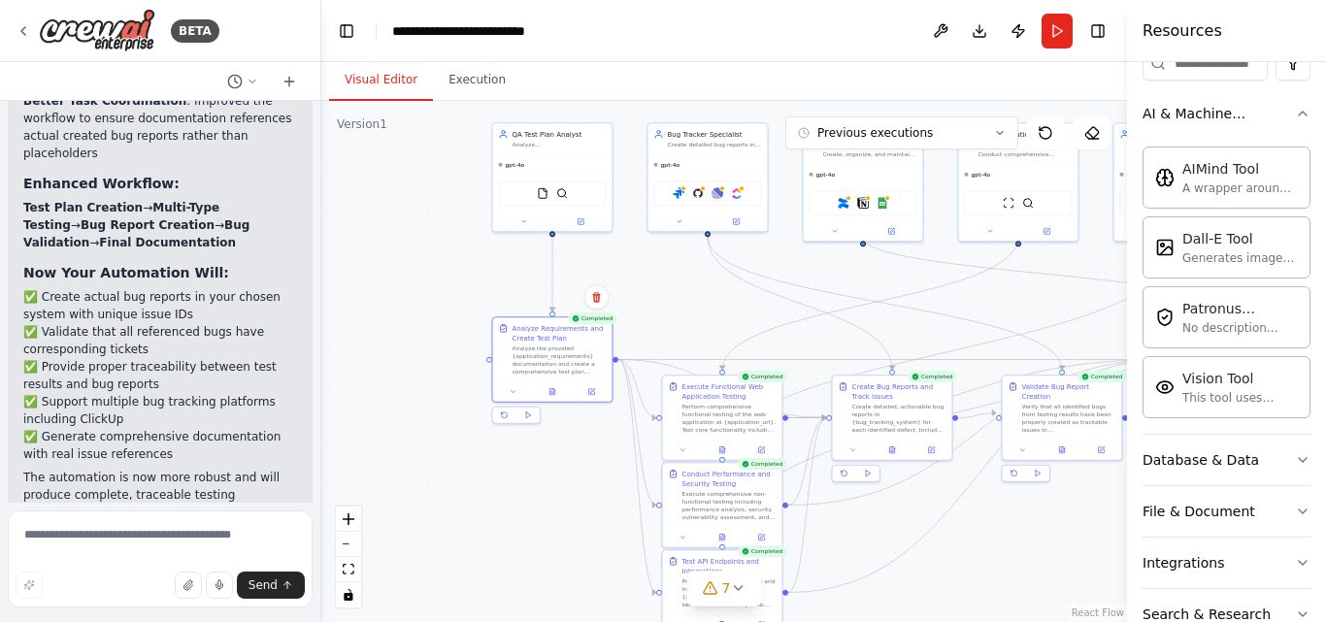
drag, startPoint x: 475, startPoint y: 419, endPoint x: 520, endPoint y: 586, distance: 172.9
click at [520, 586] on div ".deletable-edge-delete-btn { width: 20px; height: 20px; border: 0px solid #ffff…" at bounding box center [724, 361] width 806 height 521
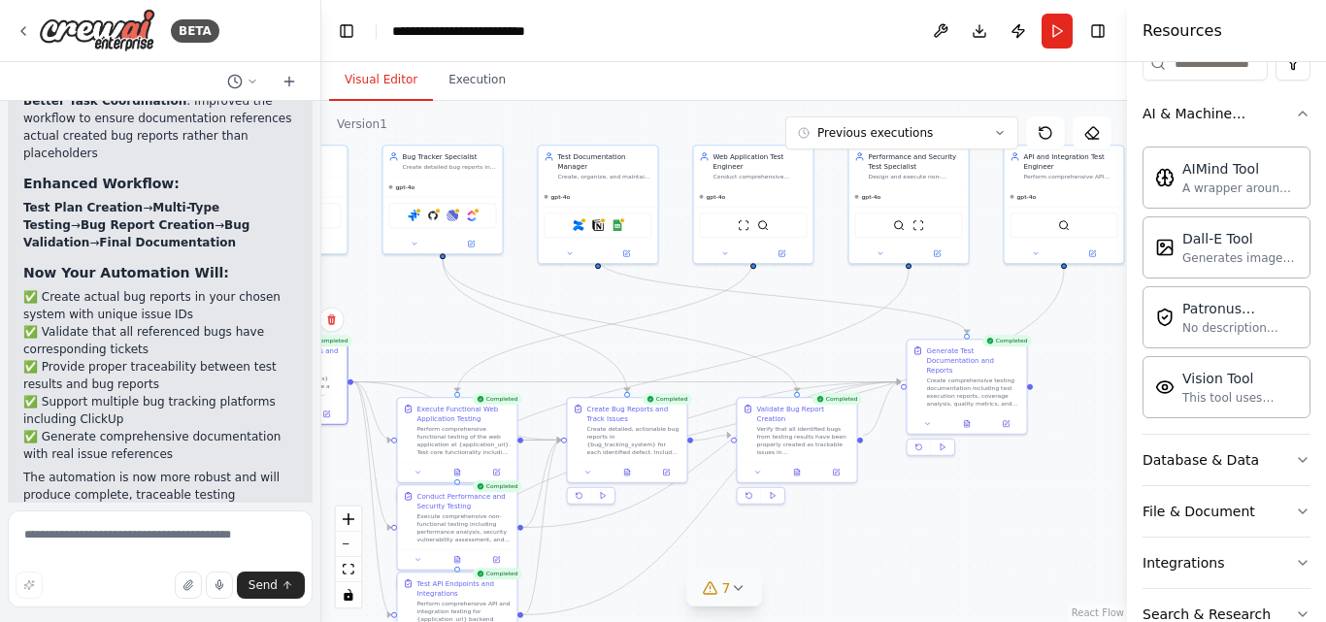
drag, startPoint x: 979, startPoint y: 563, endPoint x: 714, endPoint y: 586, distance: 266.0
click at [714, 586] on div "Version 1 Previous executions Show Tools Hide Agents .deletable-edge-delete-btn…" at bounding box center [724, 361] width 806 height 521
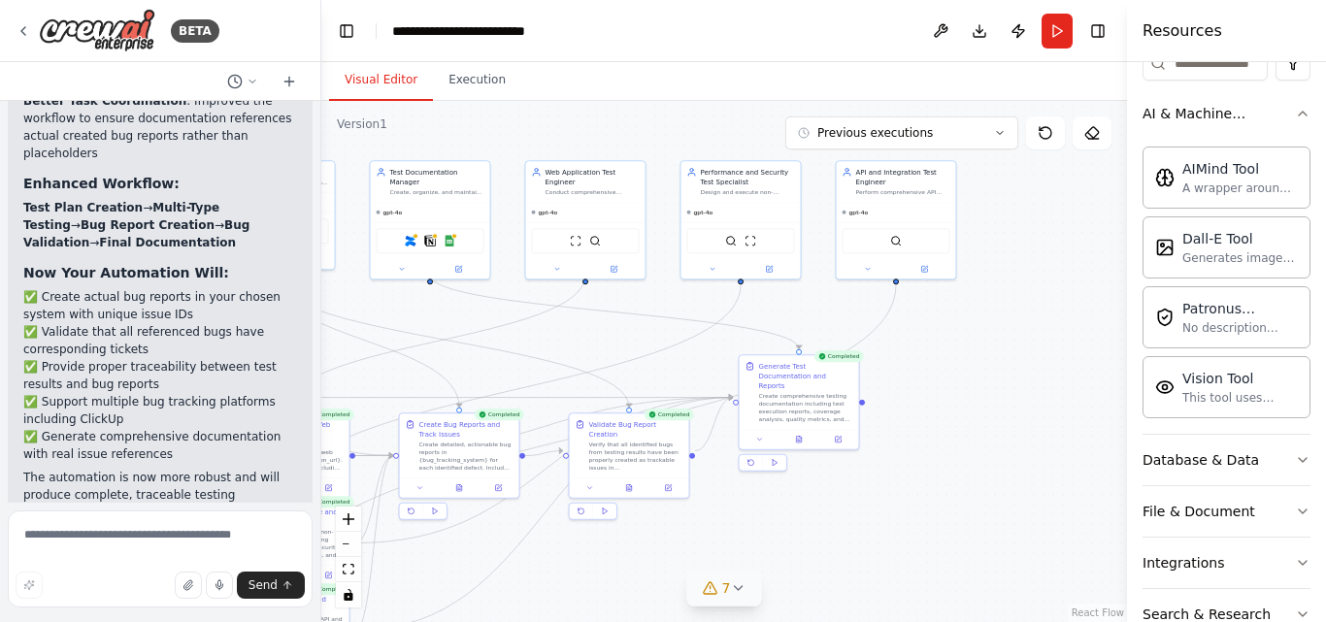
drag, startPoint x: 884, startPoint y: 563, endPoint x: 716, endPoint y: 579, distance: 168.7
click at [716, 579] on div "Version 1 Previous executions Show Tools Hide Agents .deletable-edge-delete-btn…" at bounding box center [724, 361] width 806 height 521
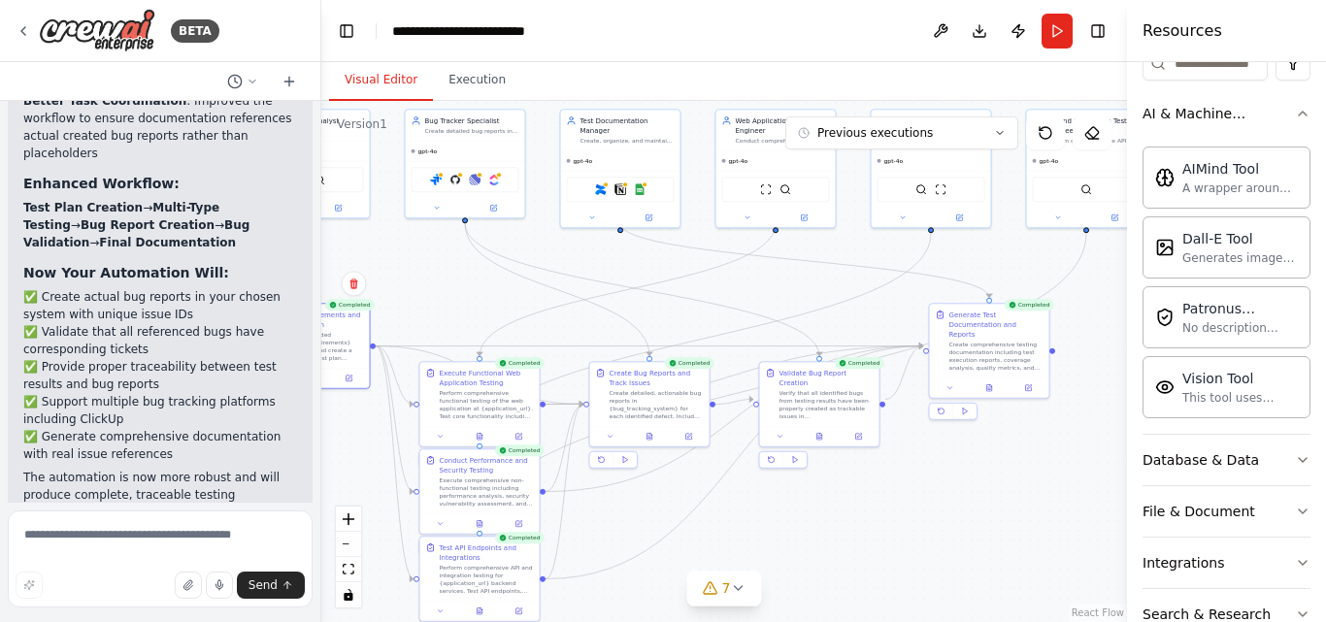
drag, startPoint x: 688, startPoint y: 522, endPoint x: 879, endPoint y: 471, distance: 197.2
click at [879, 471] on div ".deletable-edge-delete-btn { width: 20px; height: 20px; border: 0px solid #ffff…" at bounding box center [724, 361] width 806 height 521
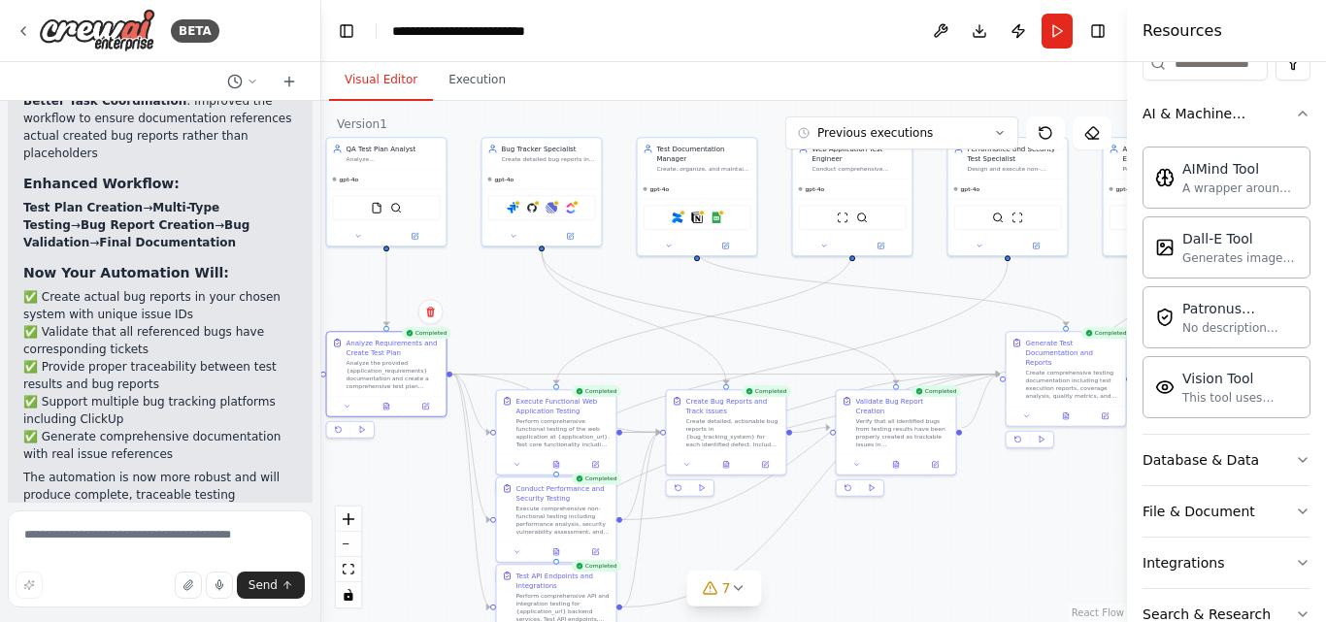
drag, startPoint x: 765, startPoint y: 521, endPoint x: 842, endPoint y: 550, distance: 81.7
click at [842, 550] on div ".deletable-edge-delete-btn { width: 20px; height: 20px; border: 0px solid #ffff…" at bounding box center [724, 361] width 806 height 521
click at [943, 28] on button at bounding box center [940, 31] width 31 height 35
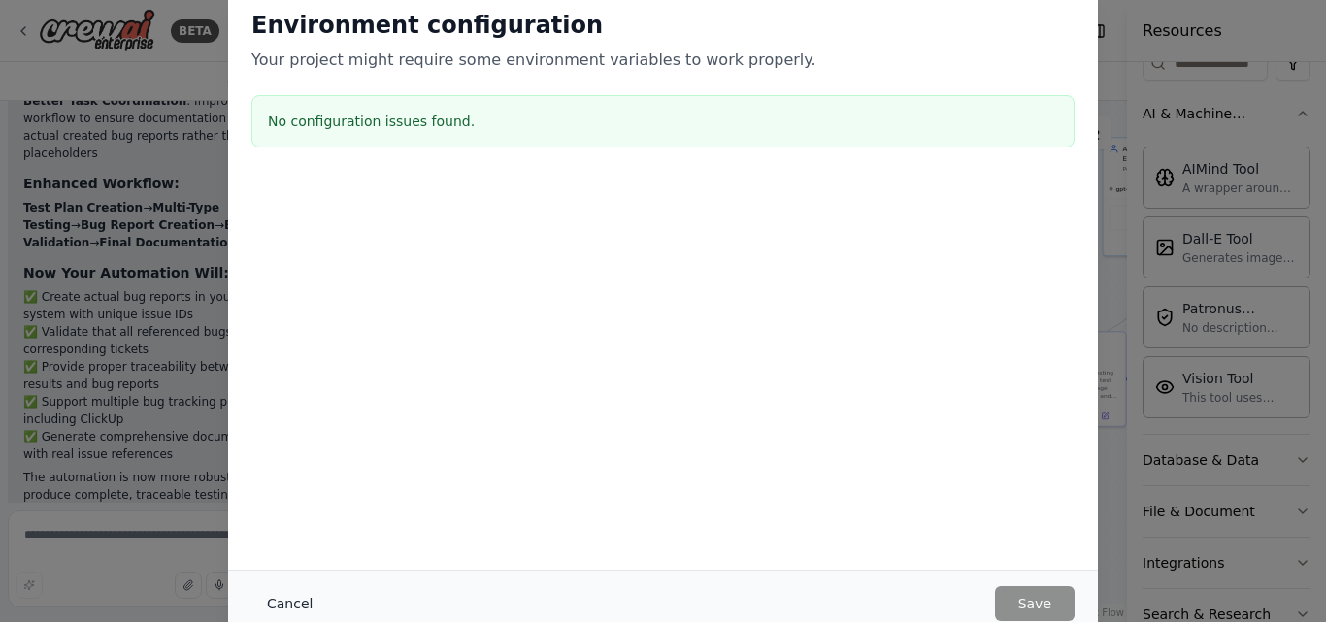
click at [285, 605] on button "Cancel" at bounding box center [290, 604] width 77 height 35
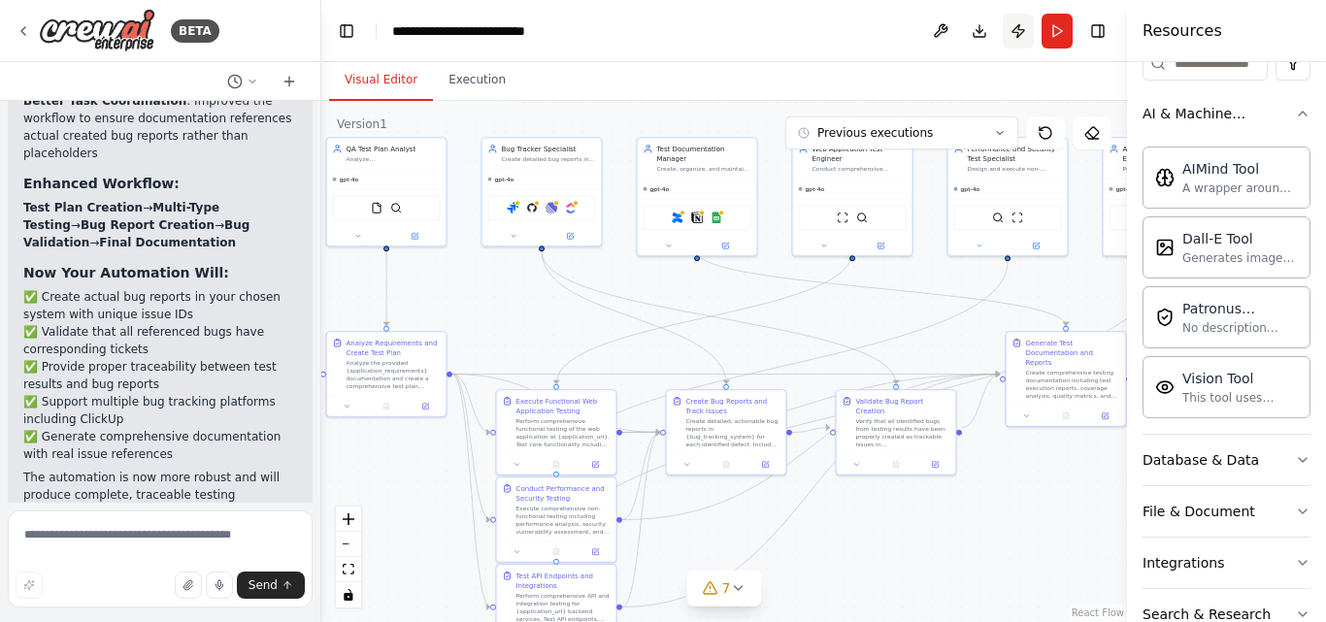
click at [1019, 27] on button "Publish" at bounding box center [1018, 31] width 31 height 35
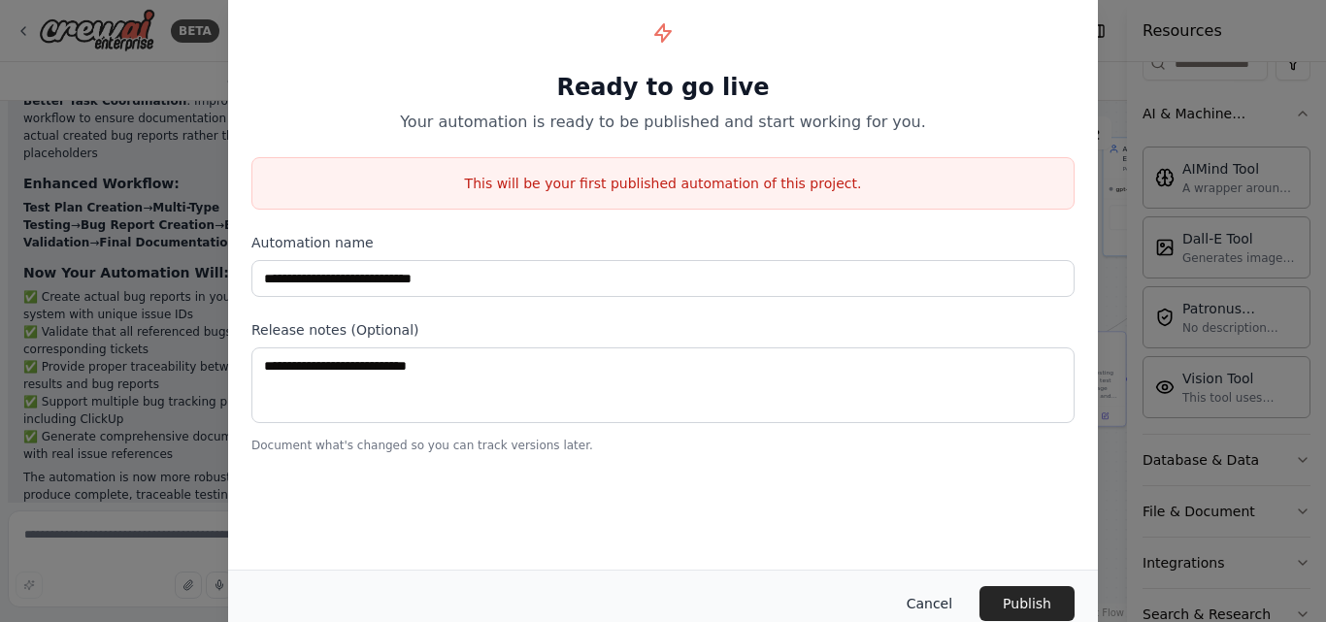
click at [935, 597] on button "Cancel" at bounding box center [929, 604] width 77 height 35
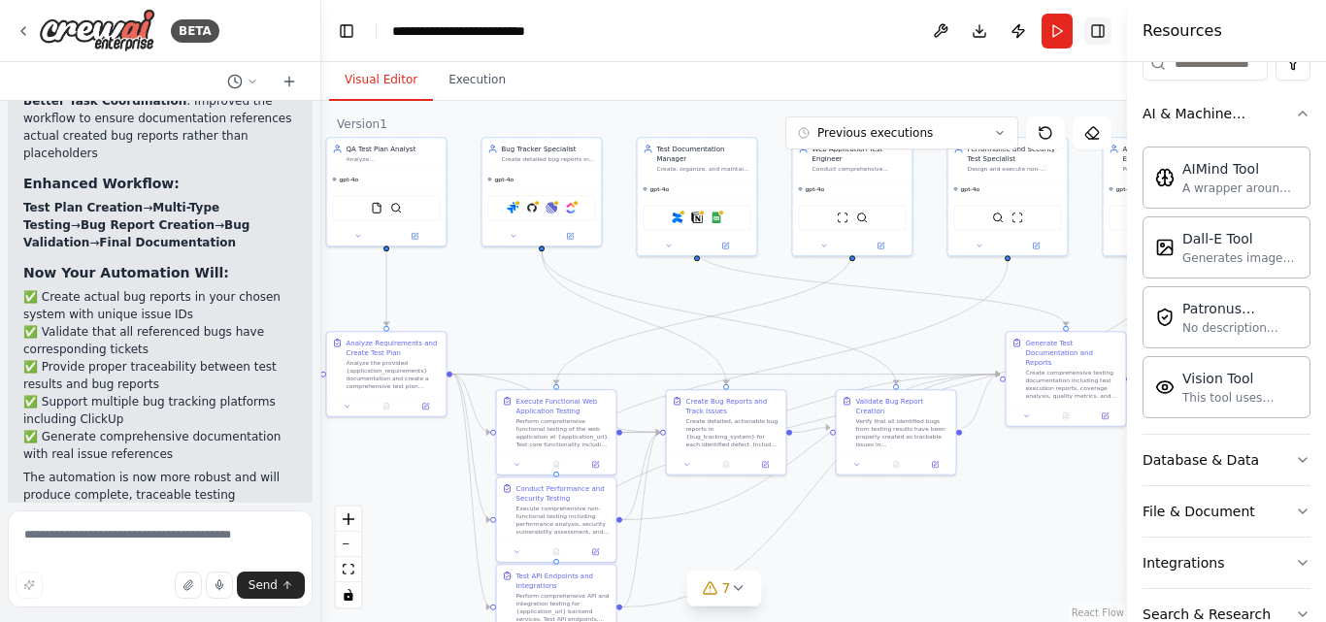
click at [1096, 28] on button "Toggle Right Sidebar" at bounding box center [1098, 30] width 27 height 27
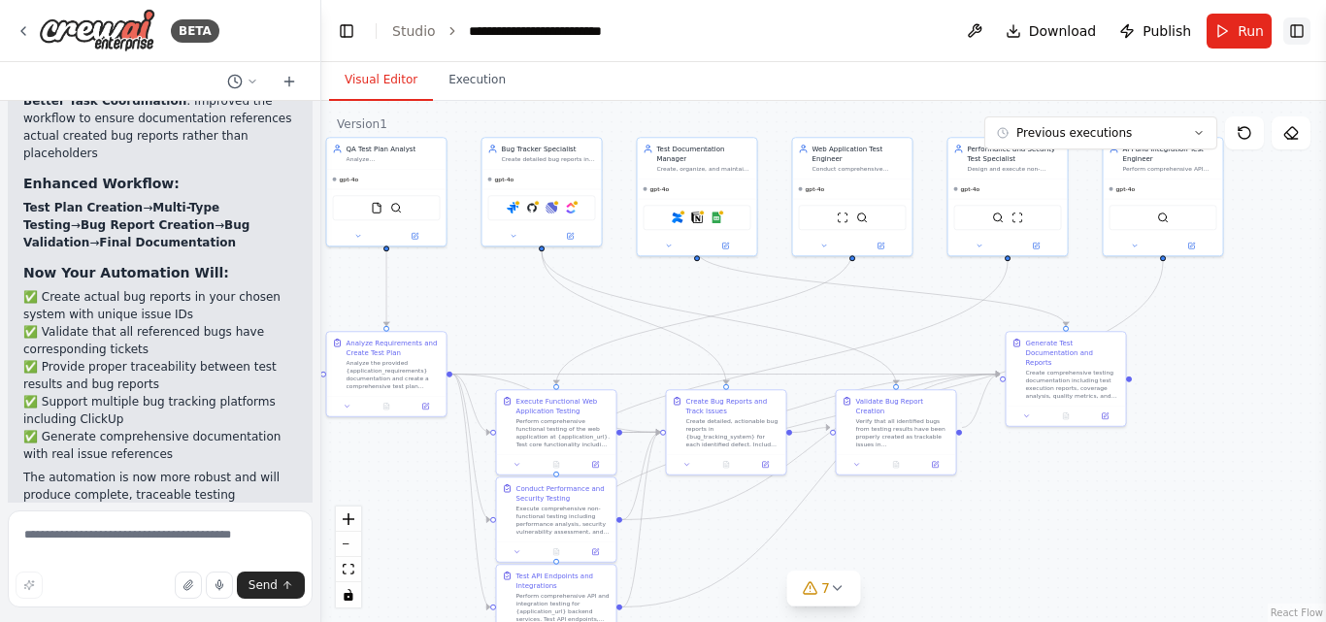
click at [1297, 22] on button "Toggle Right Sidebar" at bounding box center [1297, 30] width 27 height 27
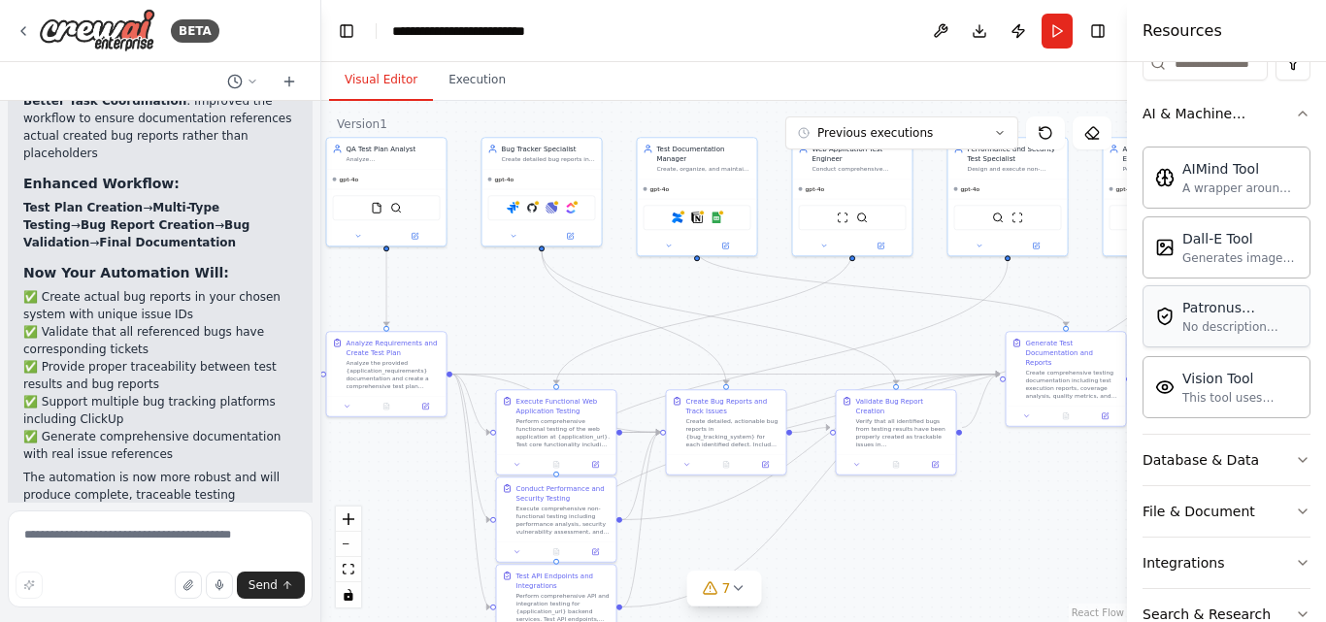
scroll to position [0, 0]
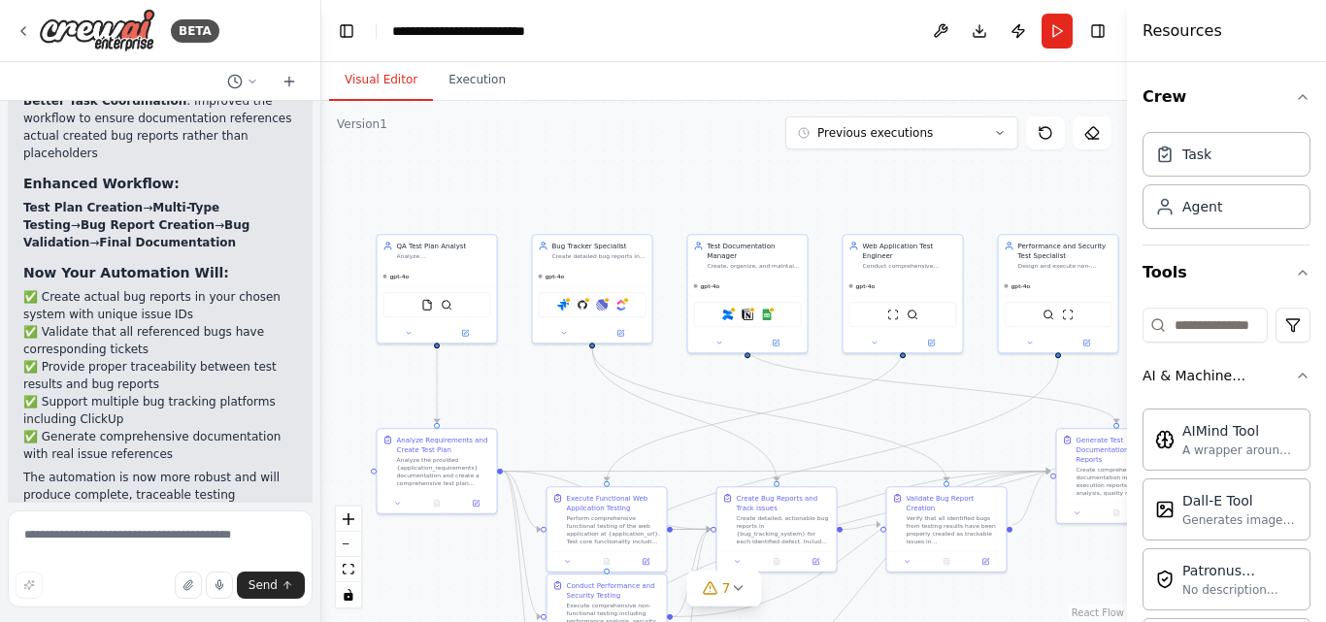
drag, startPoint x: 521, startPoint y: 354, endPoint x: 549, endPoint y: 395, distance: 49.0
click at [549, 395] on div ".deletable-edge-delete-btn { width: 20px; height: 20px; border: 0px solid #ffff…" at bounding box center [724, 361] width 806 height 521
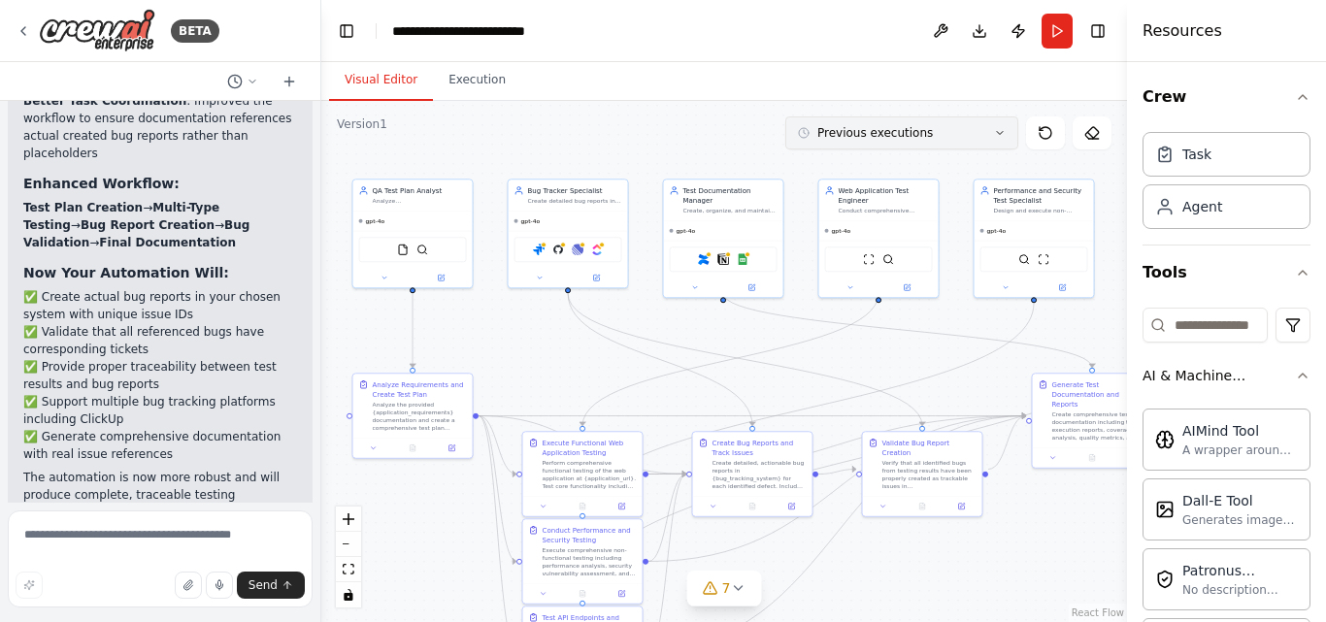
drag, startPoint x: 996, startPoint y: 198, endPoint x: 972, endPoint y: 143, distance: 60.4
click at [972, 143] on div "Version 1 Previous executions Show Tools Hide Agents .deletable-edge-delete-btn…" at bounding box center [724, 361] width 806 height 521
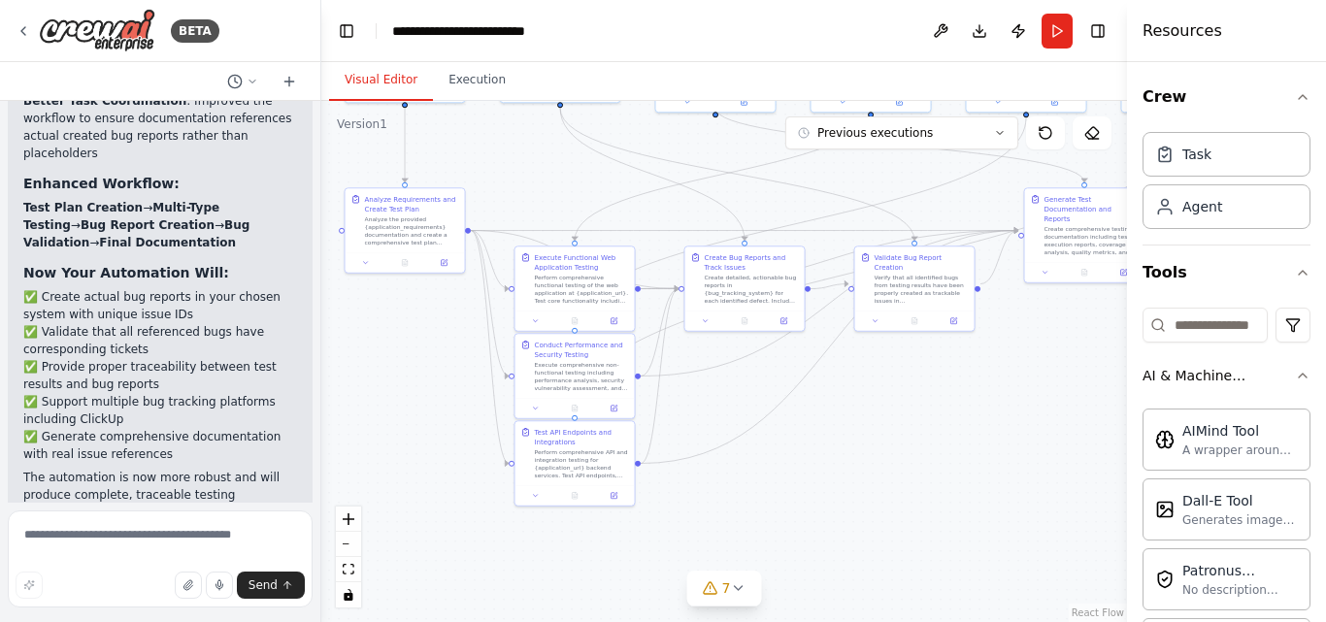
drag, startPoint x: 1085, startPoint y: 548, endPoint x: 1077, endPoint y: 362, distance: 185.6
click at [1077, 362] on div ".deletable-edge-delete-btn { width: 20px; height: 20px; border: 0px solid #ffff…" at bounding box center [724, 361] width 806 height 521
drag, startPoint x: 587, startPoint y: 475, endPoint x: 786, endPoint y: 551, distance: 213.0
click at [786, 551] on div "Perform comprehensive API and integration testing for {application_url} backend…" at bounding box center [781, 539] width 94 height 31
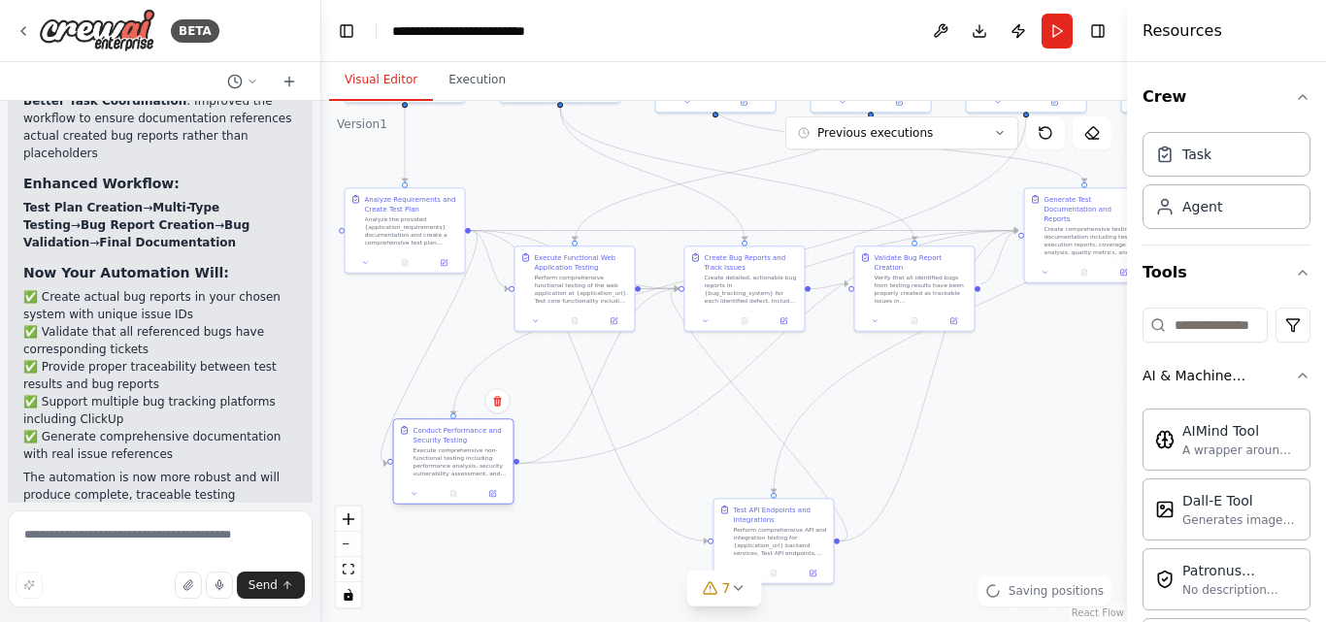
drag, startPoint x: 583, startPoint y: 383, endPoint x: 464, endPoint y: 476, distance: 150.7
click at [464, 476] on div "Execute comprehensive non-functional testing including performance analysis, se…" at bounding box center [461, 462] width 94 height 31
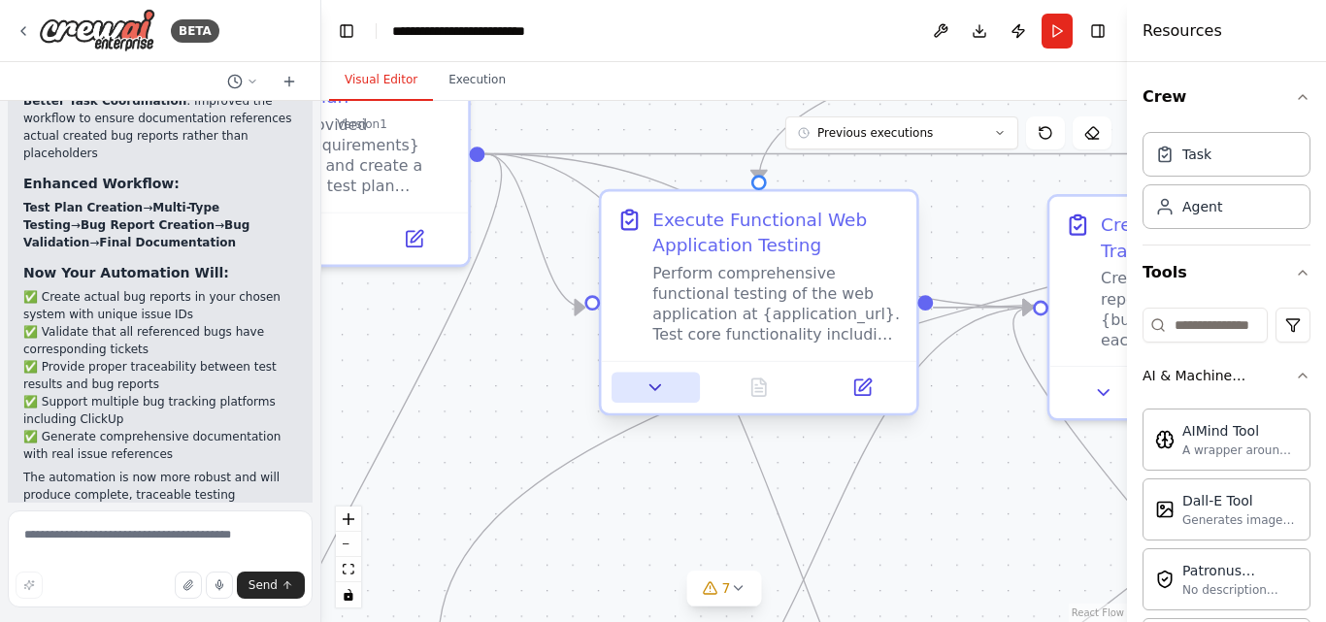
click at [654, 381] on icon at bounding box center [656, 388] width 20 height 20
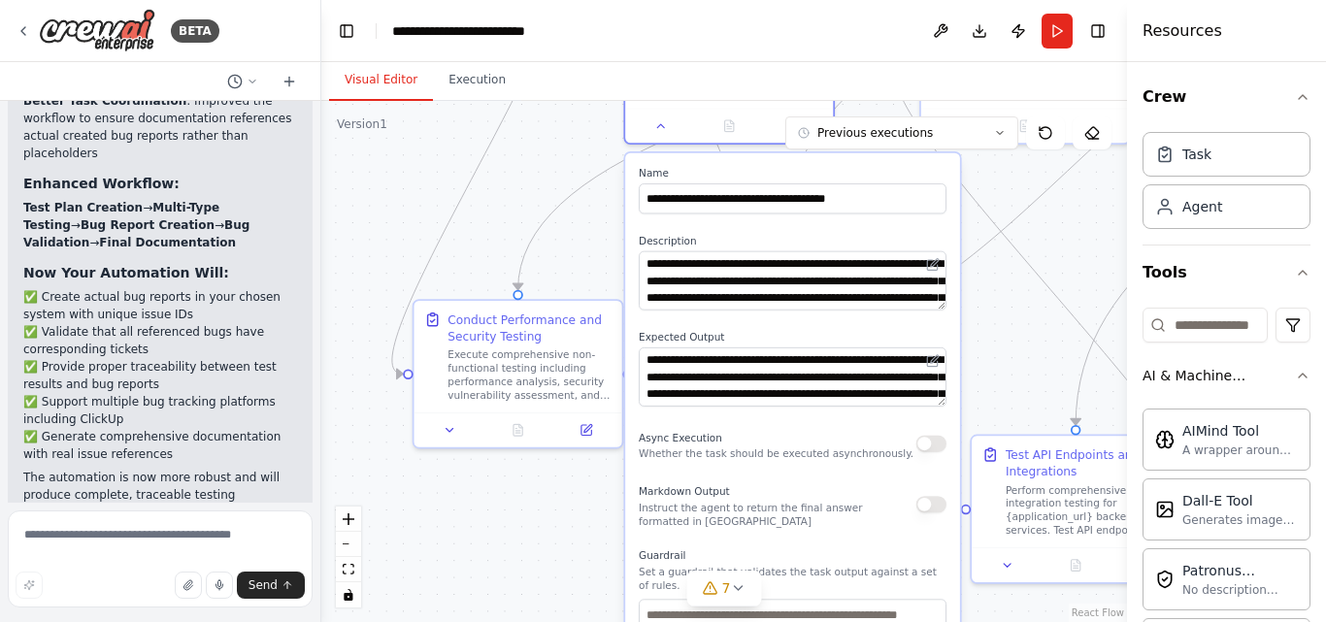
drag, startPoint x: 1039, startPoint y: 493, endPoint x: 1040, endPoint y: 235, distance: 258.3
click at [1040, 235] on div ".deletable-edge-delete-btn { width: 20px; height: 20px; border: 0px solid #ffff…" at bounding box center [724, 361] width 806 height 521
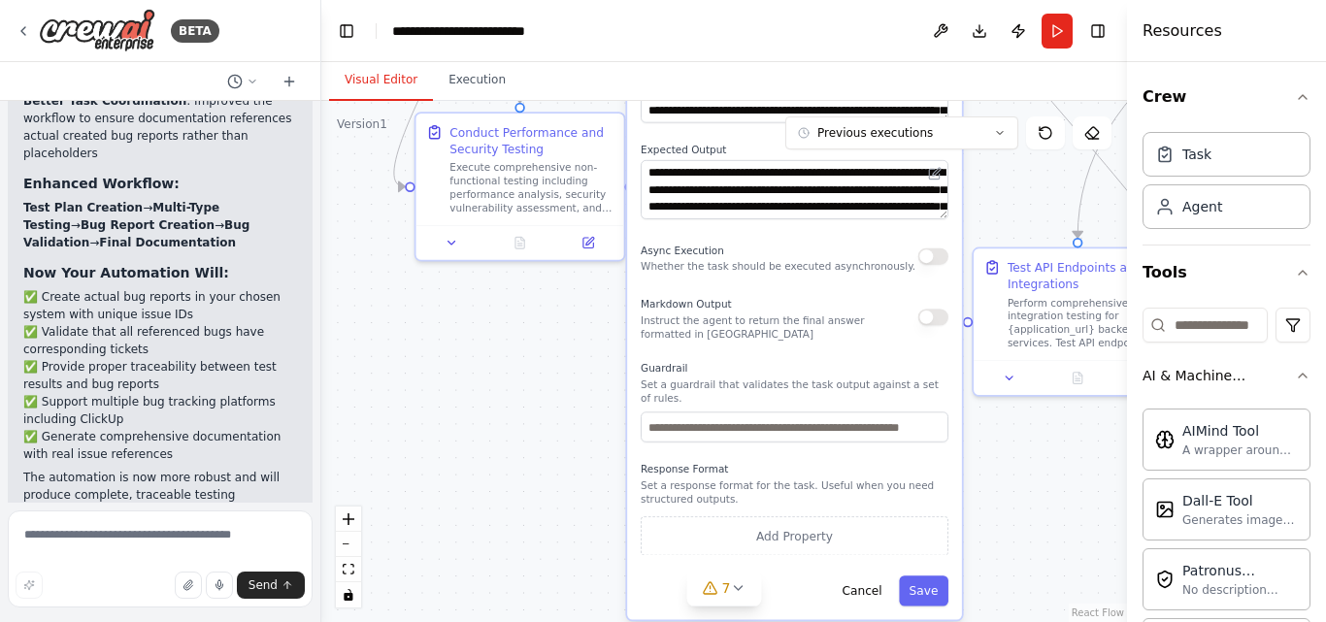
drag, startPoint x: 1025, startPoint y: 351, endPoint x: 1027, endPoint y: 163, distance: 187.4
click at [1027, 163] on div ".deletable-edge-delete-btn { width: 20px; height: 20px; border: 0px solid #ffff…" at bounding box center [724, 361] width 806 height 521
click at [868, 582] on button "Cancel" at bounding box center [862, 591] width 60 height 30
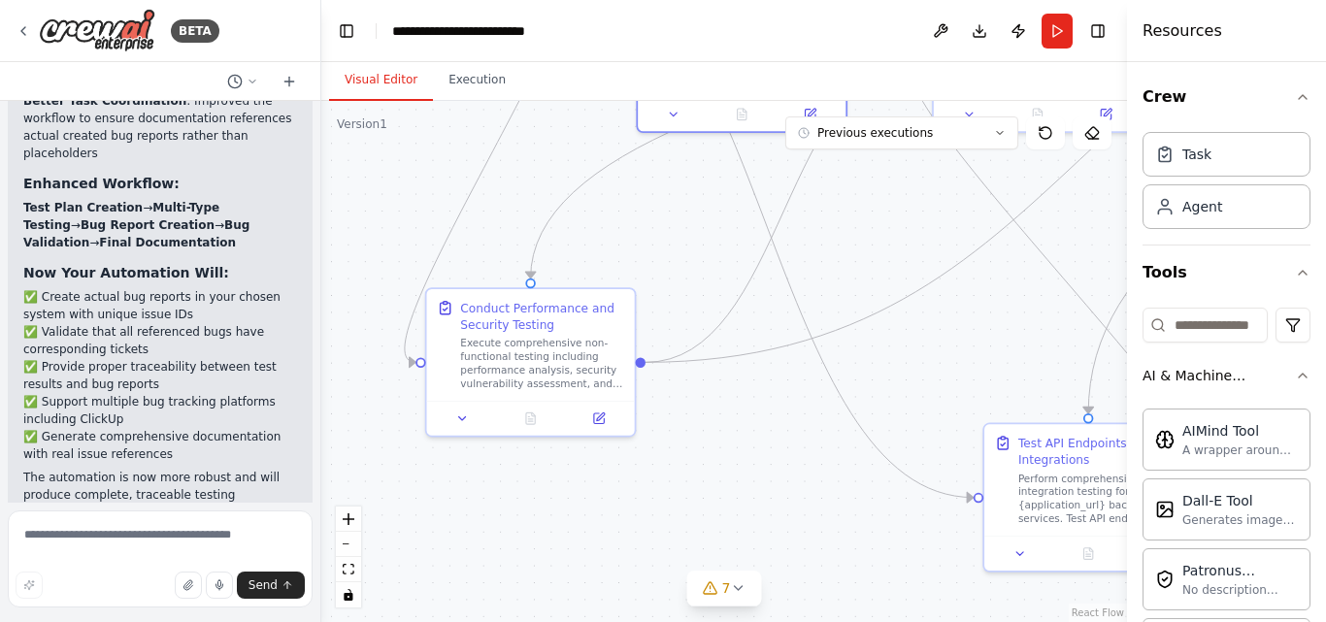
drag, startPoint x: 720, startPoint y: 344, endPoint x: 730, endPoint y: 528, distance: 184.8
click at [730, 528] on div ".deletable-edge-delete-btn { width: 20px; height: 20px; border: 0px solid #ffff…" at bounding box center [724, 361] width 806 height 521
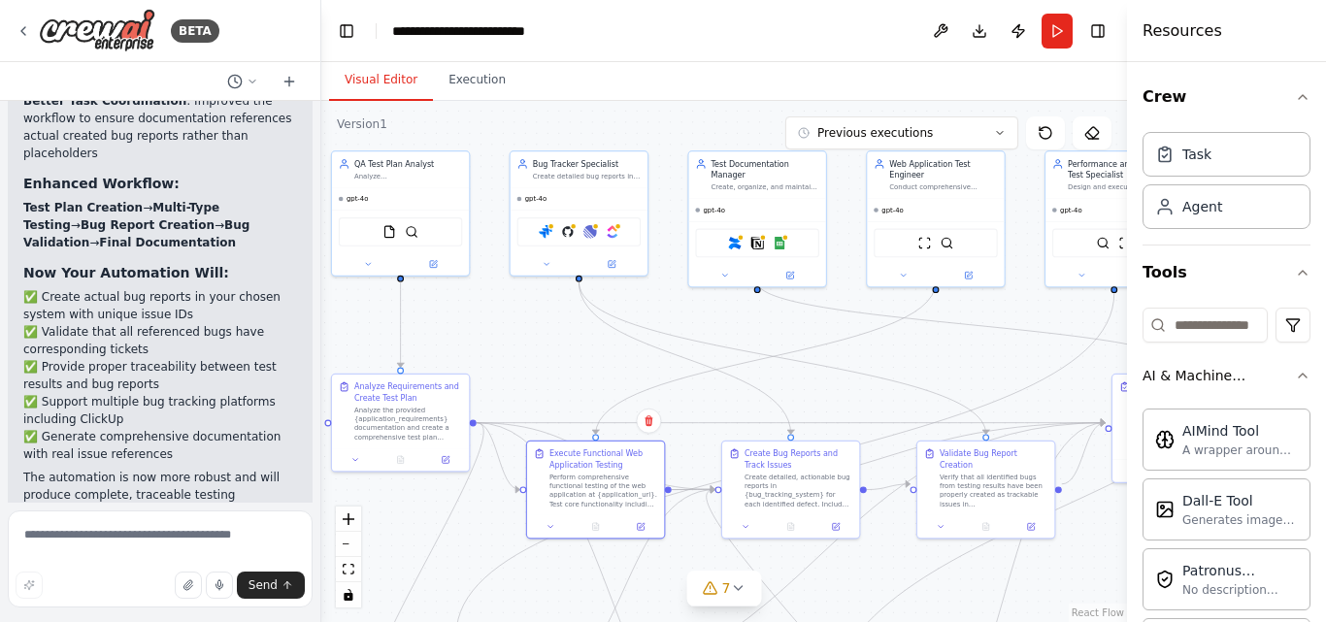
drag, startPoint x: 1016, startPoint y: 293, endPoint x: 873, endPoint y: 560, distance: 302.8
click at [873, 560] on div ".deletable-edge-delete-btn { width: 20px; height: 20px; border: 0px solid #ffff…" at bounding box center [724, 361] width 806 height 521
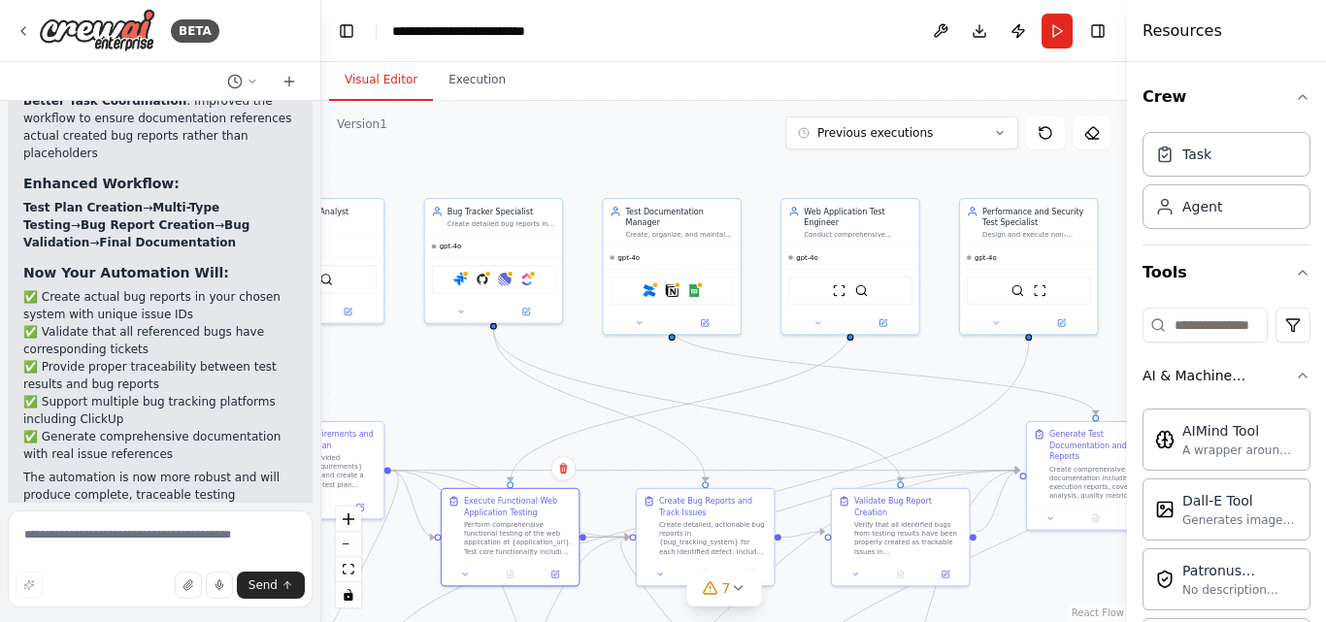
drag, startPoint x: 942, startPoint y: 357, endPoint x: 856, endPoint y: 405, distance: 97.8
click at [856, 405] on div ".deletable-edge-delete-btn { width: 20px; height: 20px; border: 0px solid #ffff…" at bounding box center [724, 361] width 806 height 521
click at [974, 25] on button "Download" at bounding box center [979, 31] width 31 height 35
click at [1296, 27] on div "Resources" at bounding box center [1226, 31] width 199 height 62
click at [1060, 33] on button "Run" at bounding box center [1057, 31] width 31 height 35
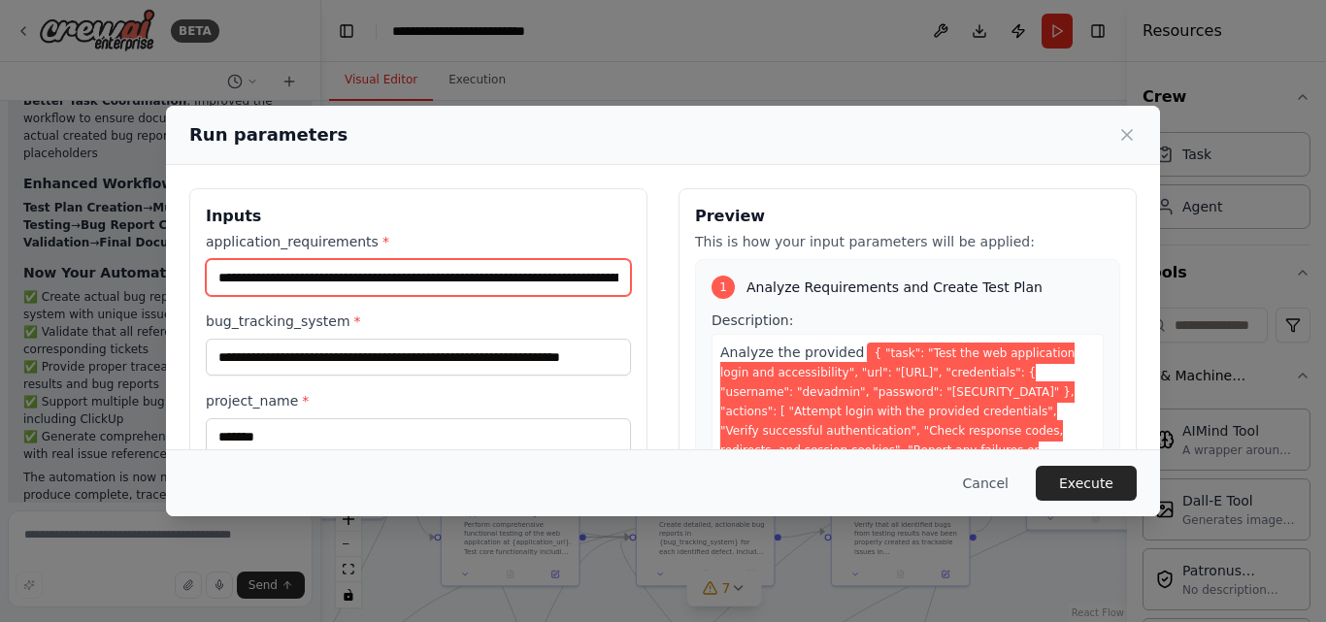
click at [564, 282] on input "**********" at bounding box center [418, 277] width 425 height 37
type input "**********"
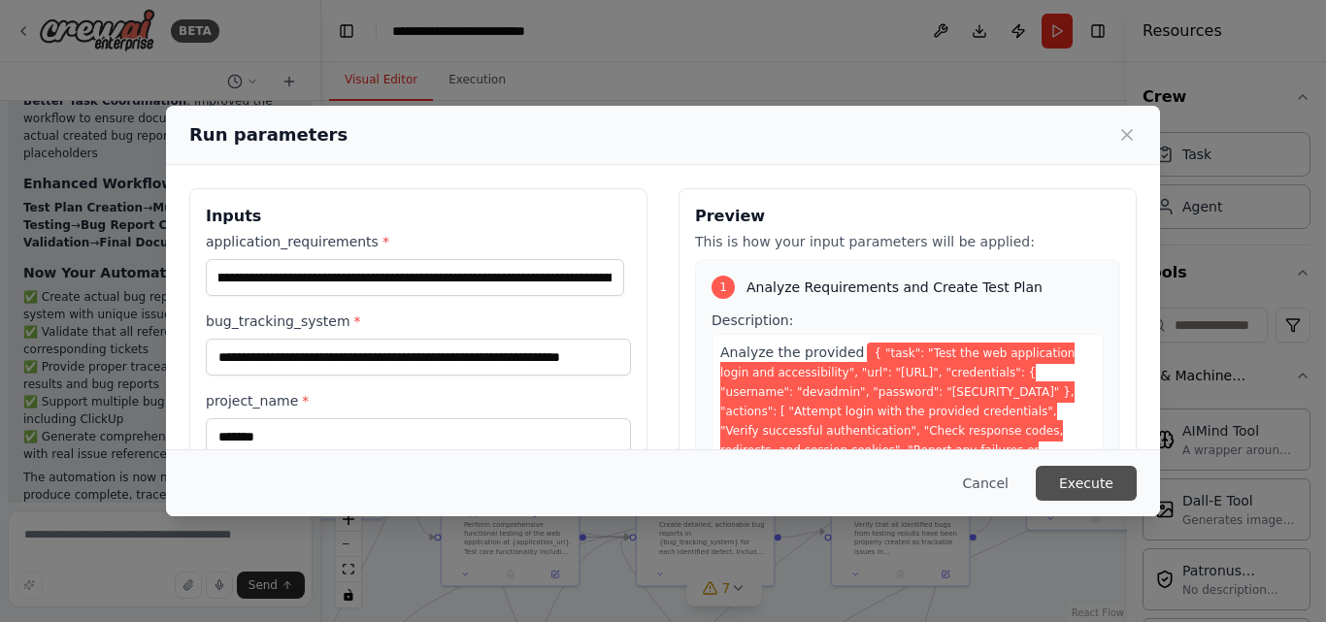
scroll to position [0, 0]
click at [1119, 494] on button "Execute" at bounding box center [1086, 483] width 101 height 35
